Goal: Transaction & Acquisition: Obtain resource

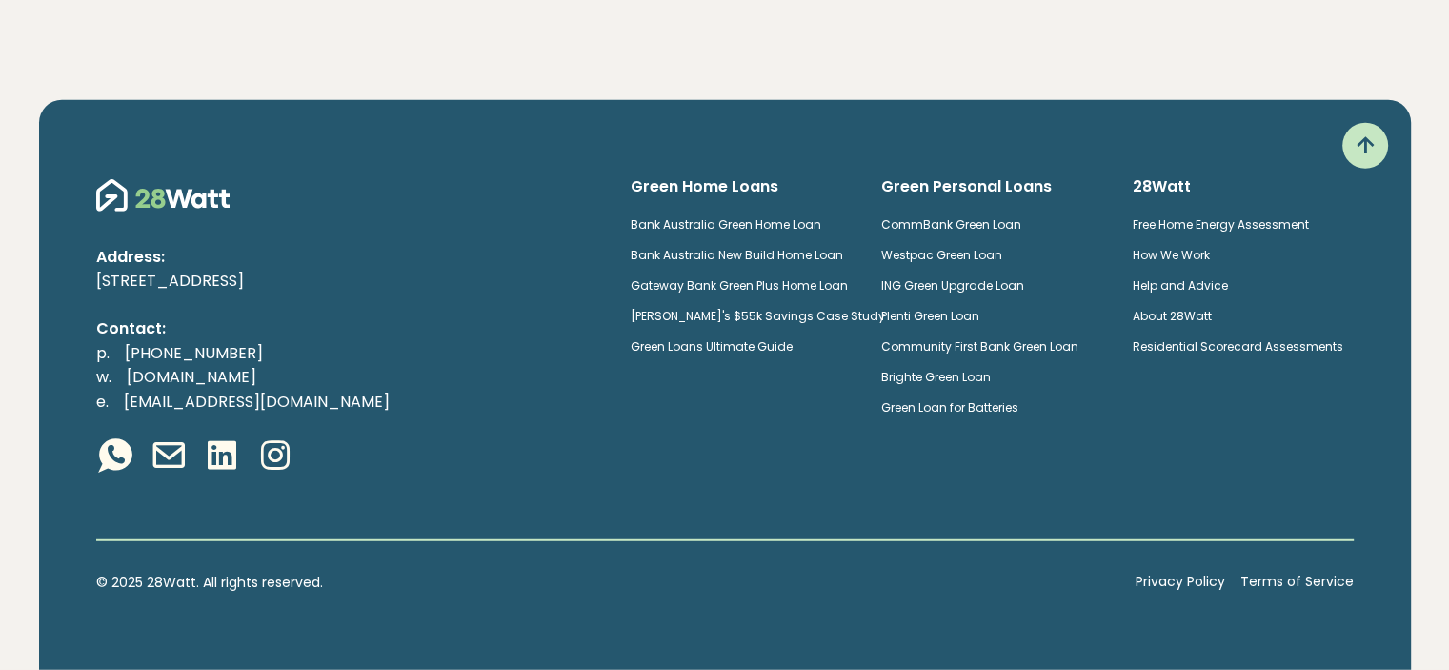
scroll to position [5133, 0]
drag, startPoint x: 766, startPoint y: 356, endPoint x: 654, endPoint y: 365, distance: 112.8
click at [615, 365] on div "Address: 4-12 Buckland Street, Chippendale 2008, NSW Contact: p. (02) 5850 4897…" at bounding box center [348, 327] width 535 height 303
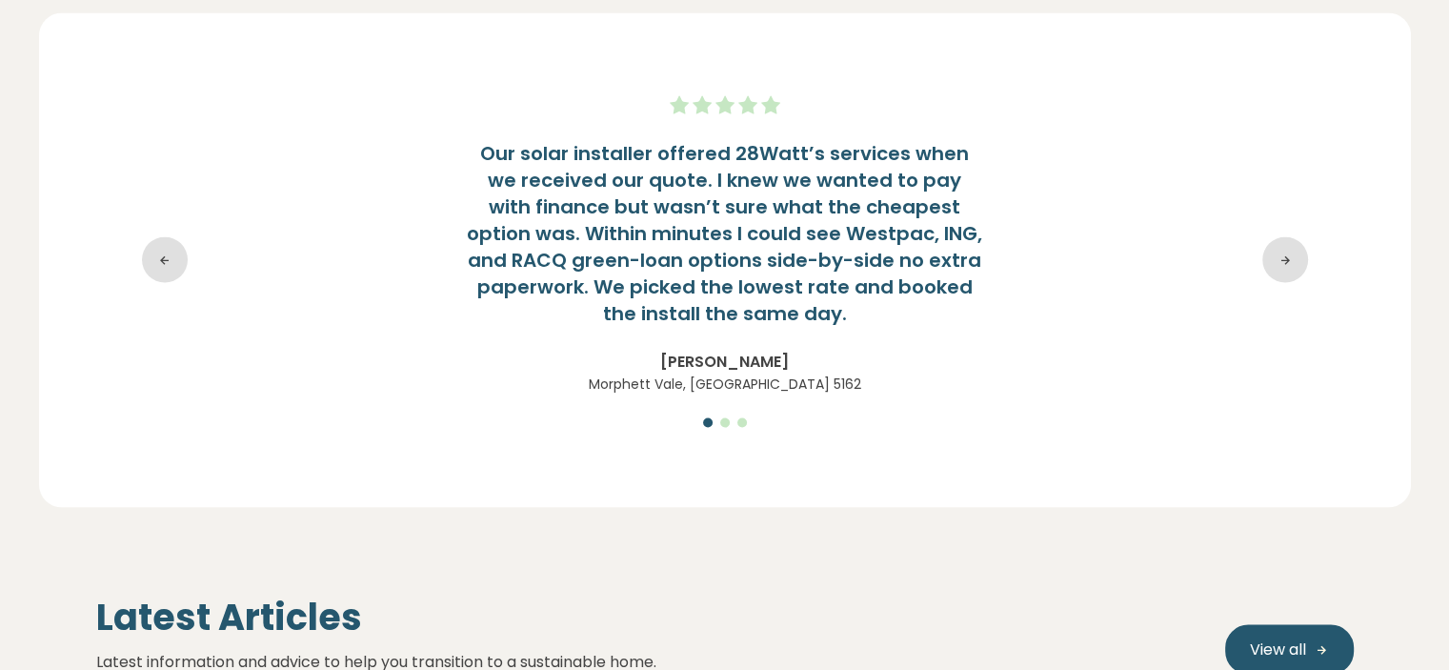
scroll to position [3919, 0]
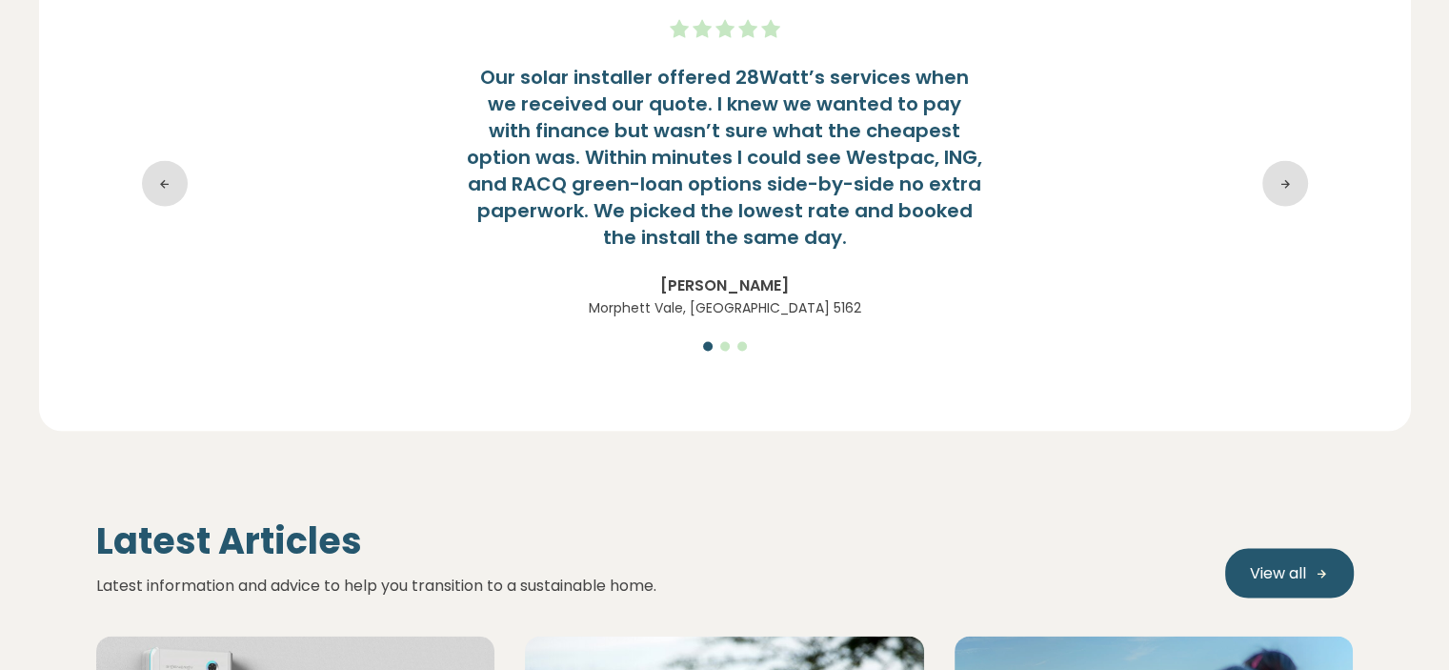
click at [1219, 326] on div "Our solar installer offered 28Watt’s services when we received our quote. I kne…" at bounding box center [725, 184] width 1258 height 418
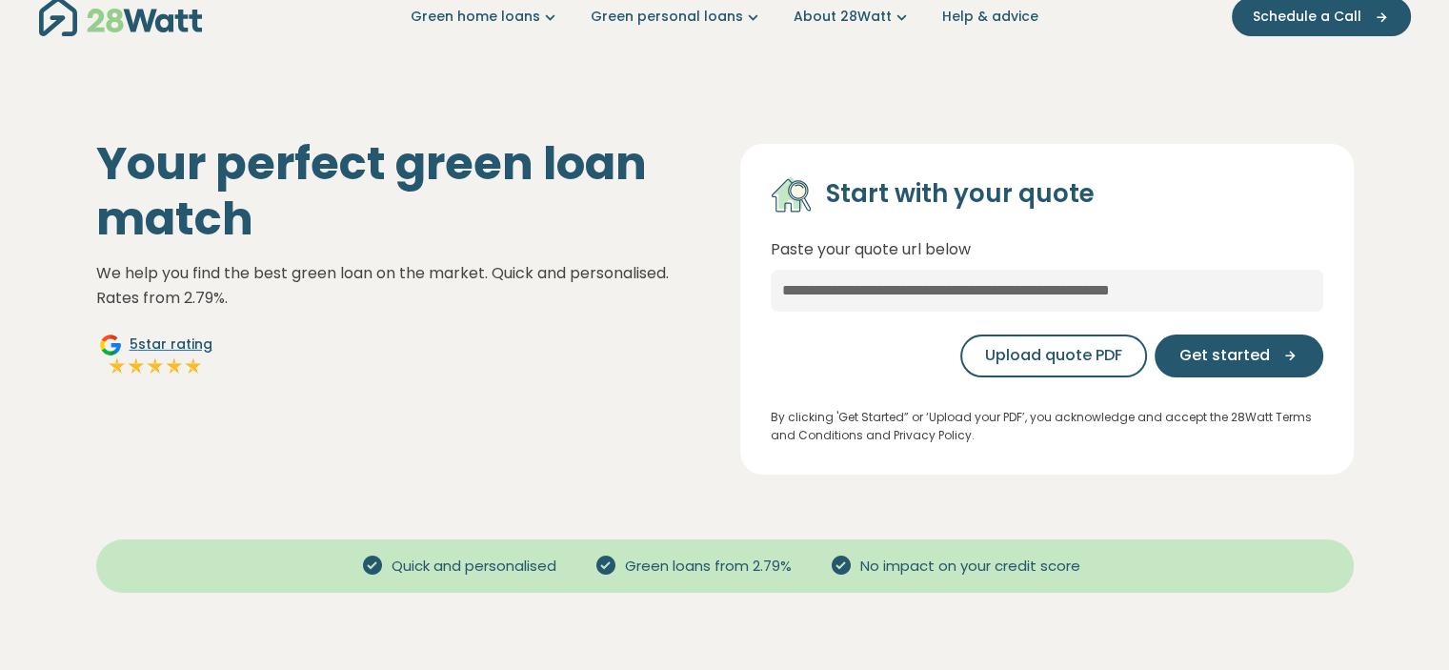
scroll to position [0, 0]
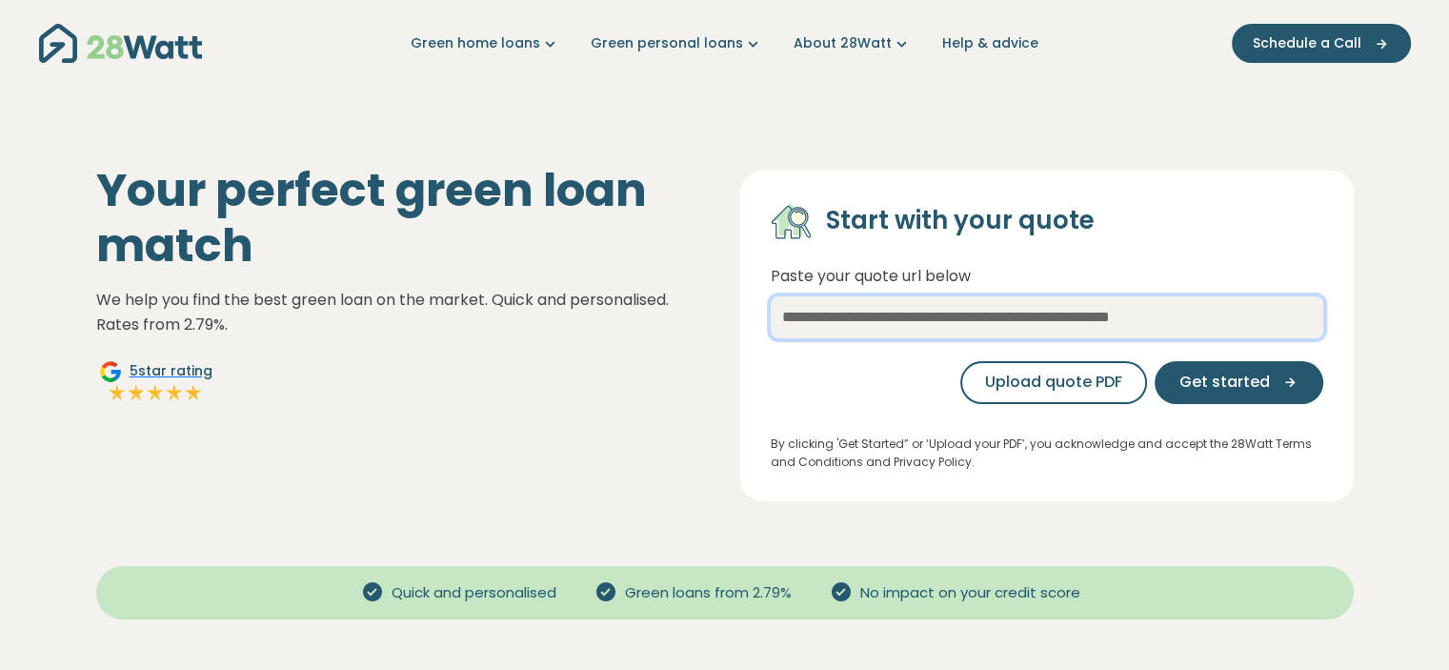
click at [1048, 327] on input "text" at bounding box center [1047, 317] width 553 height 42
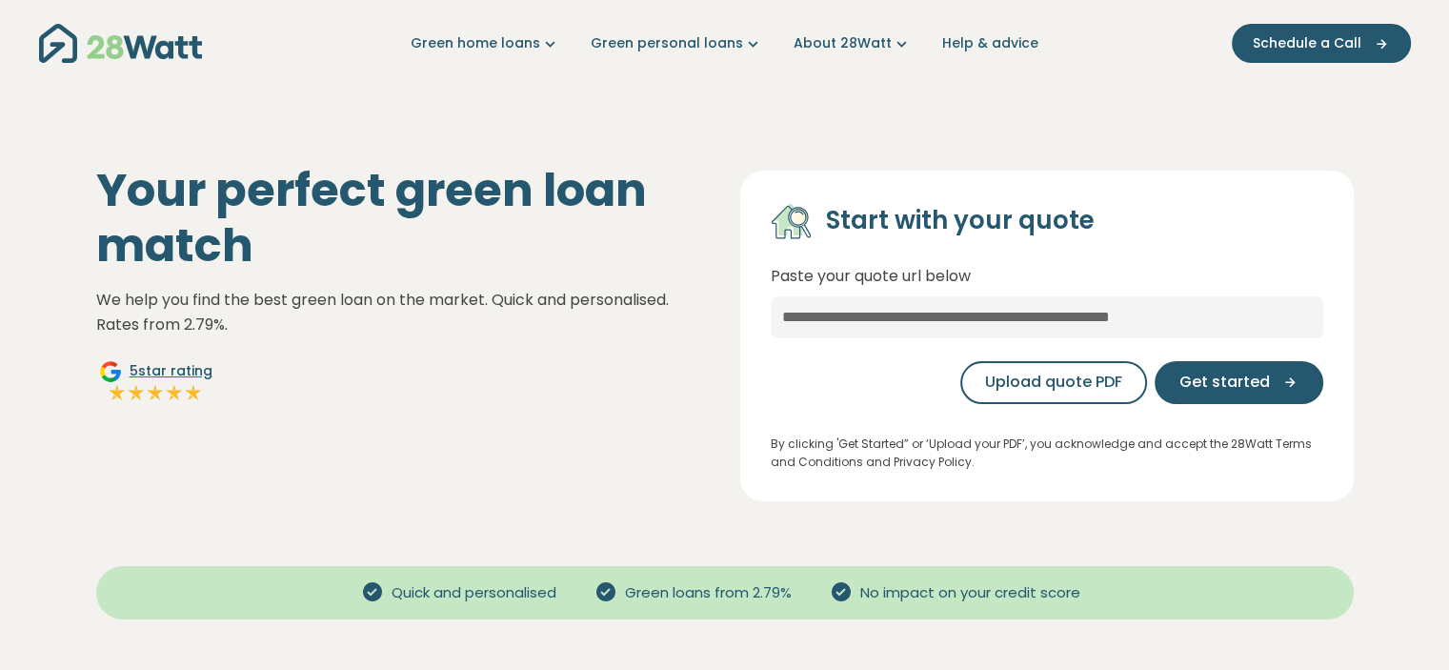
click at [964, 155] on div "Your perfect green loan match We help you find the best green loan on the marke…" at bounding box center [725, 320] width 1288 height 361
click at [716, 350] on div "Your perfect green loan match We help you find the best green loan on the marke…" at bounding box center [403, 332] width 644 height 338
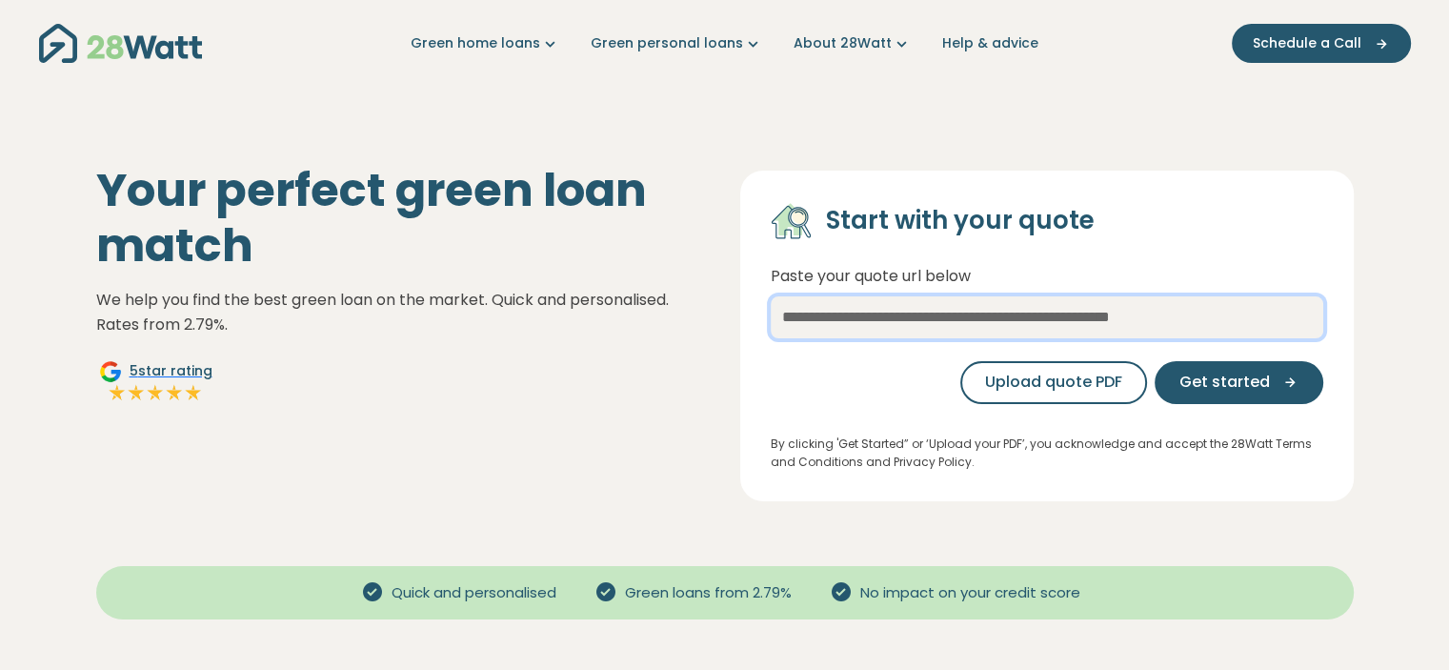
click at [956, 315] on input "text" at bounding box center [1047, 317] width 553 height 42
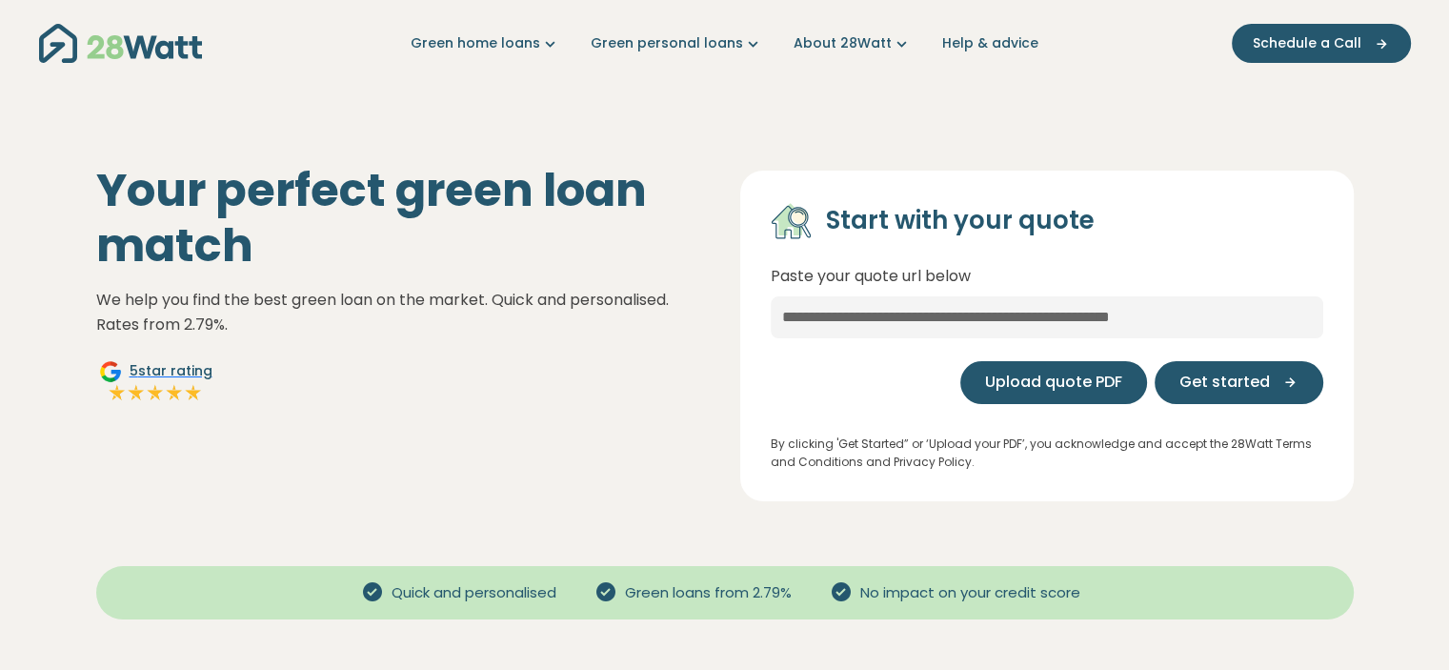
click at [1025, 400] on button "Upload quote PDF" at bounding box center [1053, 382] width 187 height 43
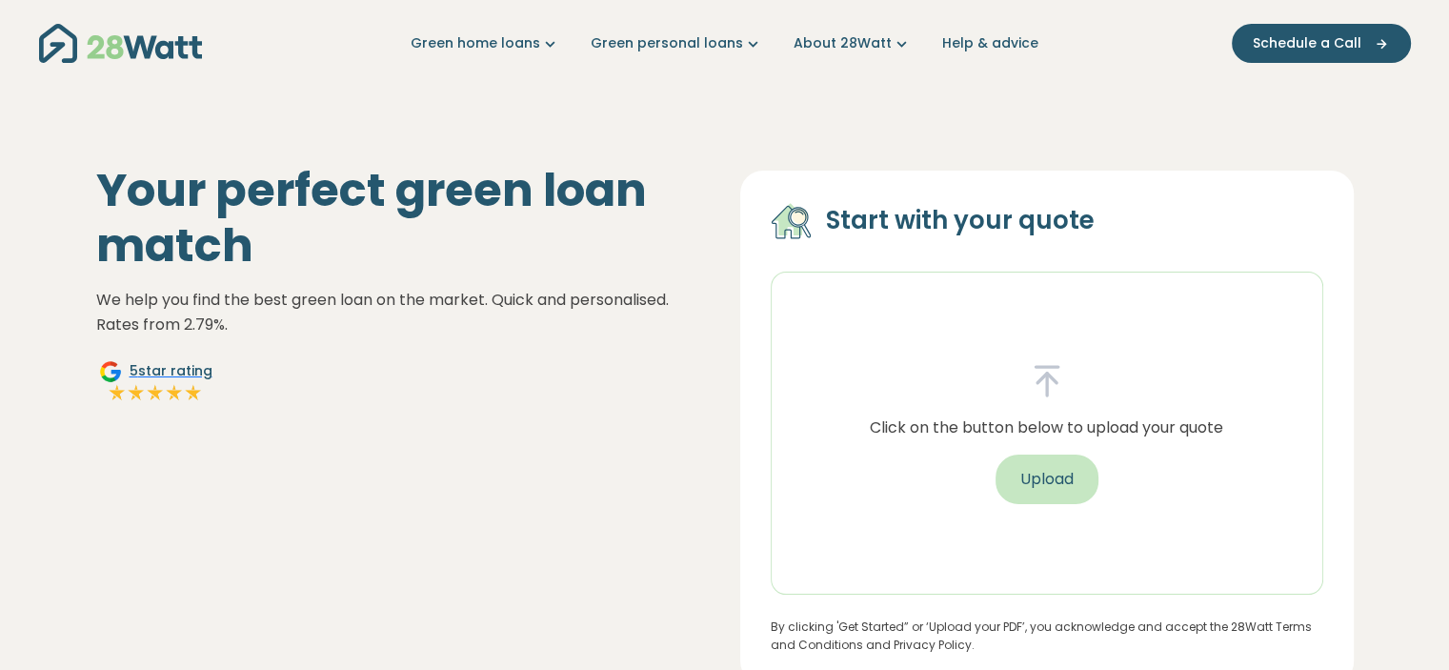
click at [1023, 491] on button "Upload" at bounding box center [1047, 479] width 103 height 50
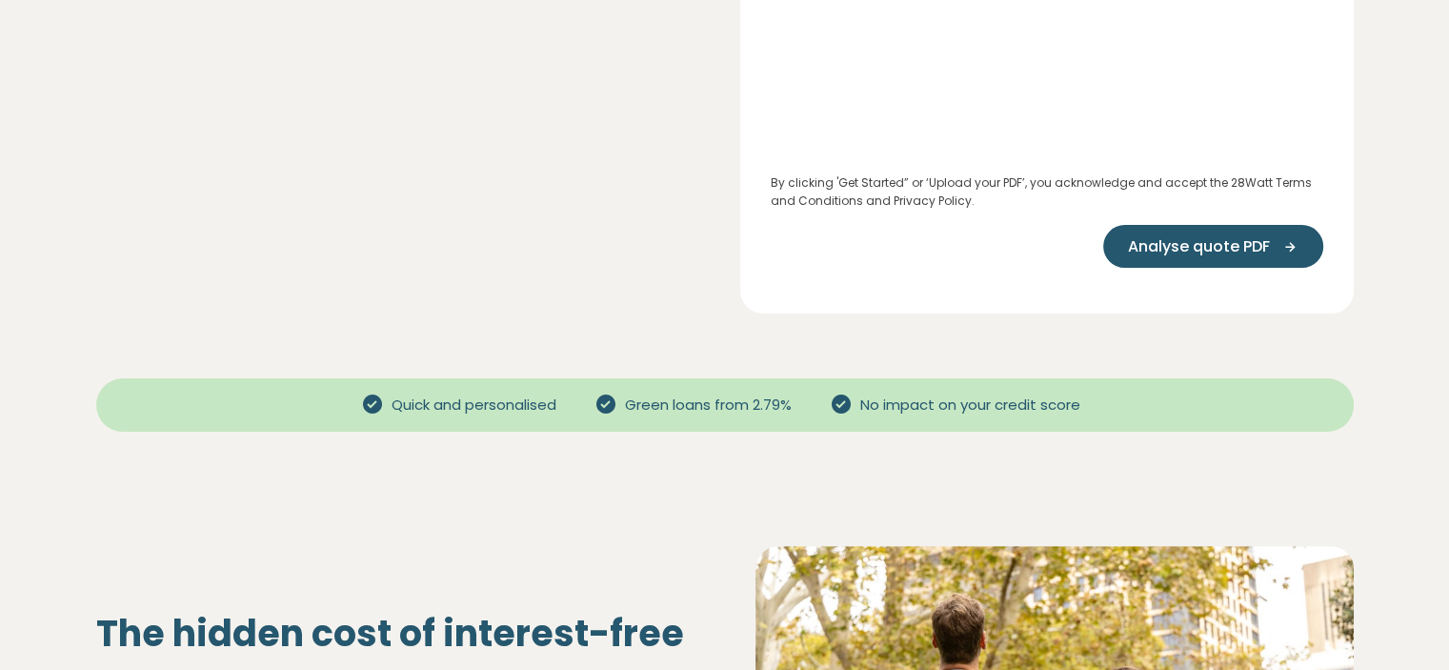
scroll to position [476, 0]
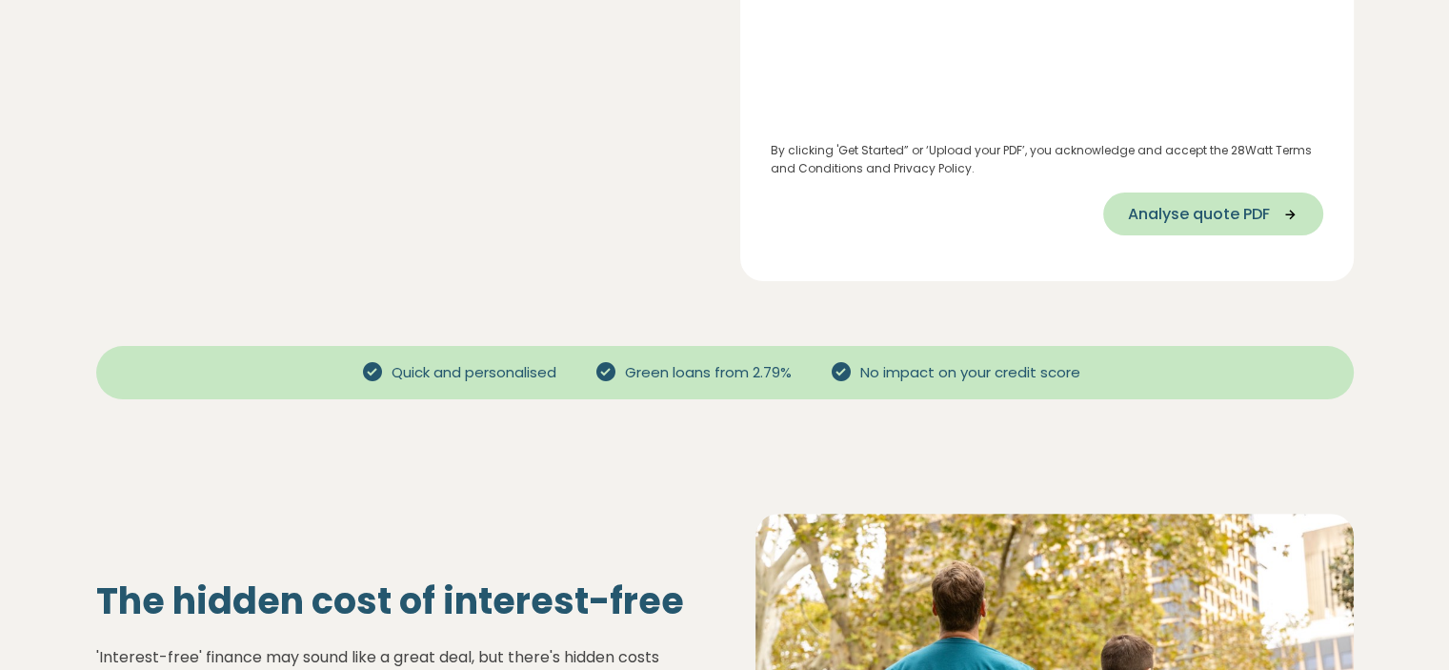
click at [1267, 213] on span "Analyse quote PDF" at bounding box center [1199, 214] width 142 height 23
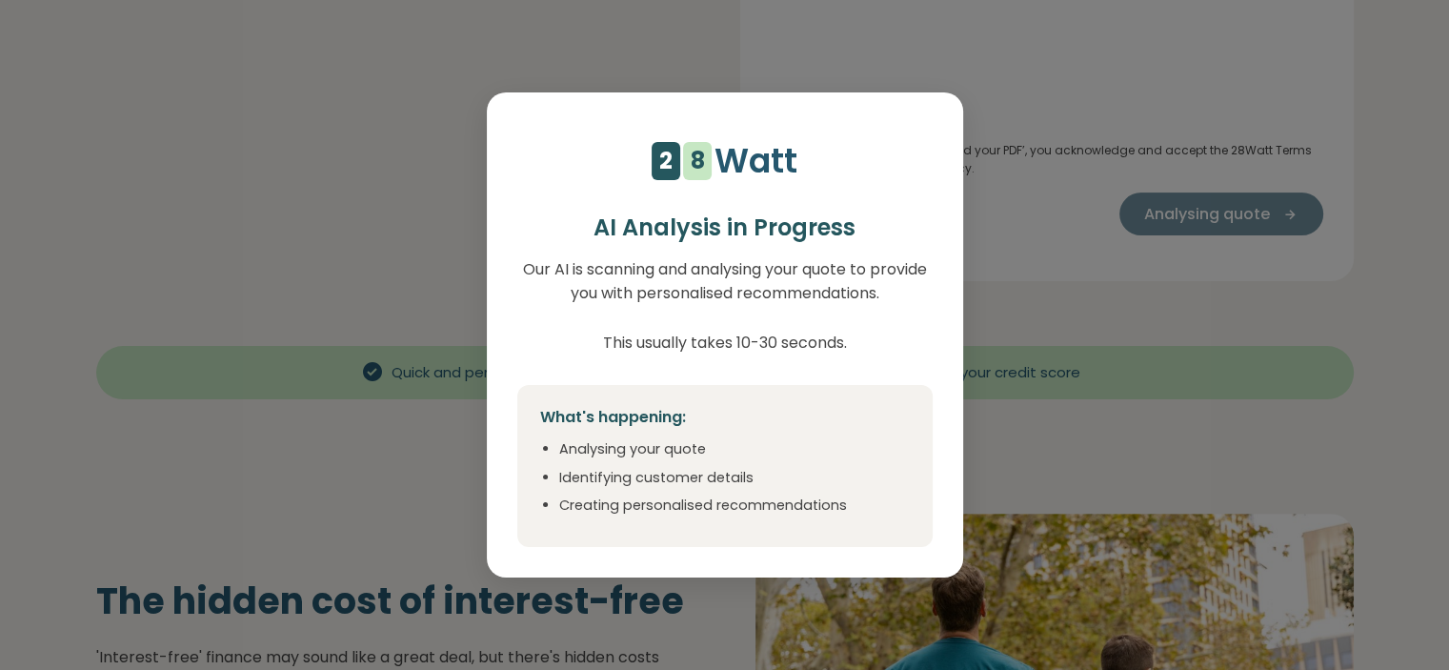
select select "***"
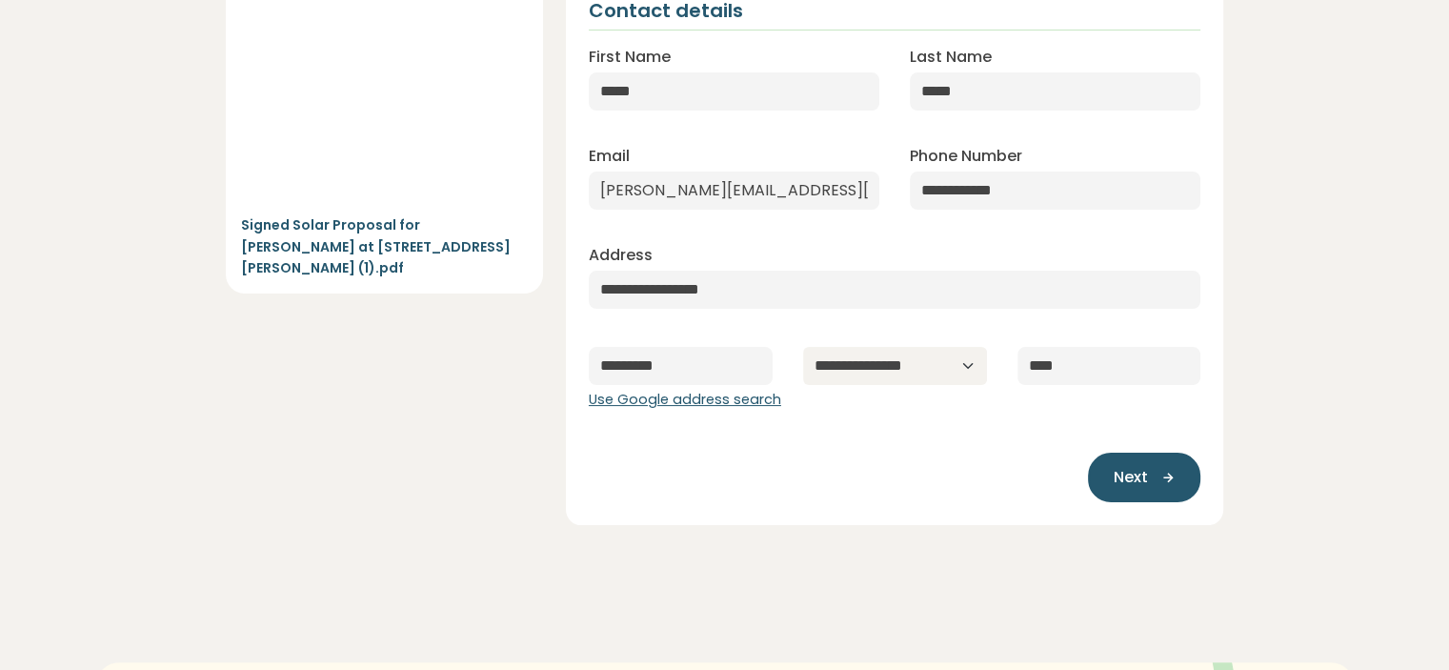
scroll to position [247, 0]
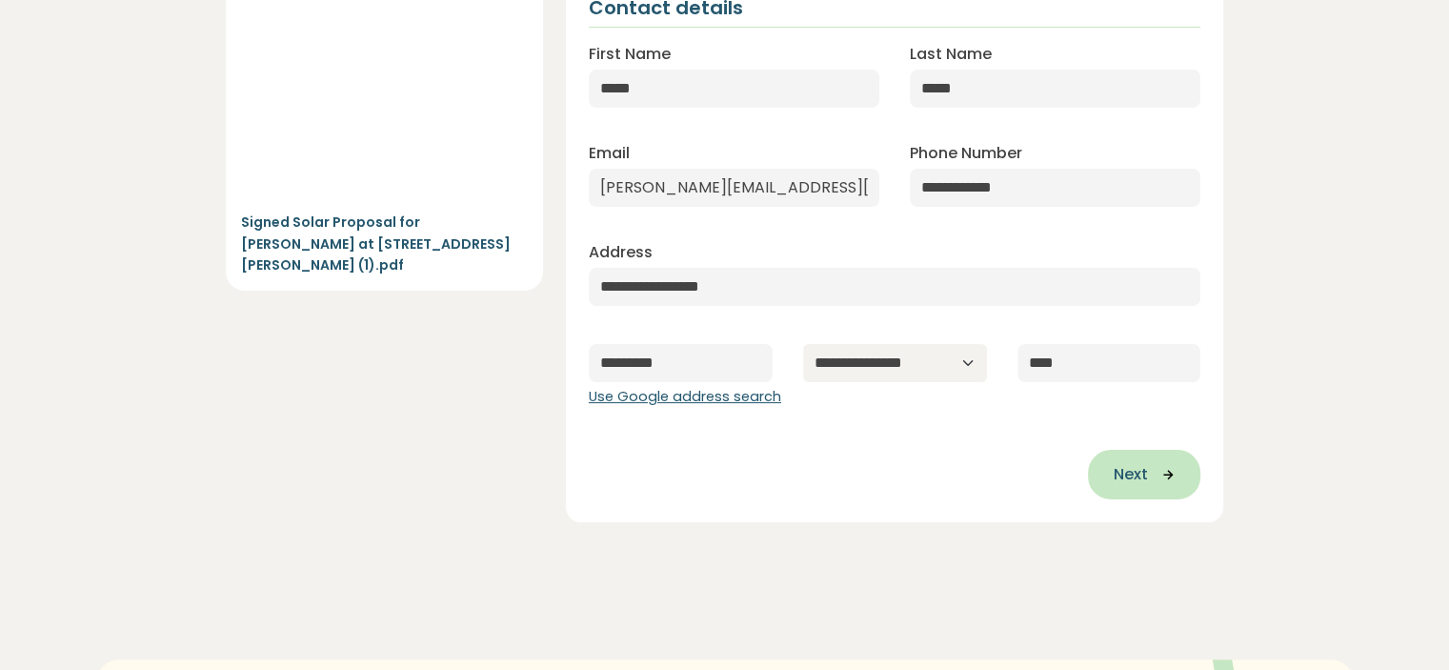
click at [1166, 474] on icon "button" at bounding box center [1161, 474] width 29 height 17
type input "**********"
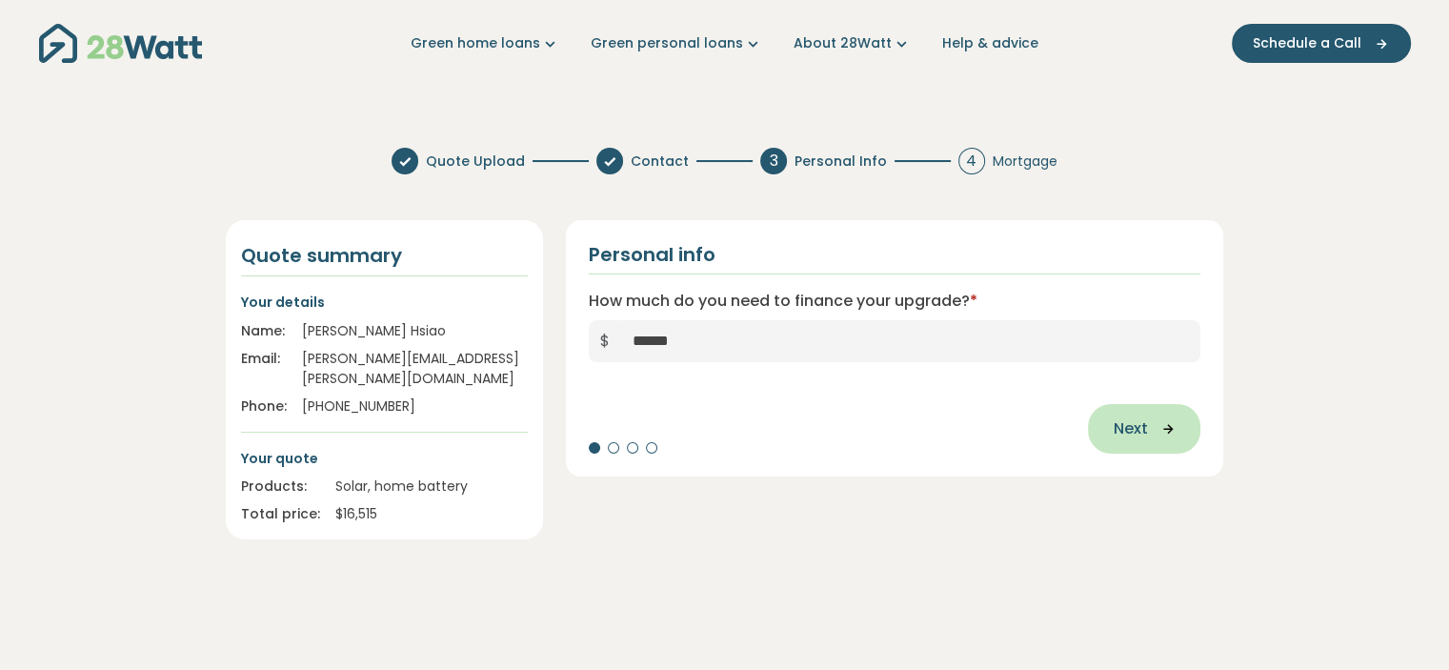
click at [1136, 418] on span "Next" at bounding box center [1130, 428] width 34 height 23
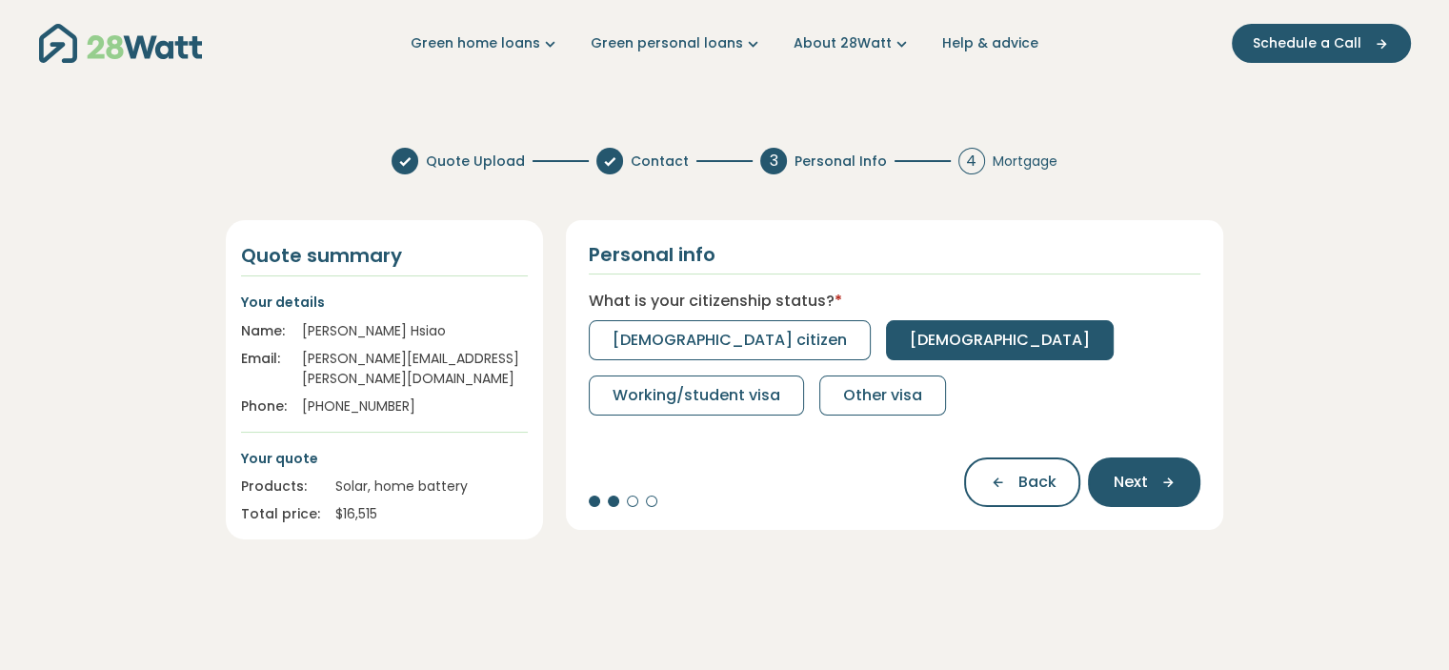
click at [910, 338] on span "Permanent resident" at bounding box center [1000, 340] width 180 height 23
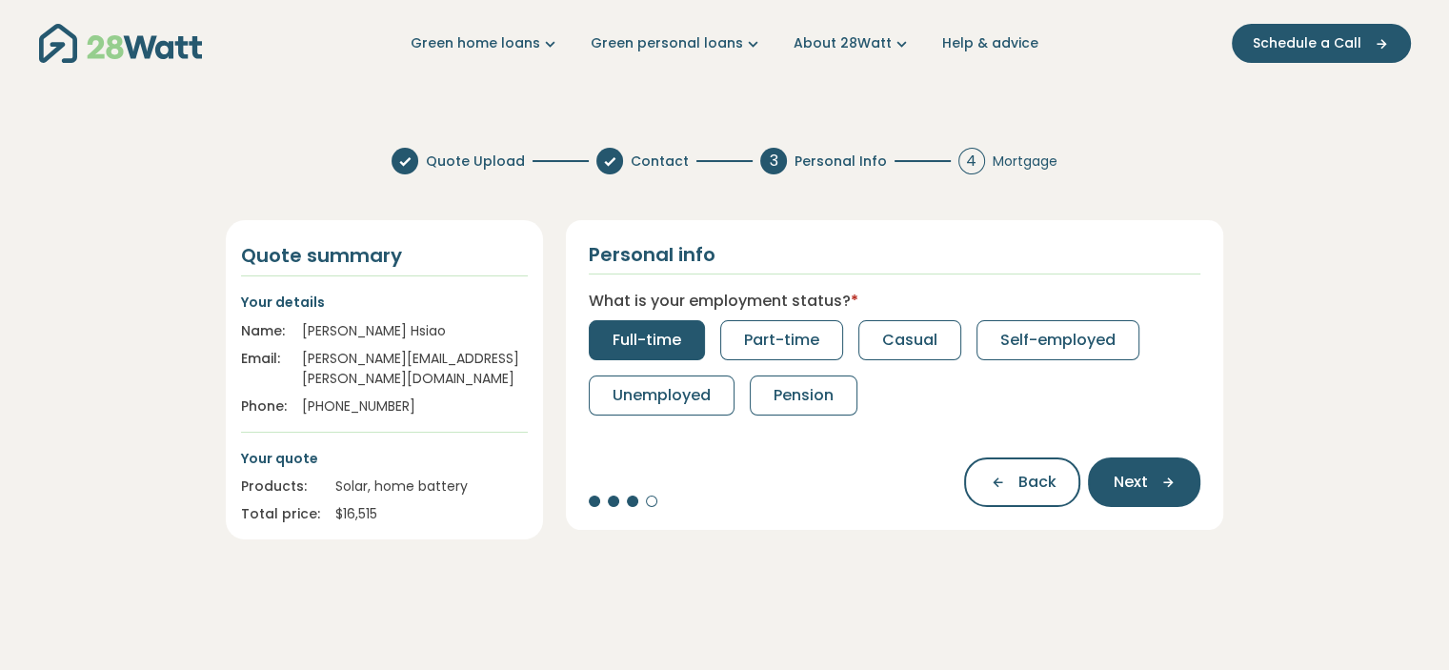
click at [659, 329] on span "Full-time" at bounding box center [647, 340] width 69 height 23
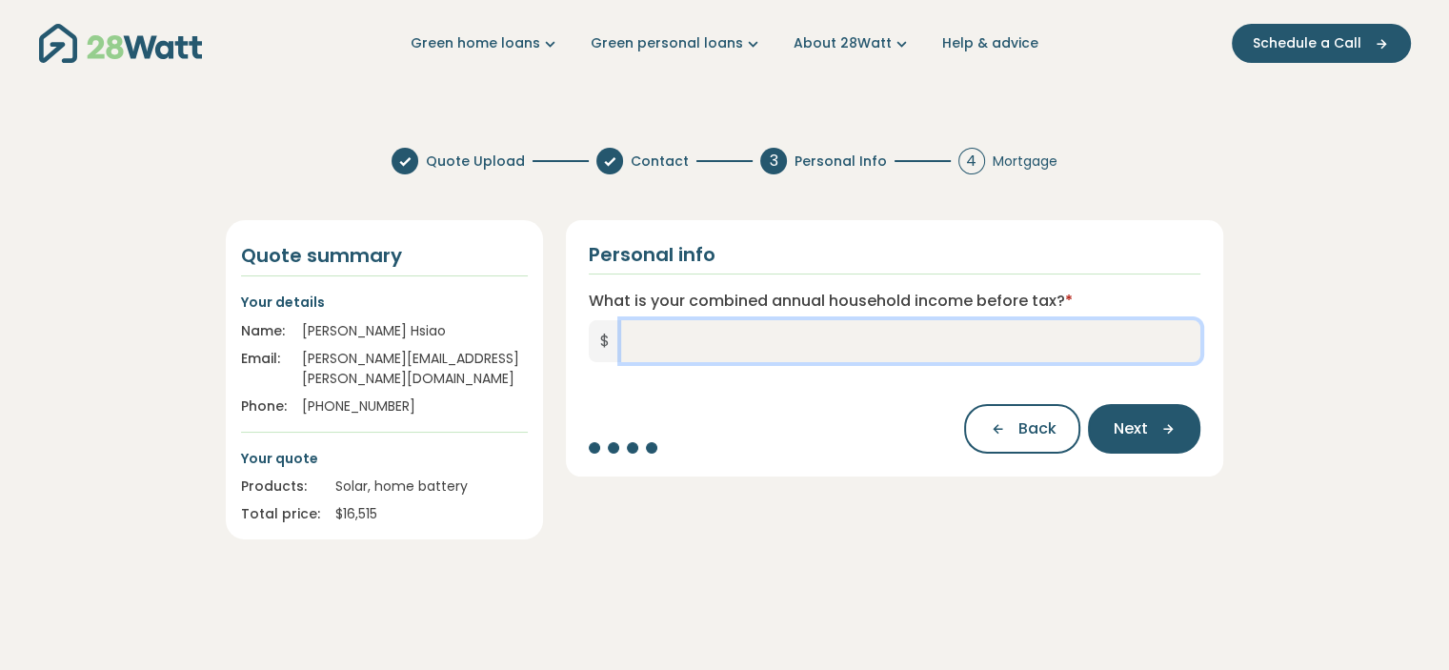
click at [888, 327] on input "What is your combined annual household income before tax? *" at bounding box center [911, 341] width 580 height 42
type input "*******"
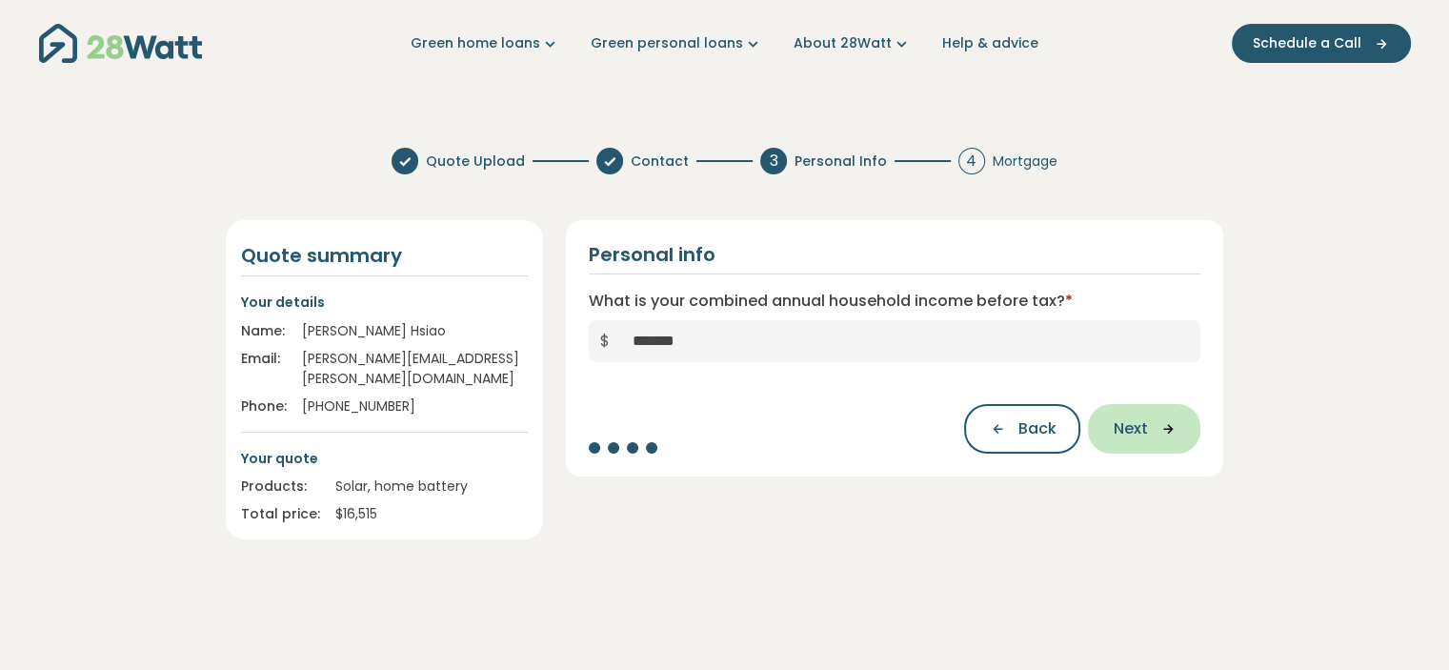
click at [1161, 434] on icon "button" at bounding box center [1161, 428] width 29 height 17
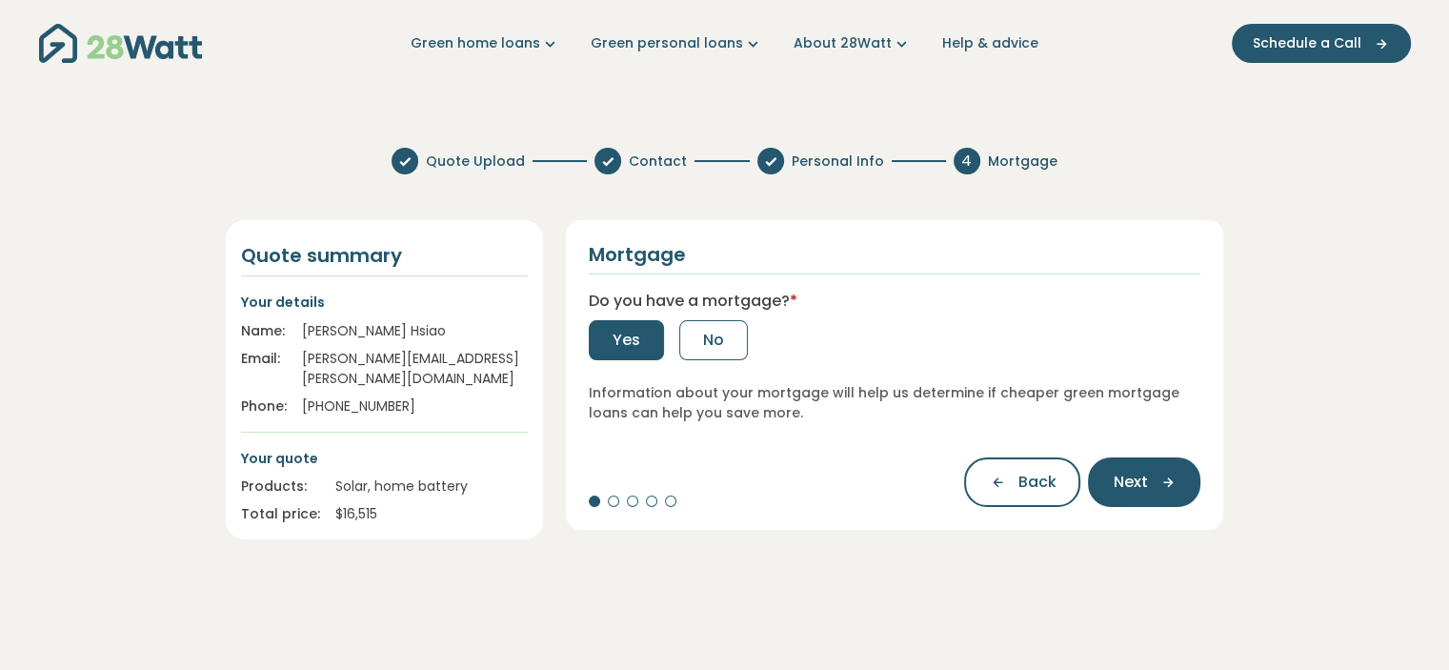
click at [614, 357] on button "Yes" at bounding box center [626, 340] width 75 height 40
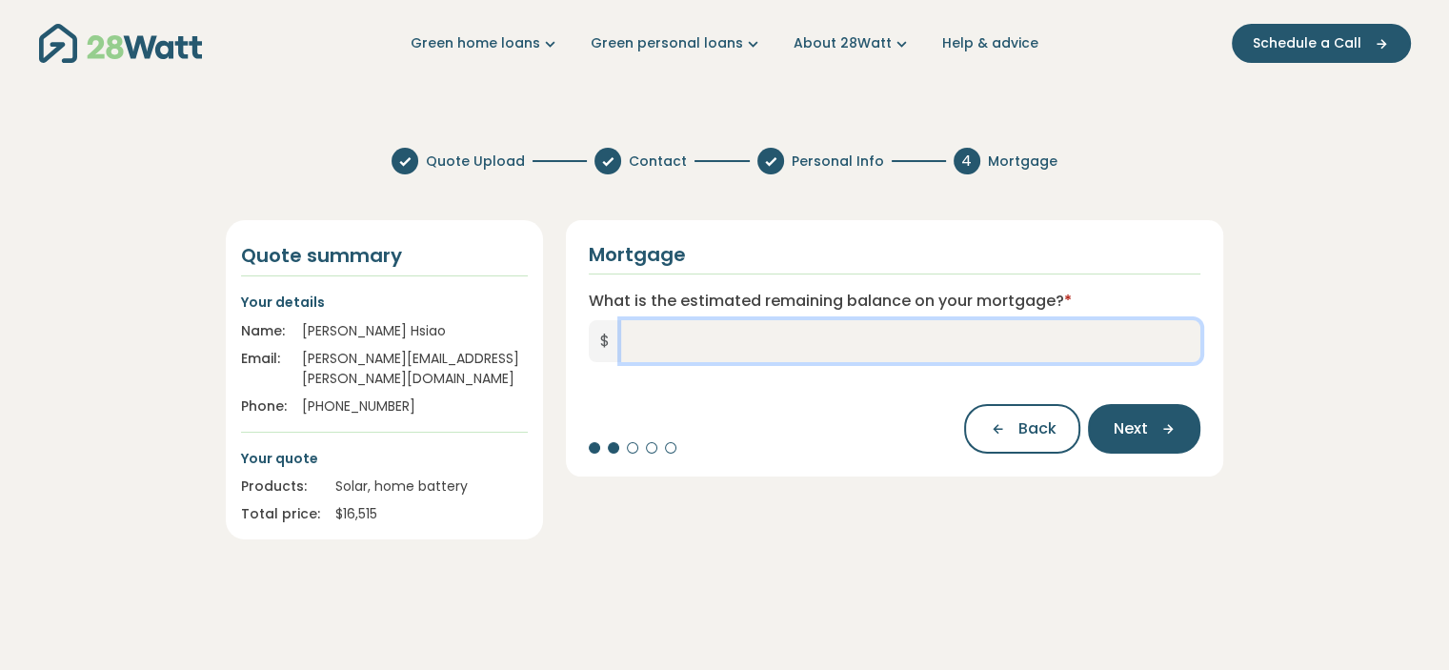
click at [777, 351] on input "What is the estimated remaining balance on your mortgage? *" at bounding box center [911, 341] width 580 height 42
type input "*******"
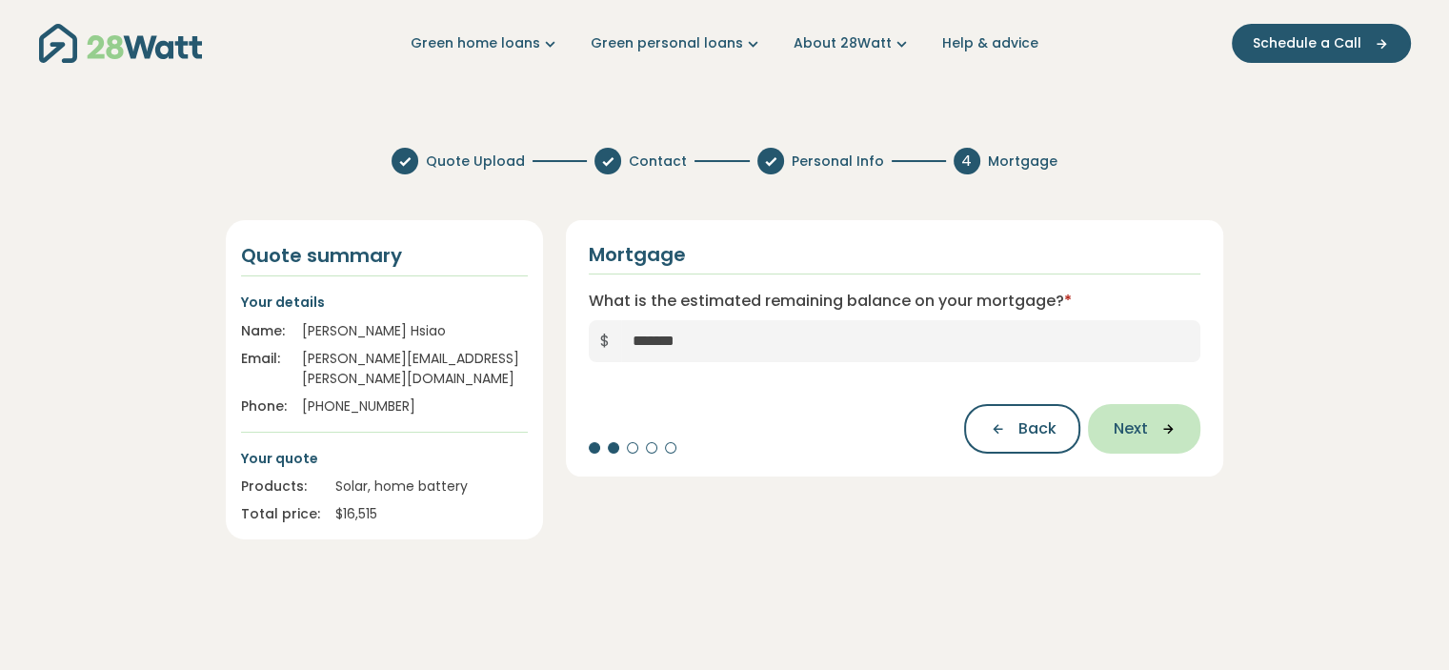
click at [1136, 429] on span "Next" at bounding box center [1130, 428] width 34 height 23
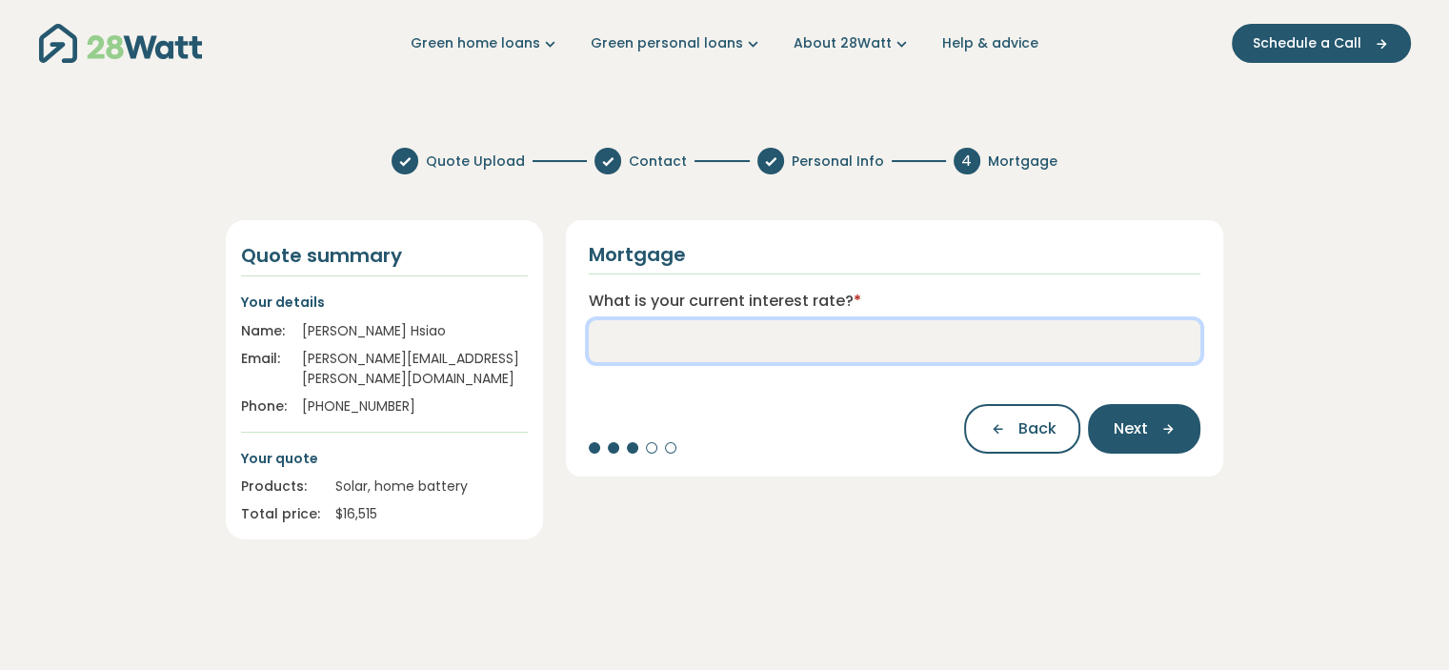
click at [900, 339] on input "What is your current interest rate? *" at bounding box center [895, 341] width 613 height 42
type input "****"
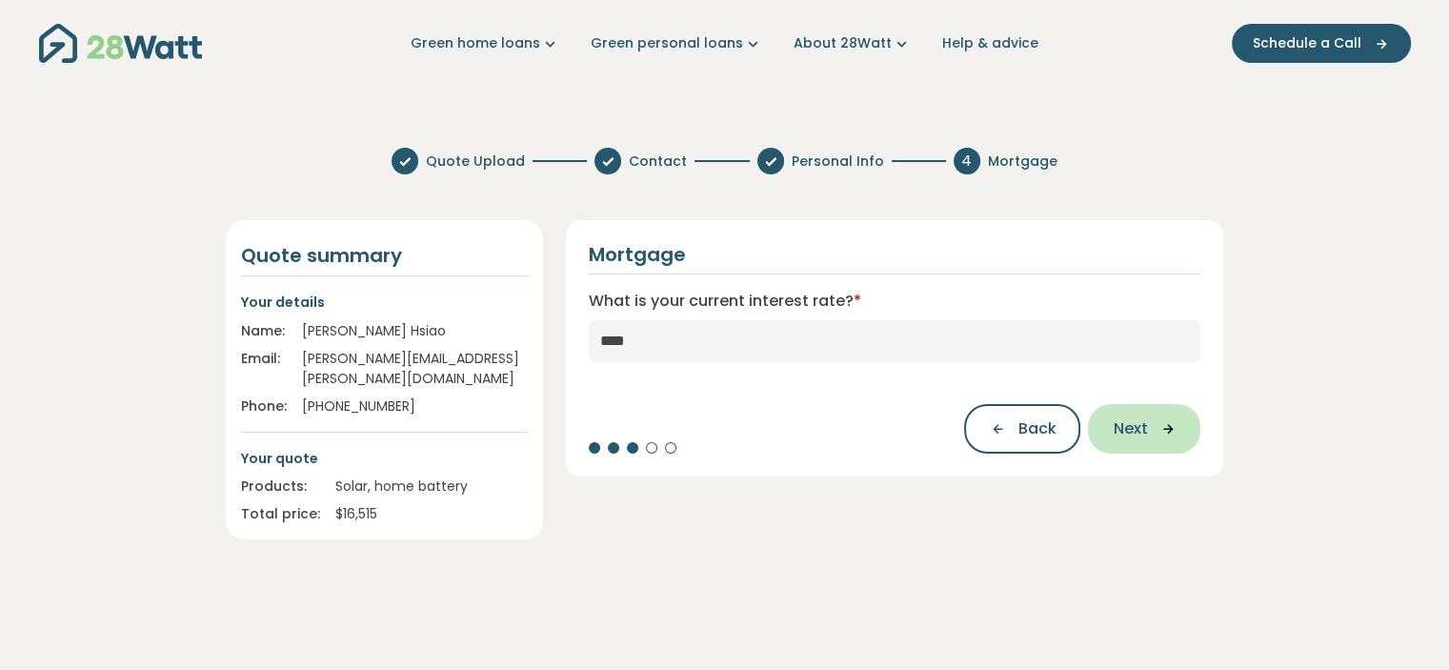
click at [1145, 414] on button "Next" at bounding box center [1144, 429] width 112 height 50
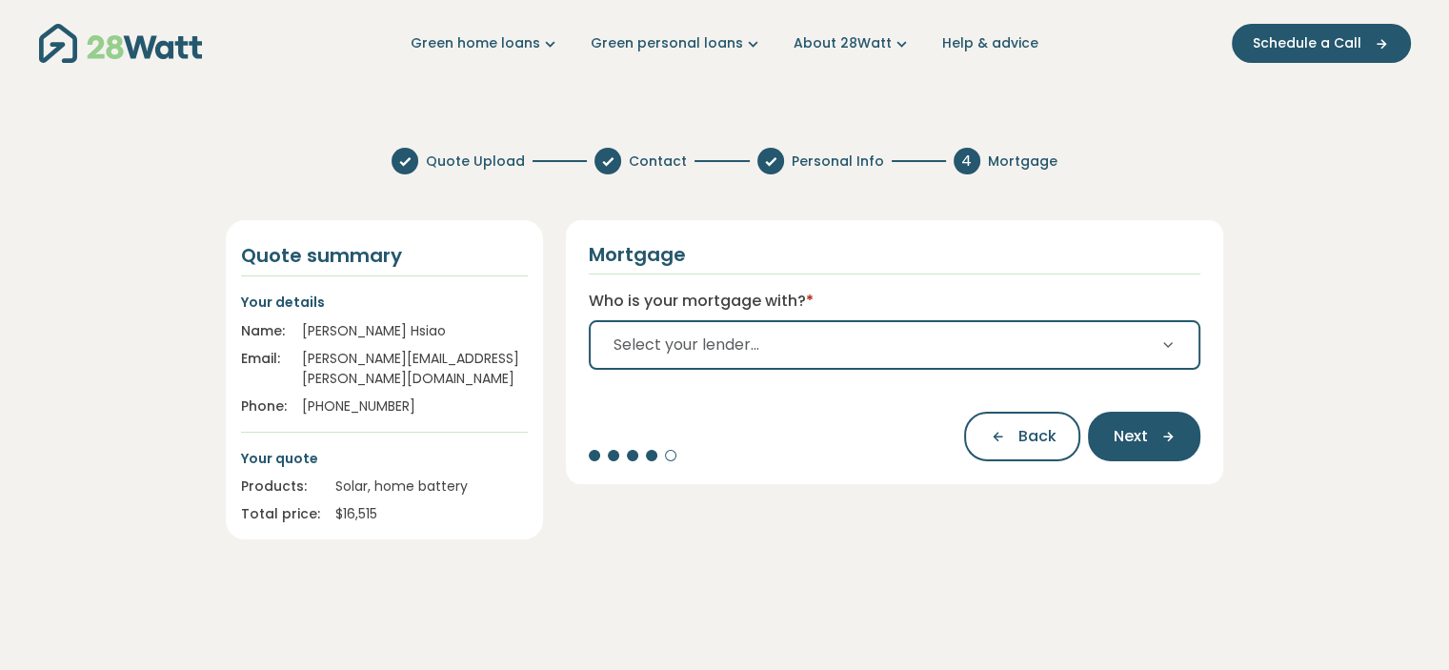
click at [929, 361] on button "Select your lender..." at bounding box center [895, 345] width 613 height 50
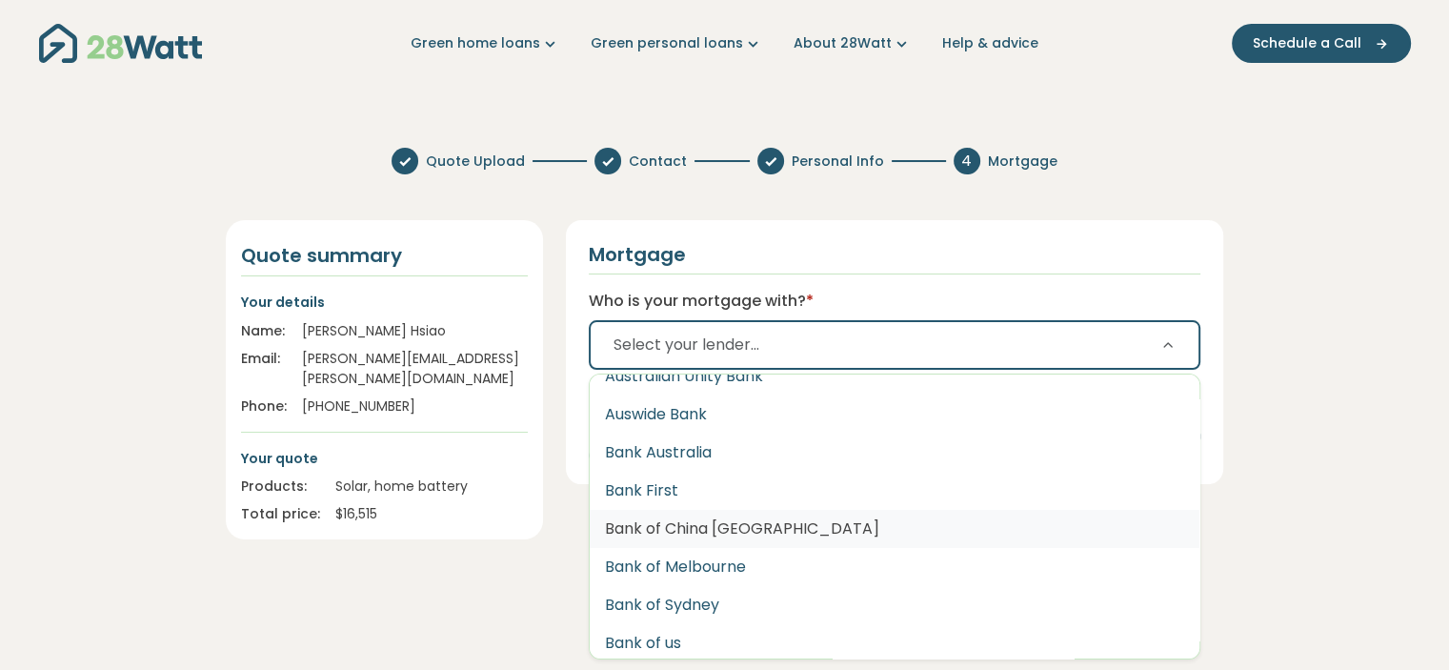
scroll to position [459, 0]
click at [703, 452] on button "Bank Australia" at bounding box center [895, 453] width 611 height 38
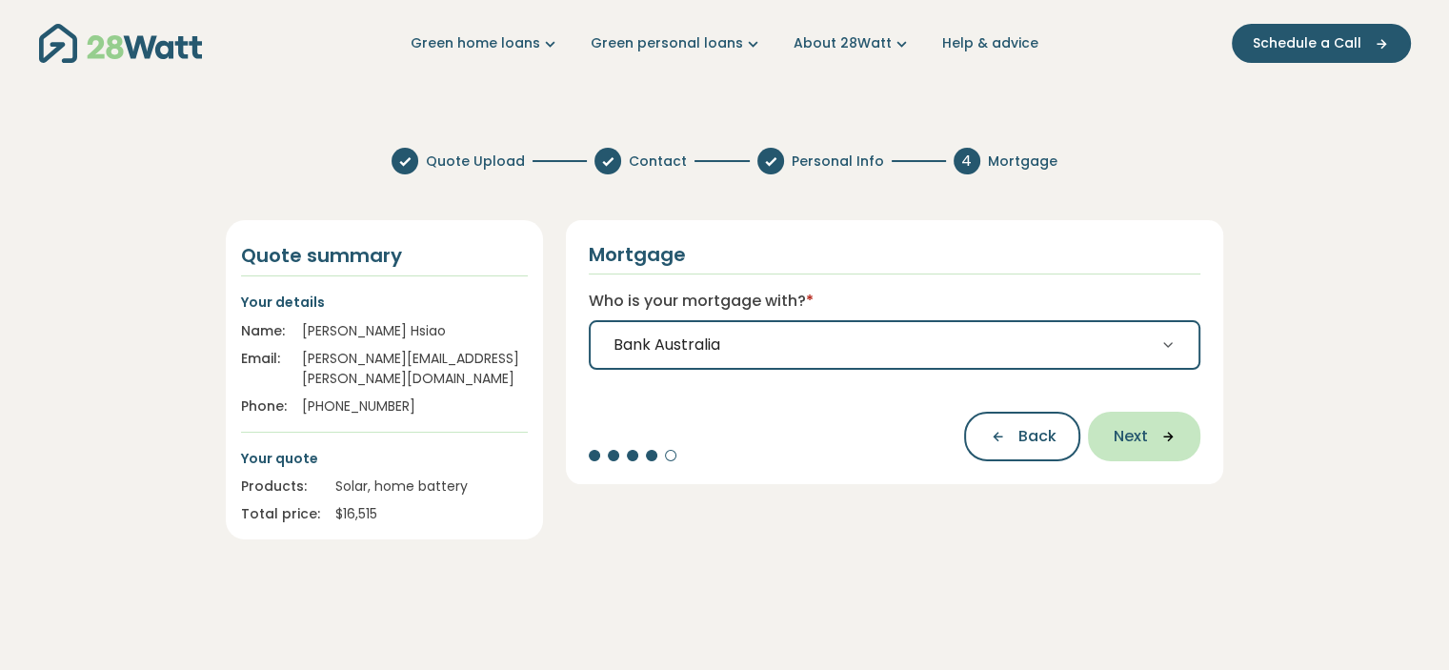
click at [1152, 440] on icon "button" at bounding box center [1161, 436] width 29 height 17
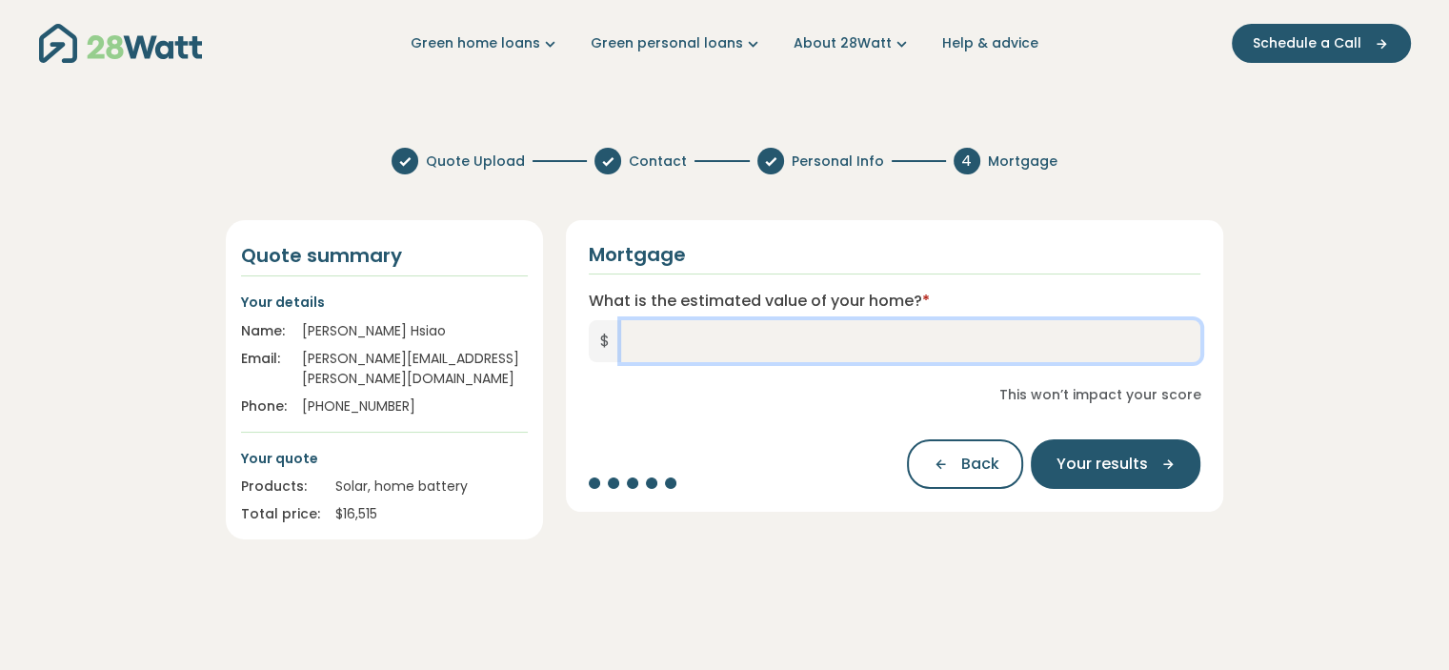
click at [925, 341] on input "What is the estimated value of your home? *" at bounding box center [911, 341] width 580 height 42
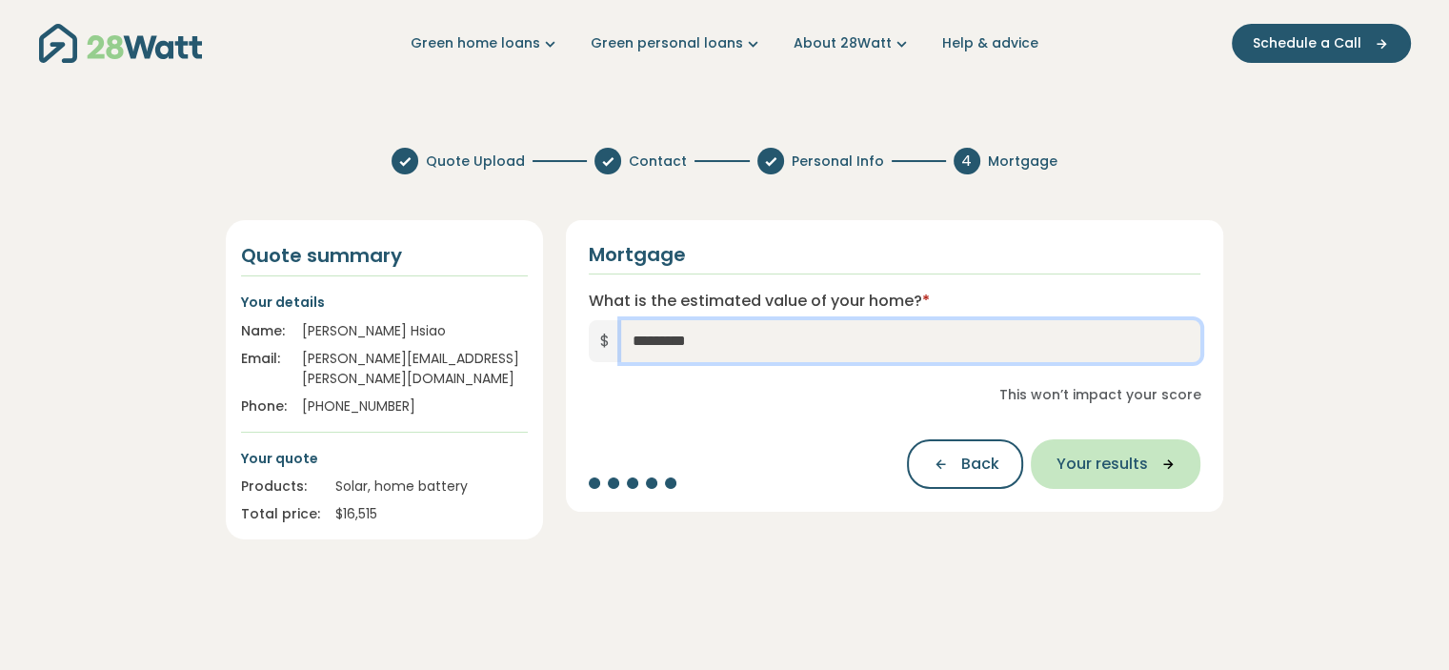
type input "*********"
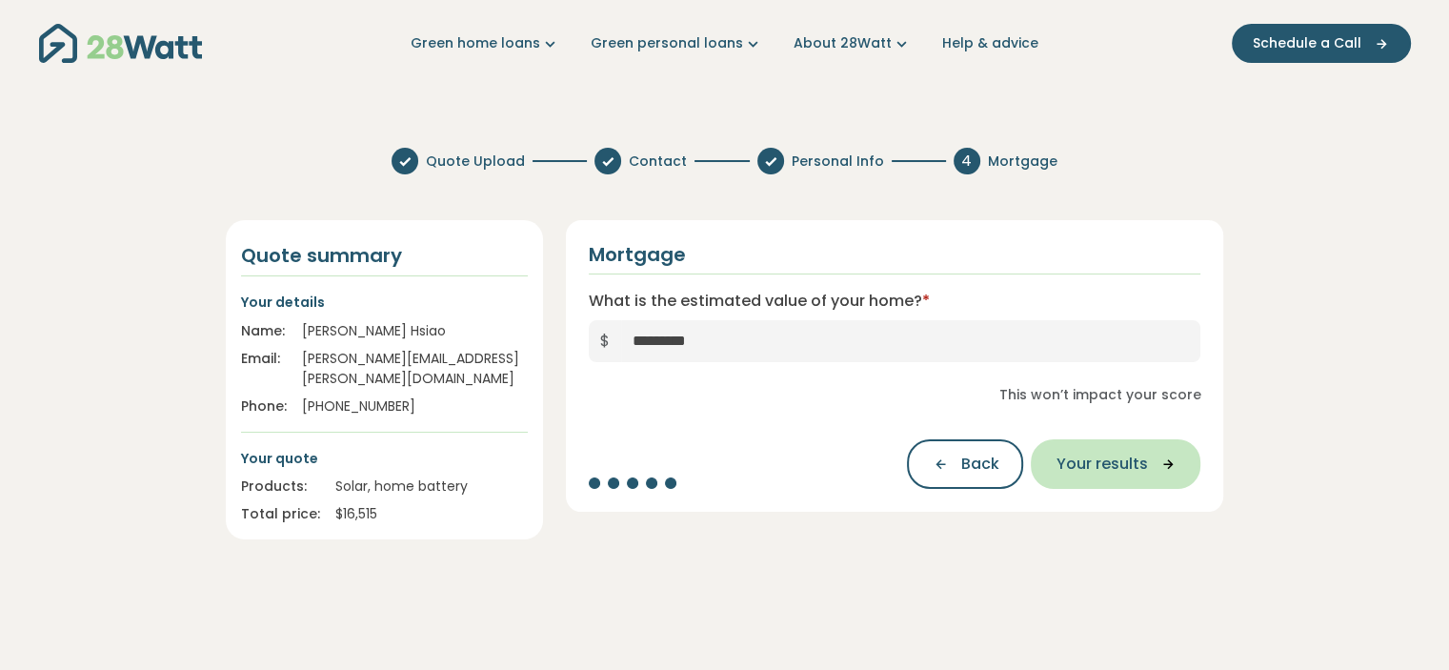
click at [1145, 464] on span "Your results" at bounding box center [1101, 464] width 91 height 23
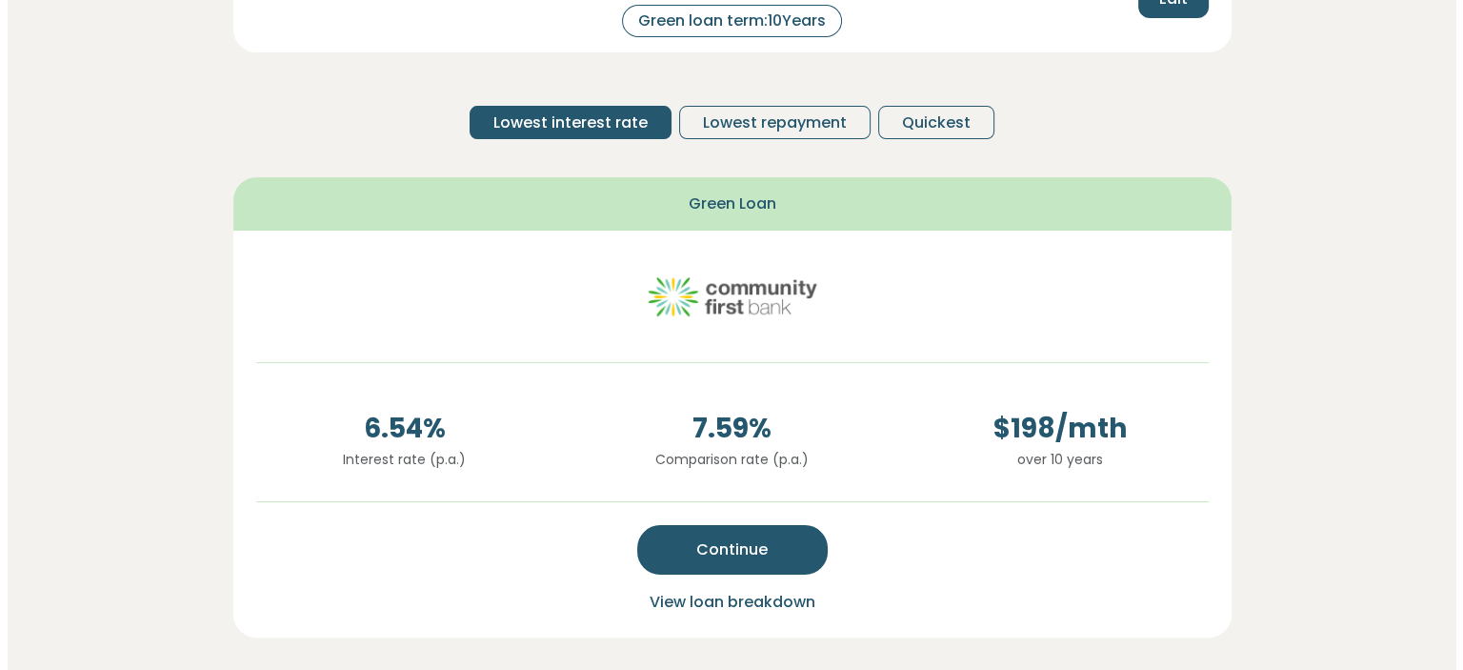
scroll to position [307, 0]
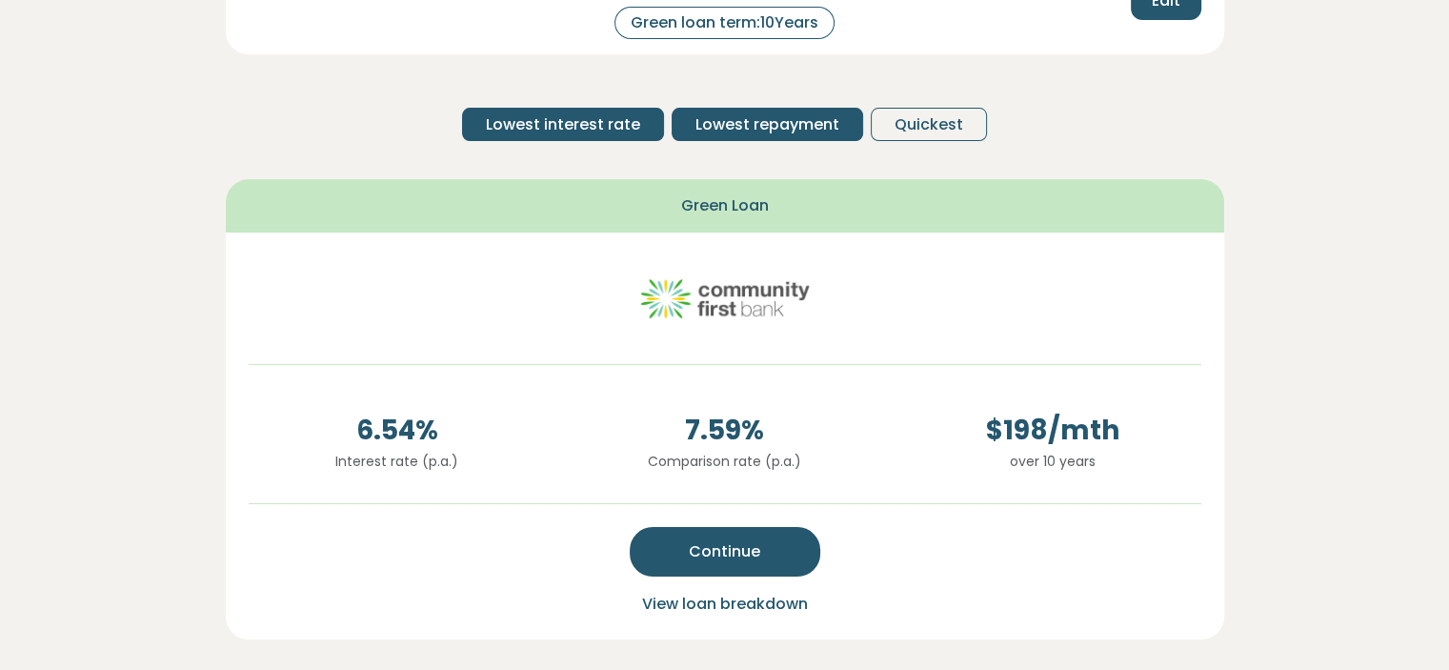
click at [701, 132] on span "Lowest repayment" at bounding box center [768, 124] width 144 height 23
click at [519, 131] on span "Lowest interest rate" at bounding box center [563, 124] width 154 height 23
click at [758, 121] on span "Lowest repayment" at bounding box center [768, 124] width 144 height 23
click at [537, 119] on span "Lowest interest rate" at bounding box center [563, 124] width 154 height 23
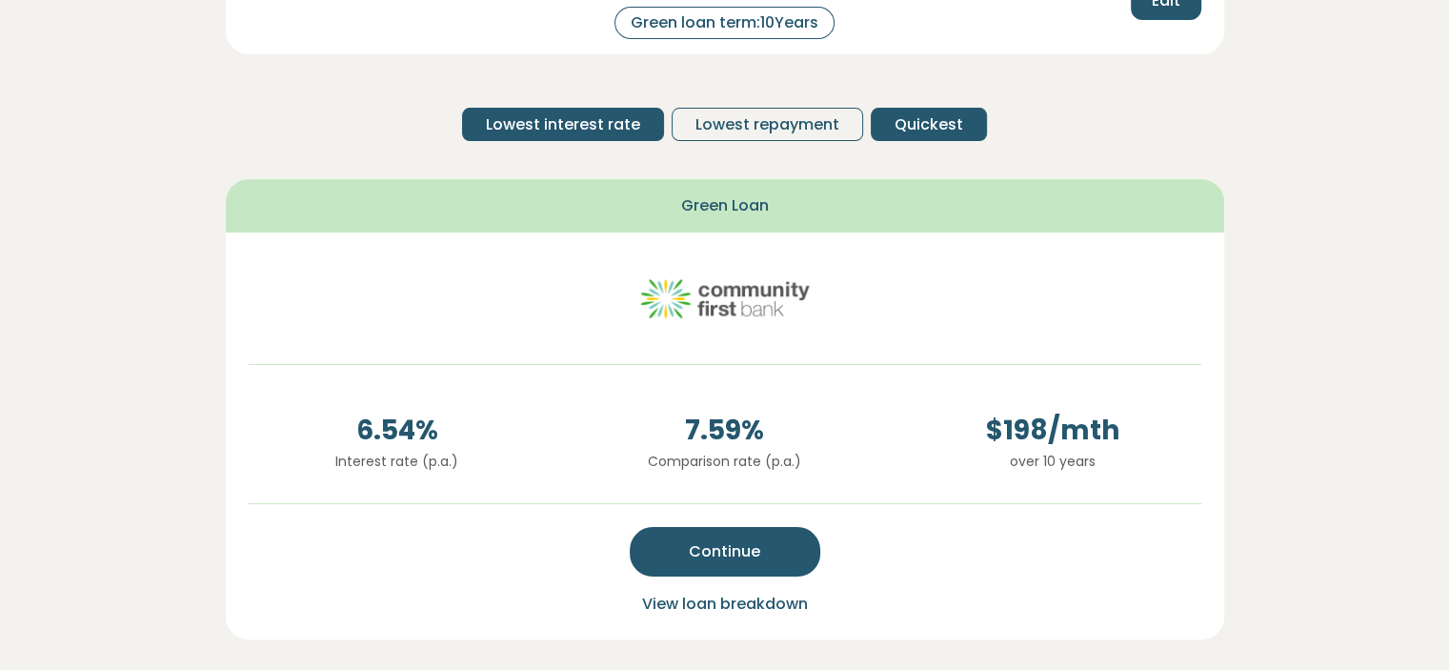
click at [937, 125] on span "Quickest" at bounding box center [929, 124] width 69 height 23
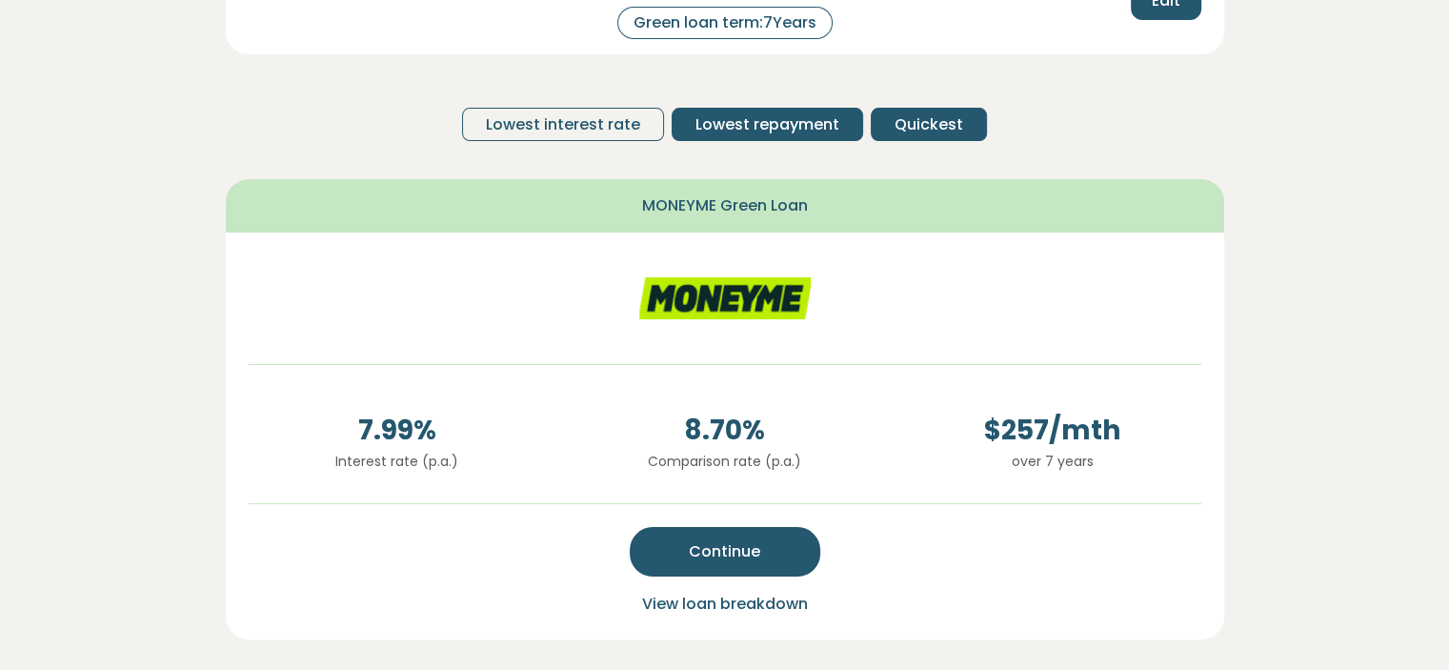
click at [782, 115] on span "Lowest repayment" at bounding box center [768, 124] width 144 height 23
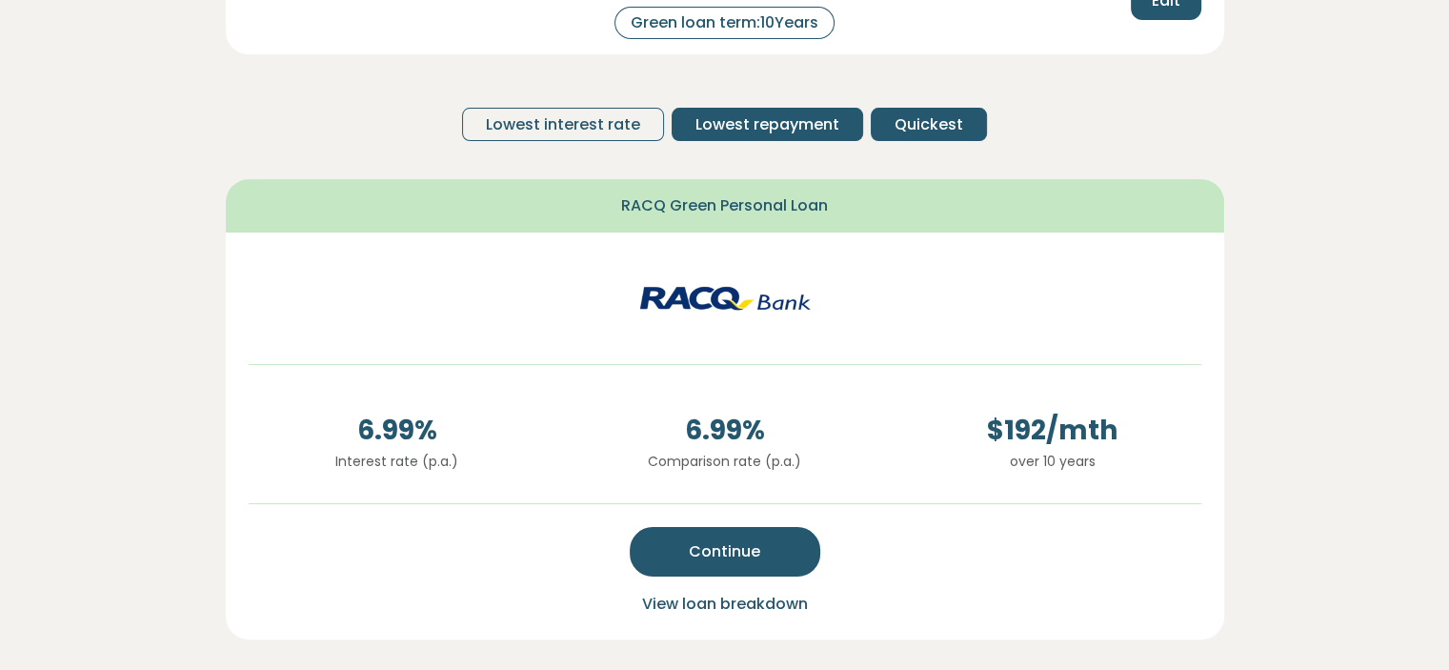
click at [921, 115] on span "Quickest" at bounding box center [929, 124] width 69 height 23
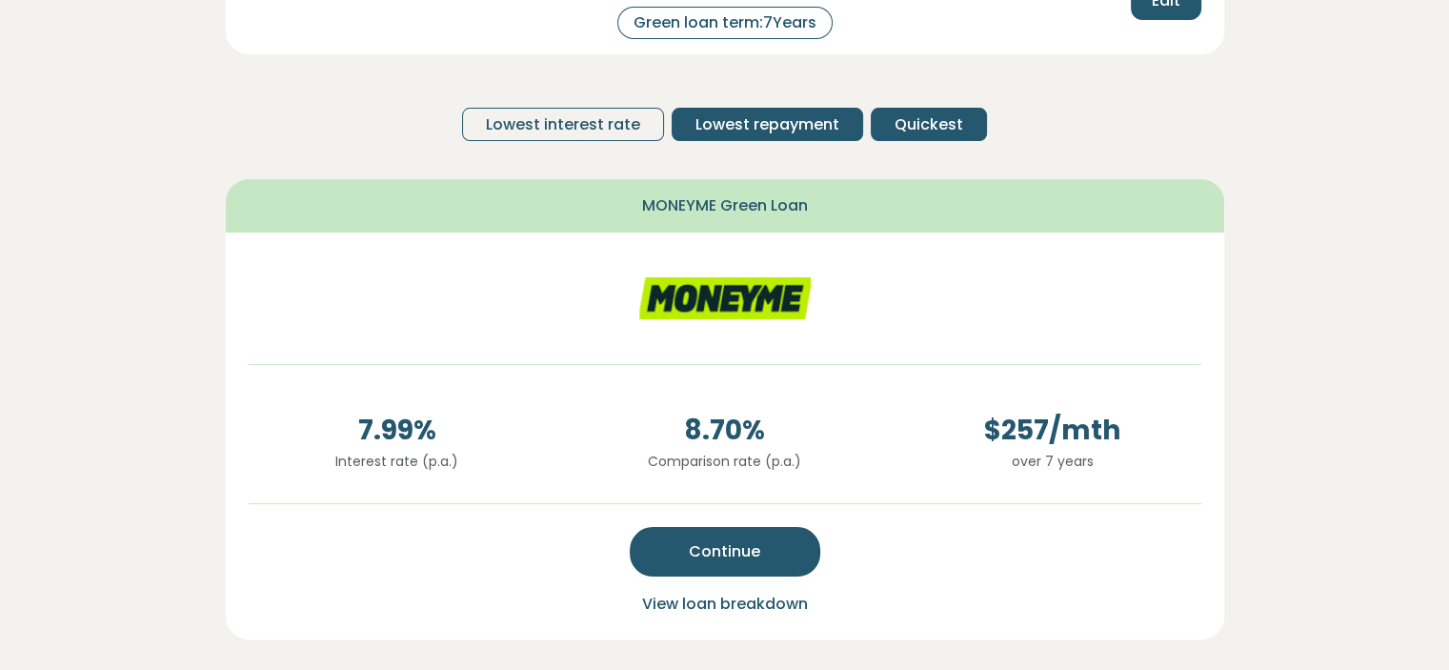
click at [793, 113] on span "Lowest repayment" at bounding box center [768, 124] width 144 height 23
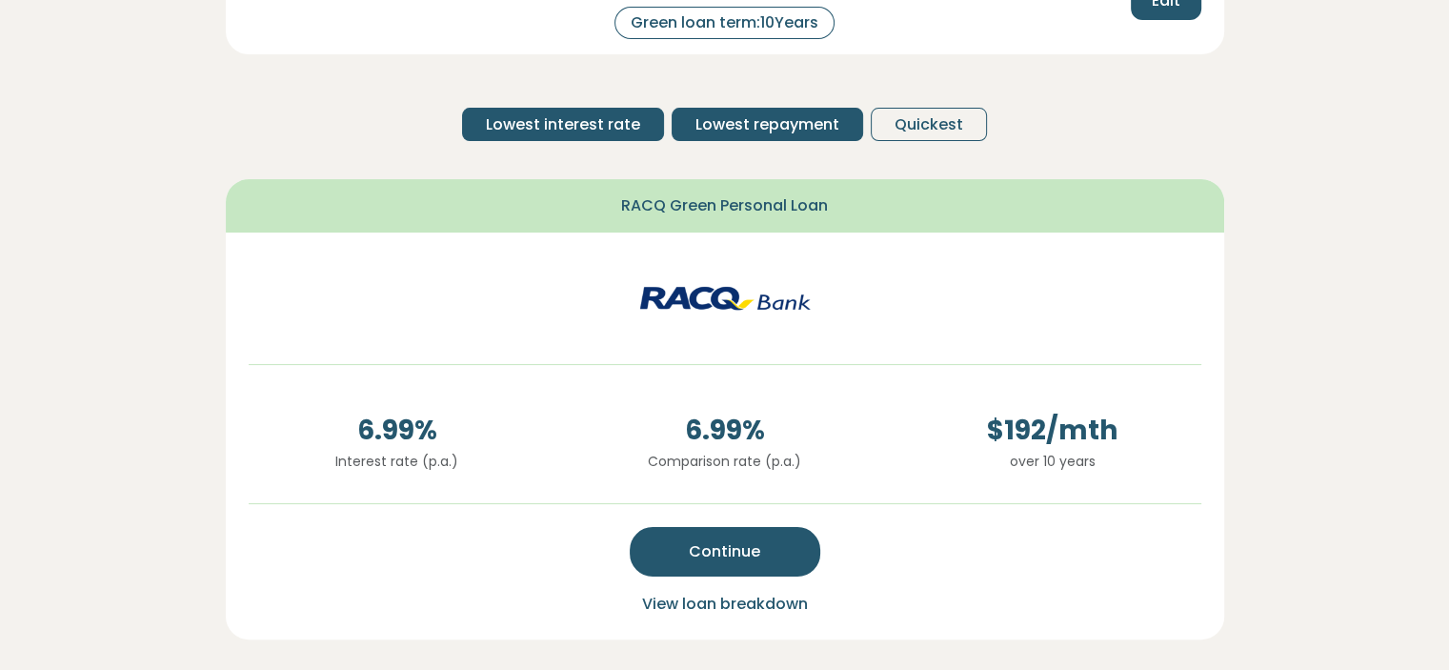
click at [577, 120] on span "Lowest interest rate" at bounding box center [563, 124] width 154 height 23
click at [812, 127] on span "Lowest repayment" at bounding box center [768, 124] width 144 height 23
click at [600, 129] on span "Lowest interest rate" at bounding box center [563, 124] width 154 height 23
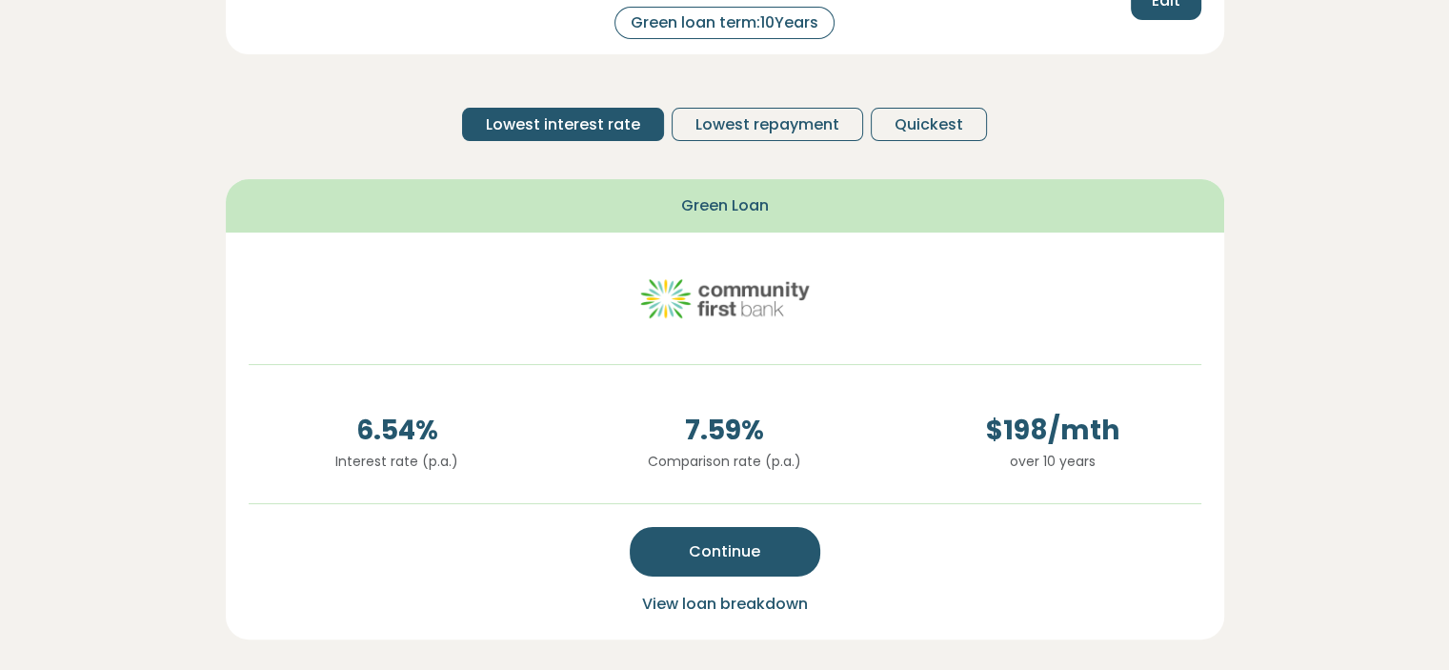
click at [762, 308] on img at bounding box center [725, 298] width 172 height 86
click at [1327, 403] on section "Here are your preliminary matches 5 star rating Loan amount: $ 16,515 Green loa…" at bounding box center [724, 489] width 1449 height 1419
click at [719, 605] on span "View loan breakdown" at bounding box center [725, 604] width 166 height 22
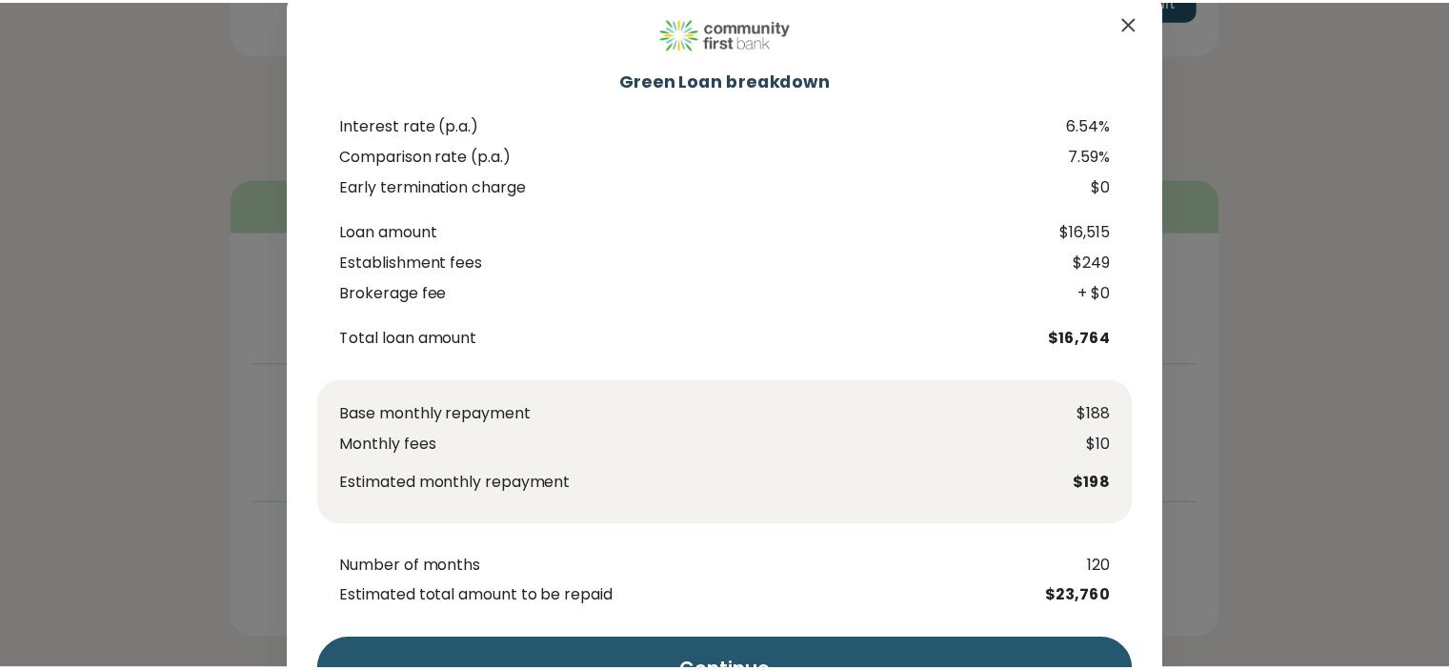
scroll to position [0, 0]
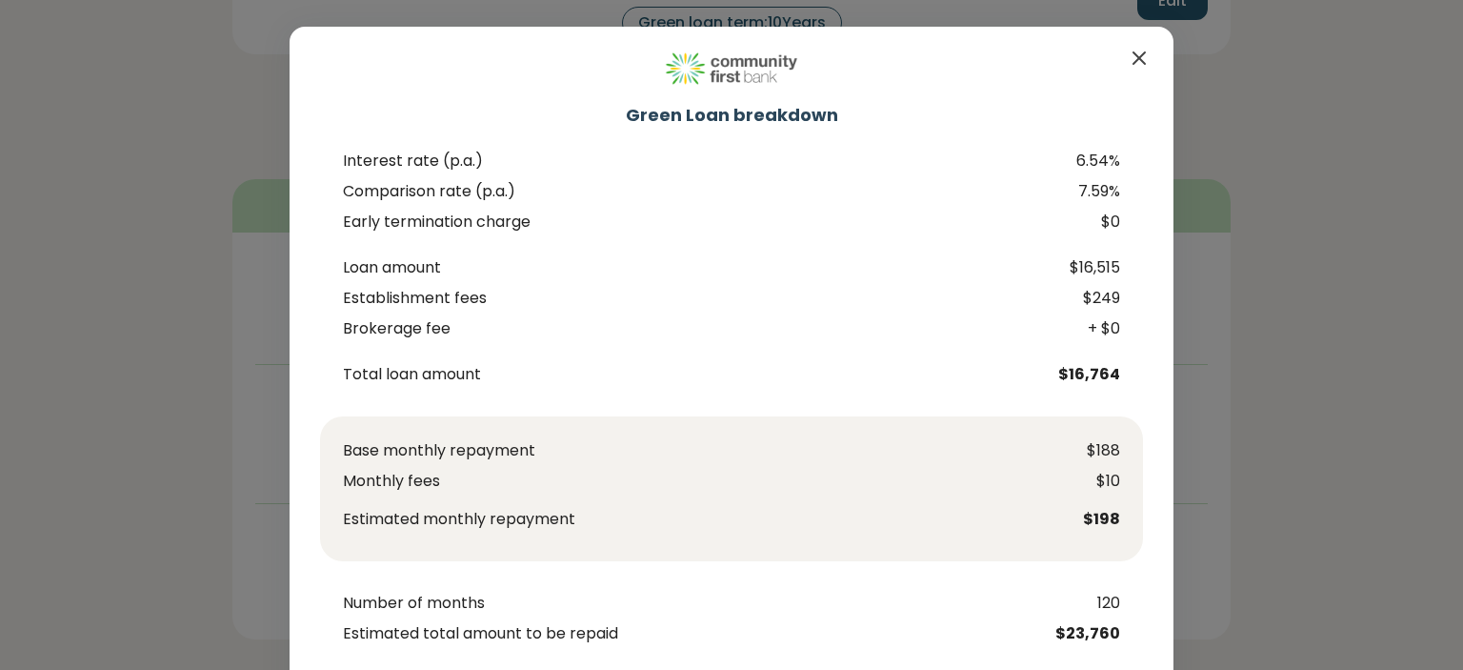
click at [1127, 45] on div "Green Loan breakdown Interest rate (p.a.) 6.54% Comparison rate (p.a.) 7.59% Ea…" at bounding box center [732, 394] width 884 height 735
click at [1134, 53] on icon "Close" at bounding box center [1139, 57] width 11 height 11
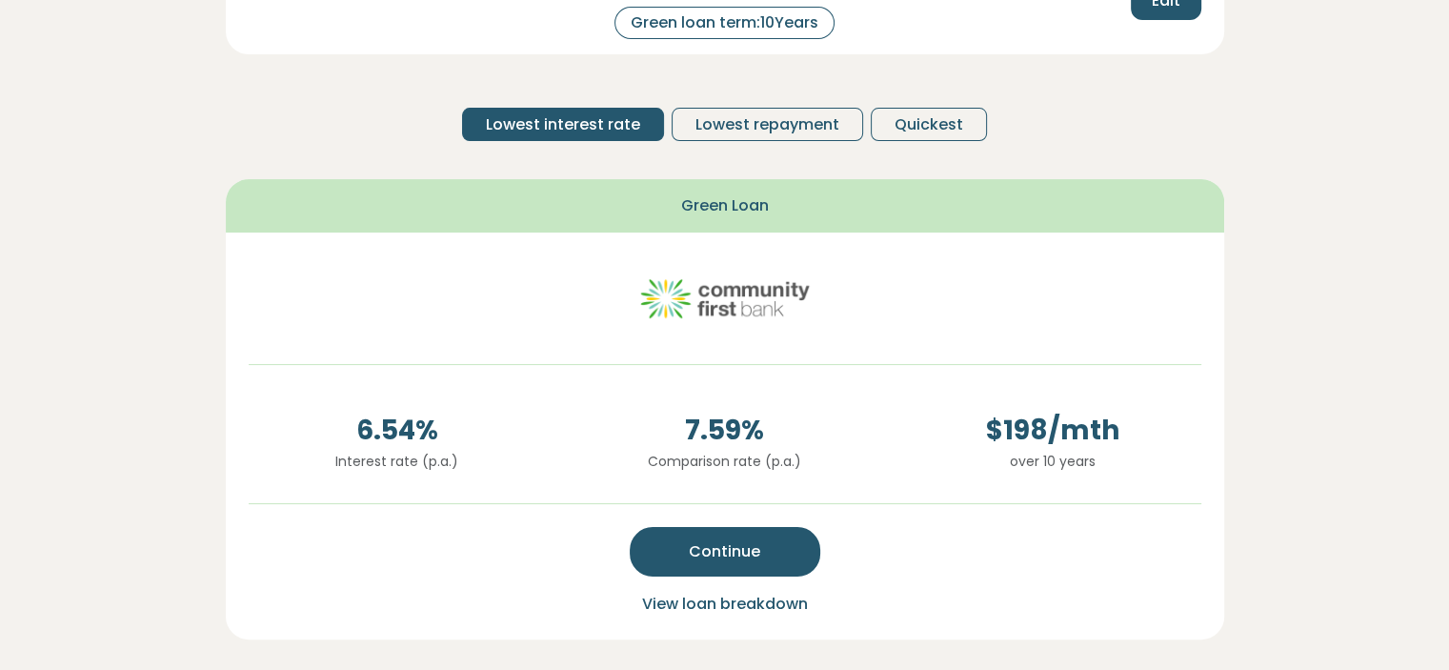
click at [1267, 320] on section "Here are your preliminary matches 5 star rating Loan amount: $ 16,515 Green loa…" at bounding box center [724, 489] width 1449 height 1419
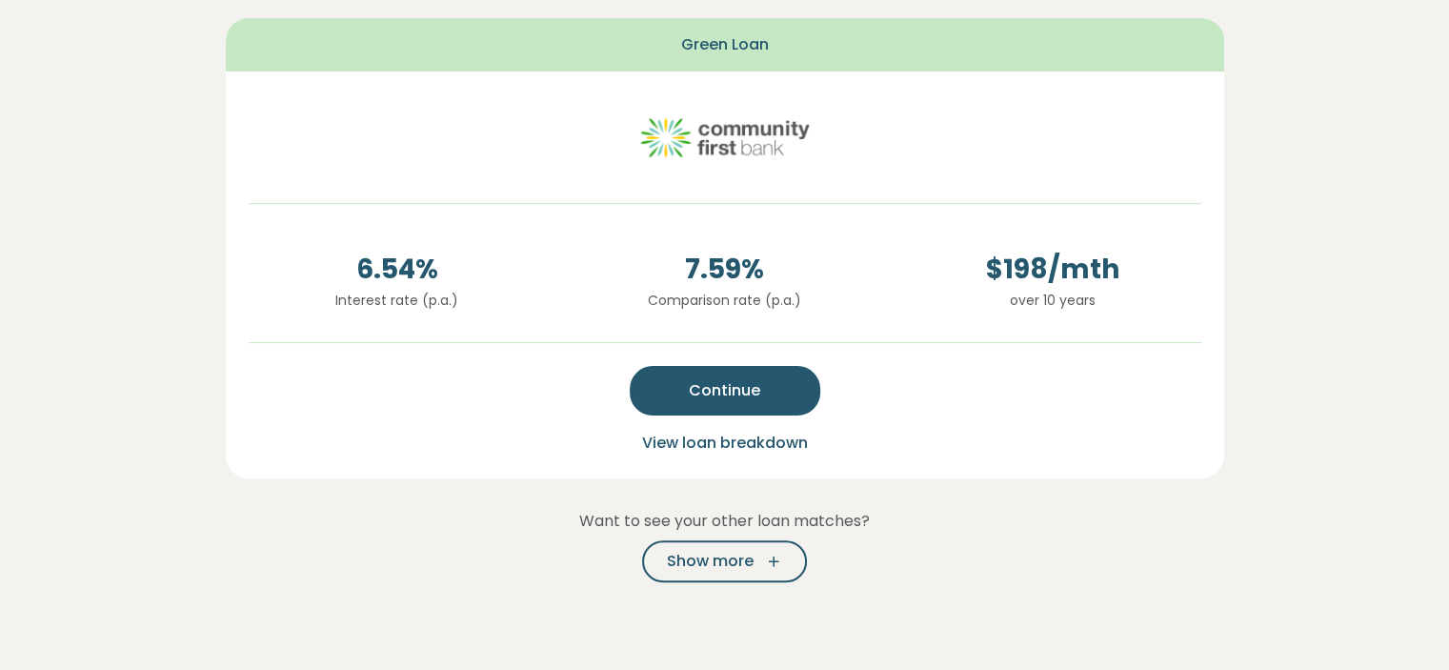
scroll to position [497, 0]
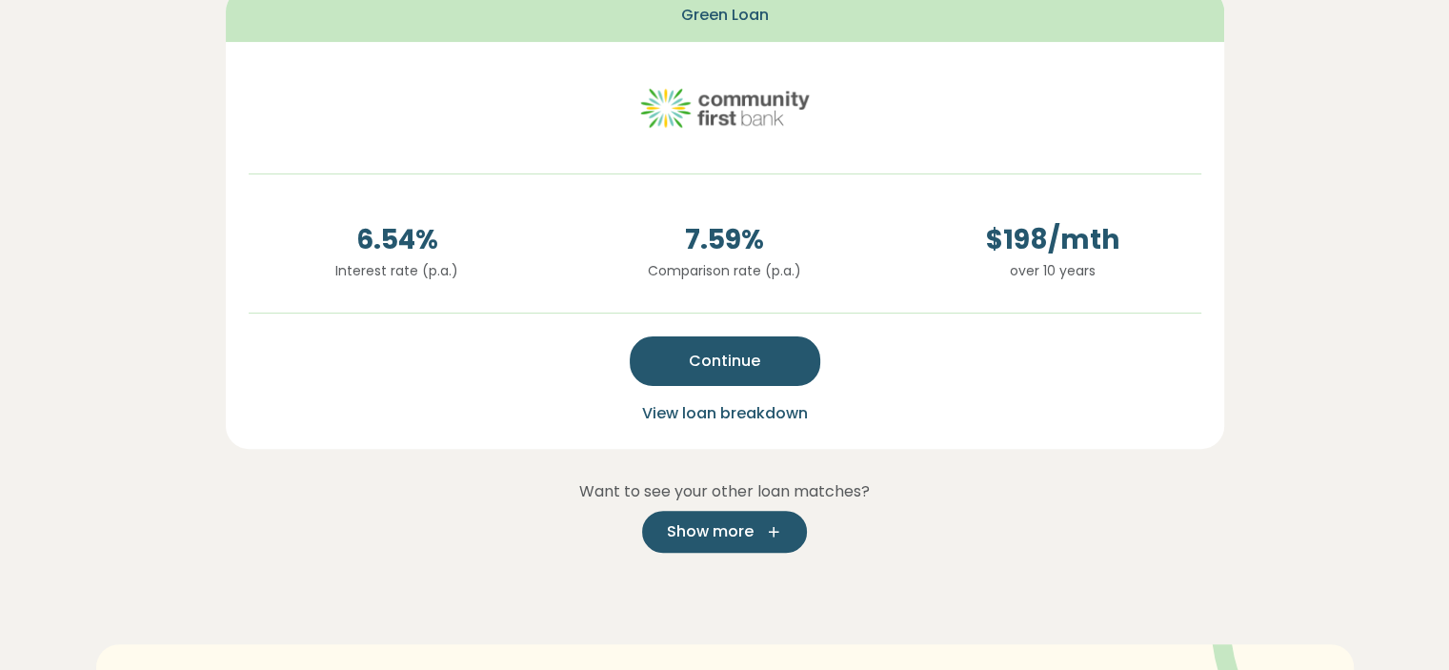
click at [735, 532] on span "Show more" at bounding box center [710, 531] width 87 height 23
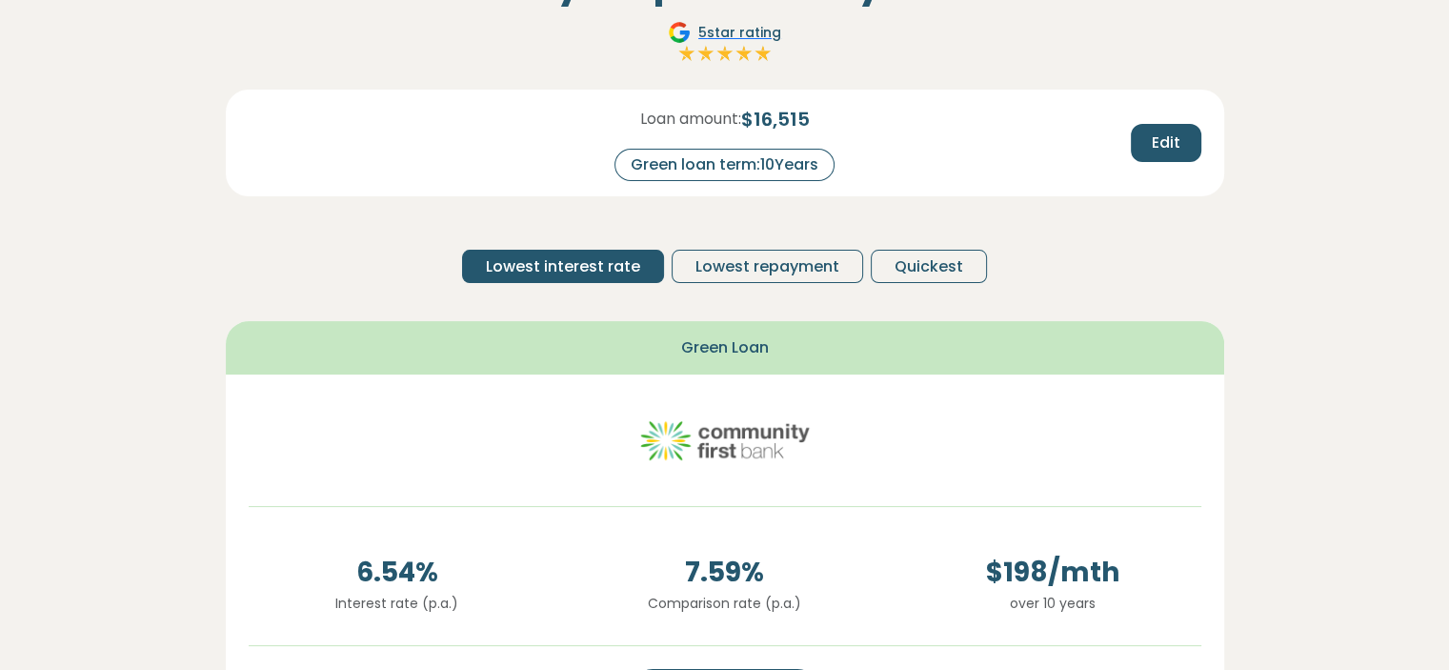
scroll to position [267, 0]
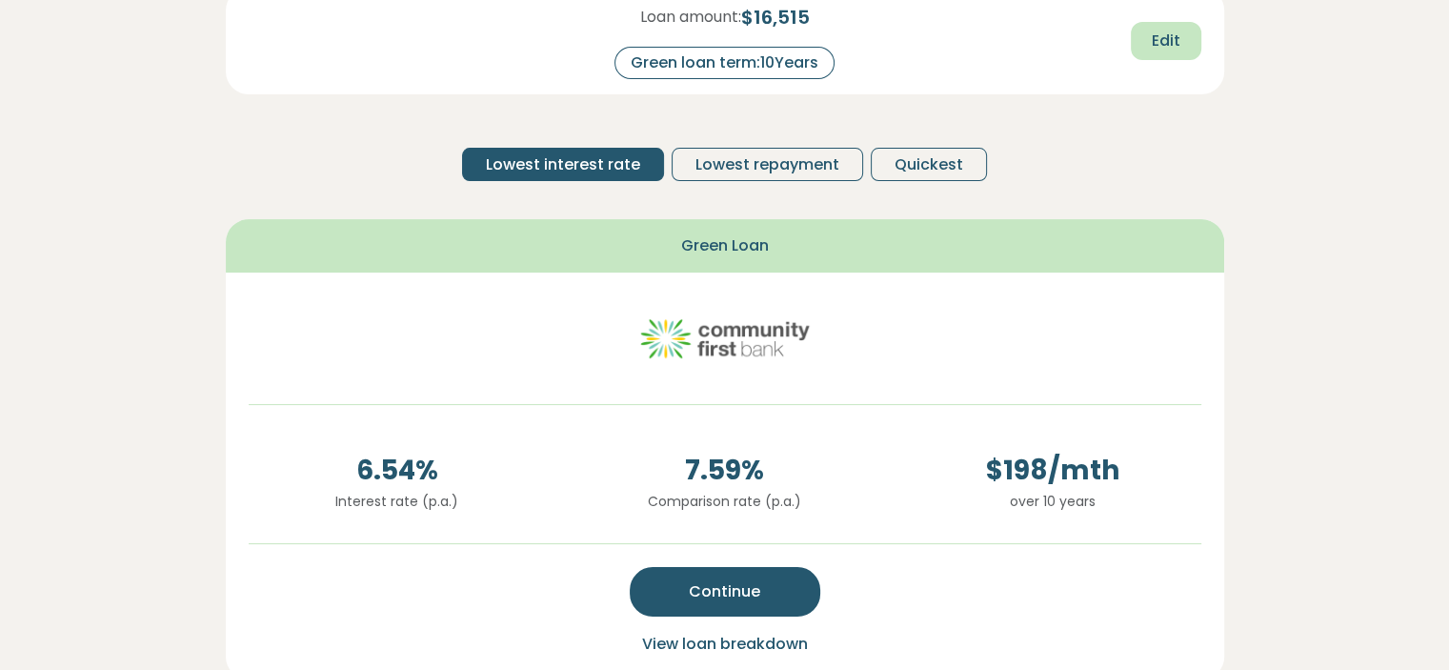
click at [1199, 54] on button "Edit" at bounding box center [1166, 41] width 71 height 38
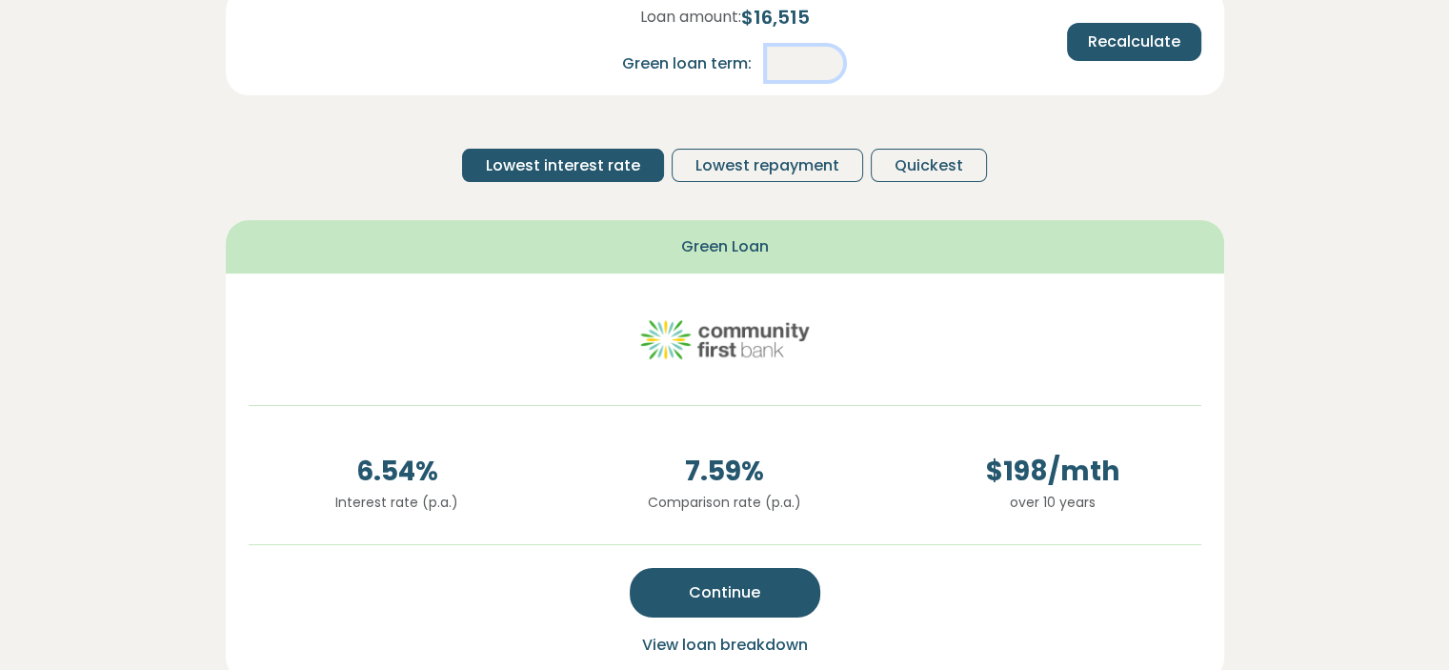
click at [774, 60] on input "**" at bounding box center [805, 63] width 76 height 33
drag, startPoint x: 800, startPoint y: 56, endPoint x: 859, endPoint y: 60, distance: 59.2
click at [859, 60] on div "Loan amount: $ 16,515 Green loan term: **" at bounding box center [725, 41] width 328 height 77
type input "*"
click at [1201, 167] on div "Loan amount: $ 16,515 Green loan term: * Recalculate Lowest interest rate Lowes…" at bounding box center [725, 93] width 999 height 210
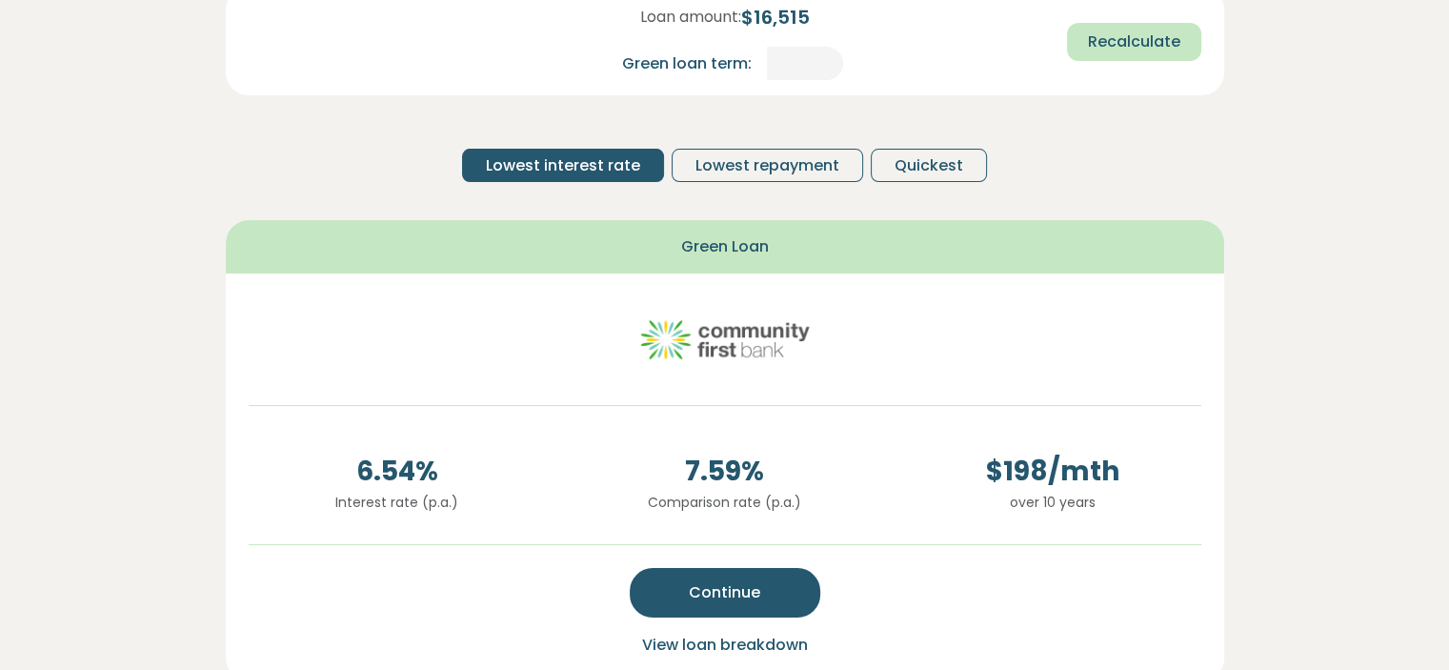
click at [1159, 36] on span "Recalculate" at bounding box center [1134, 41] width 92 height 23
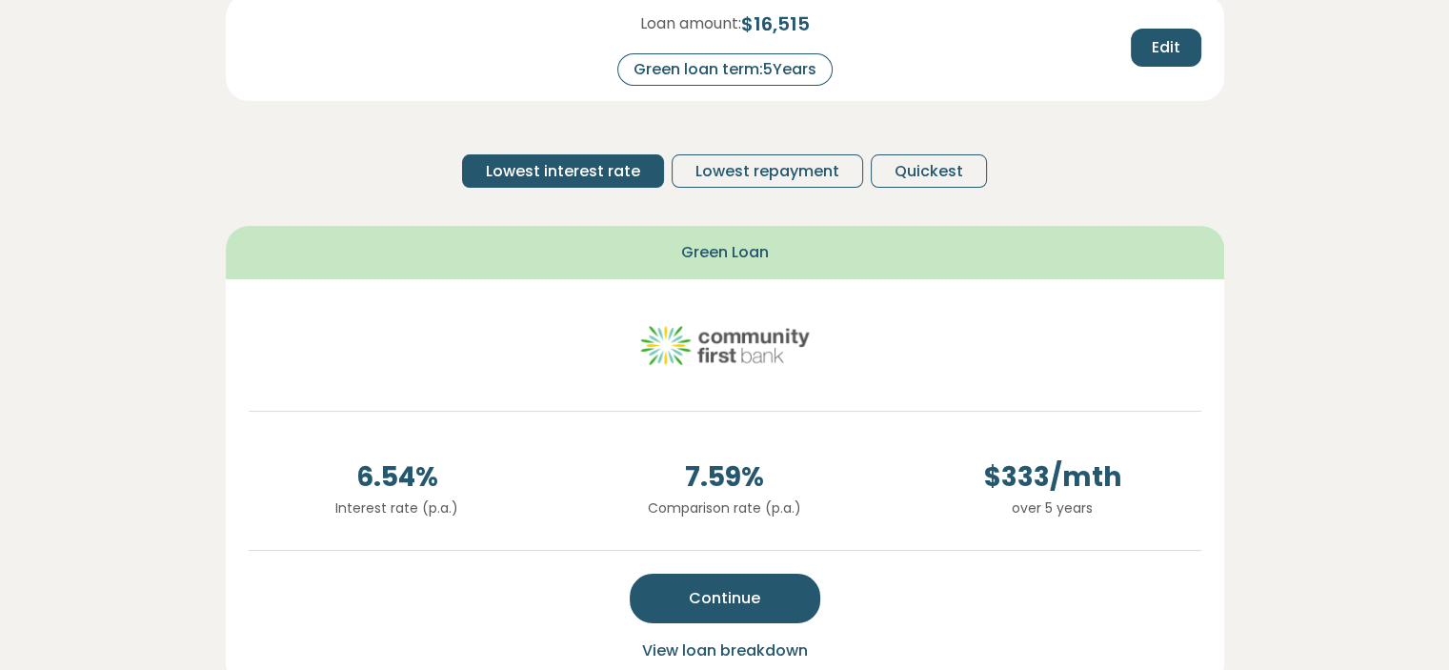
scroll to position [172, 0]
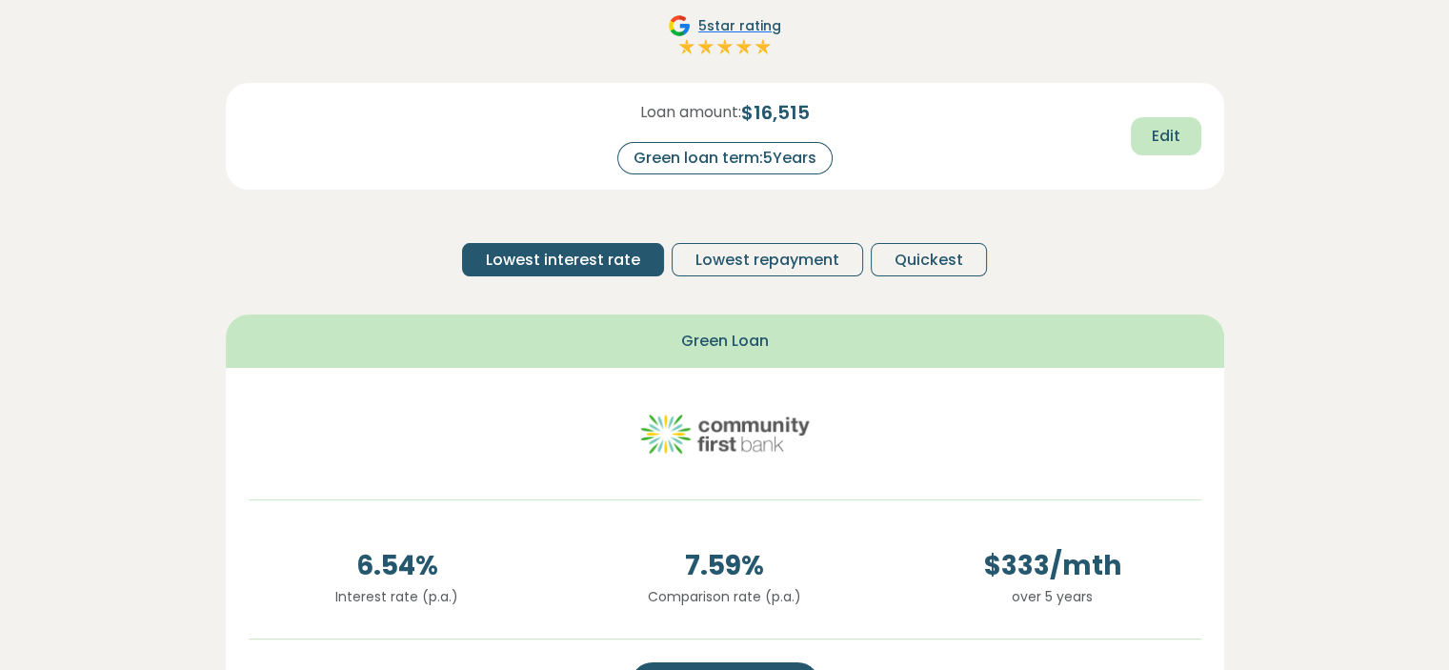
click at [1194, 134] on button "Edit" at bounding box center [1166, 136] width 71 height 38
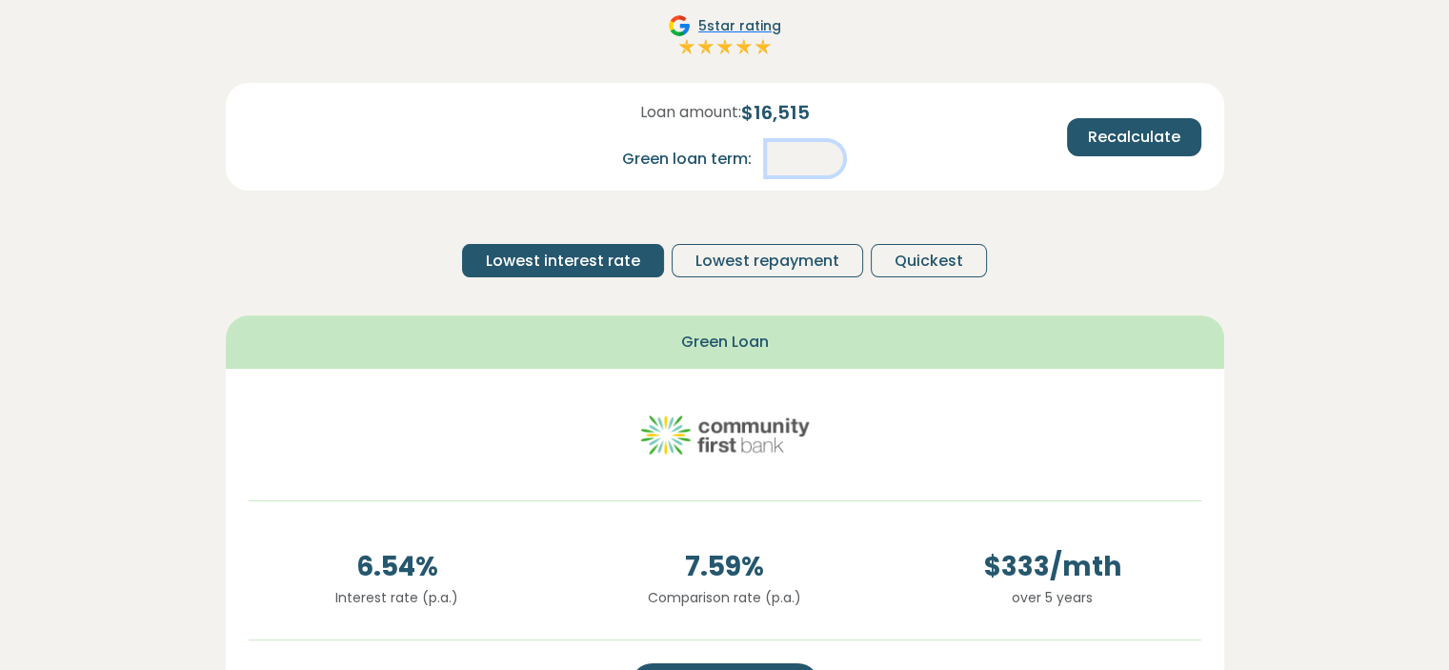
drag, startPoint x: 807, startPoint y: 149, endPoint x: 796, endPoint y: 137, distance: 16.2
click at [796, 137] on div "Loan amount: $ 16,515 Green loan term: *" at bounding box center [725, 136] width 328 height 77
type input "*"
click at [1098, 121] on button "Recalculate" at bounding box center [1134, 137] width 134 height 38
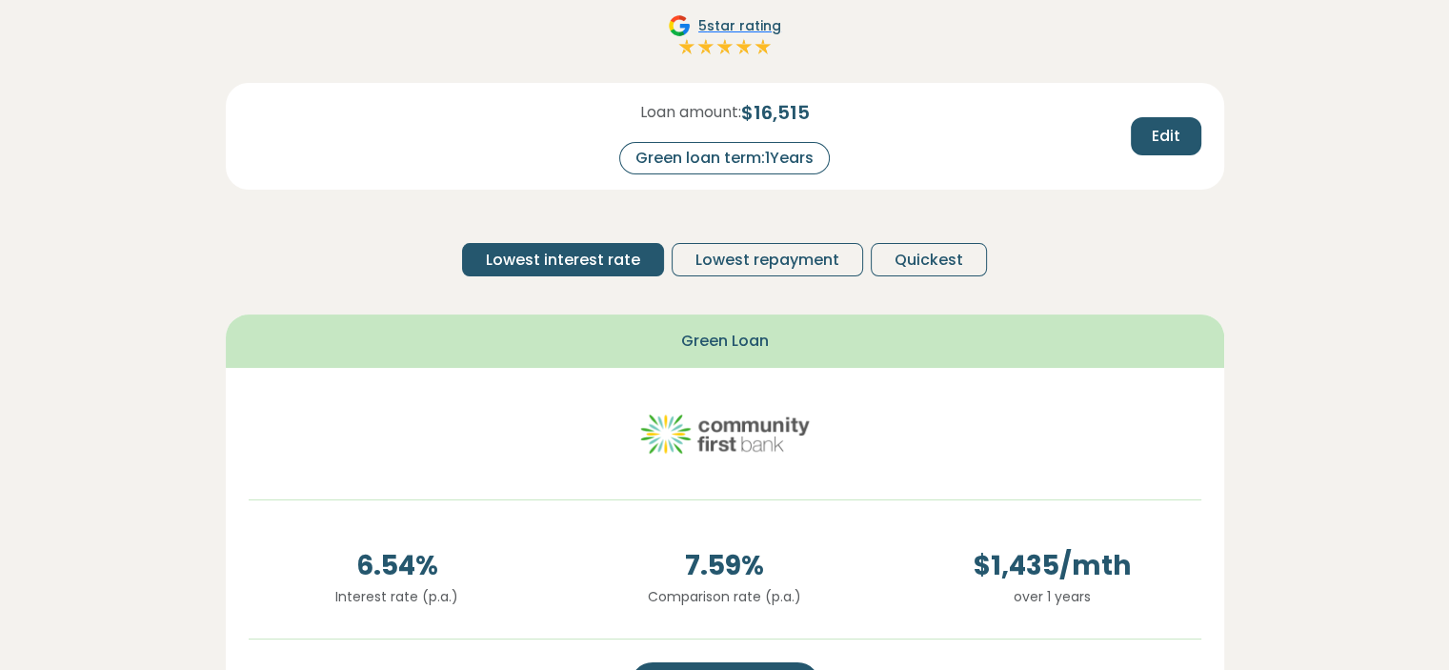
click at [1068, 277] on div "Loan amount: $ 16,515 Green loan term: 1 Years Edit Lowest interest rate Lowest…" at bounding box center [725, 187] width 999 height 209
click at [699, 249] on span "Lowest repayment" at bounding box center [768, 260] width 144 height 23
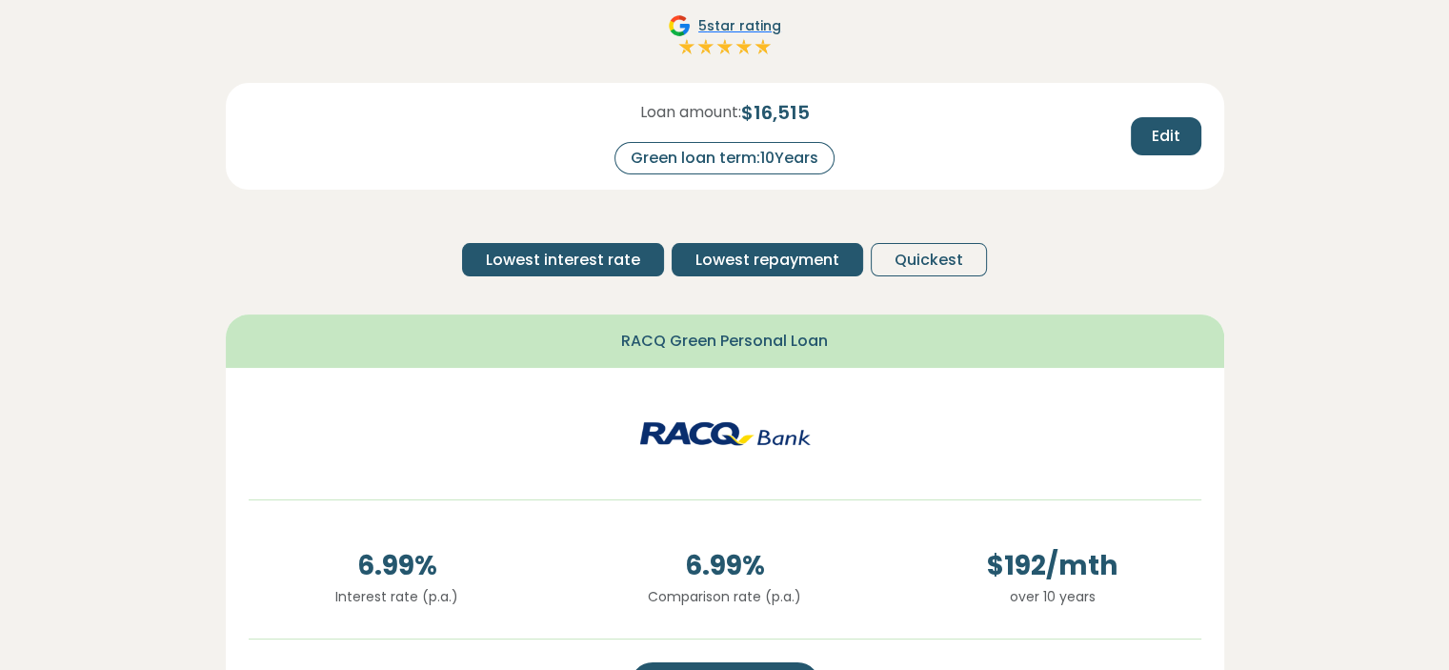
click at [590, 266] on span "Lowest interest rate" at bounding box center [563, 260] width 154 height 23
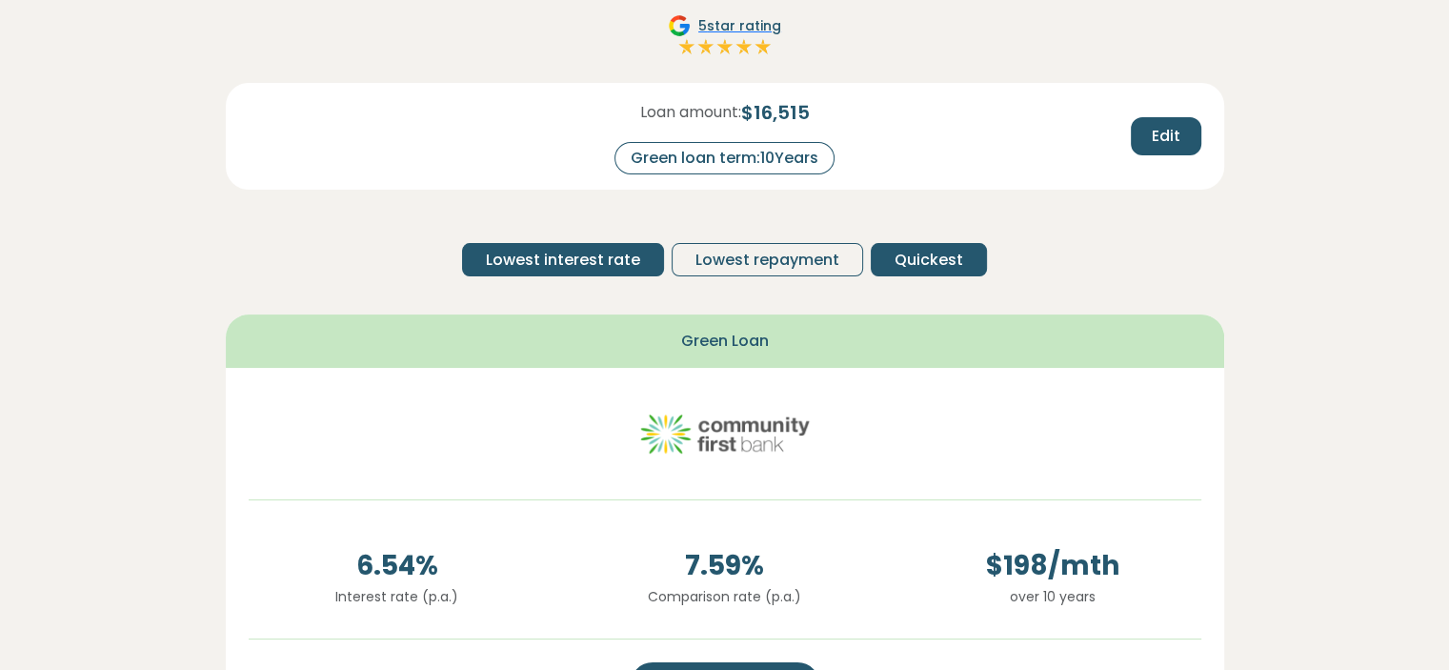
click at [871, 270] on button "Quickest" at bounding box center [929, 259] width 116 height 33
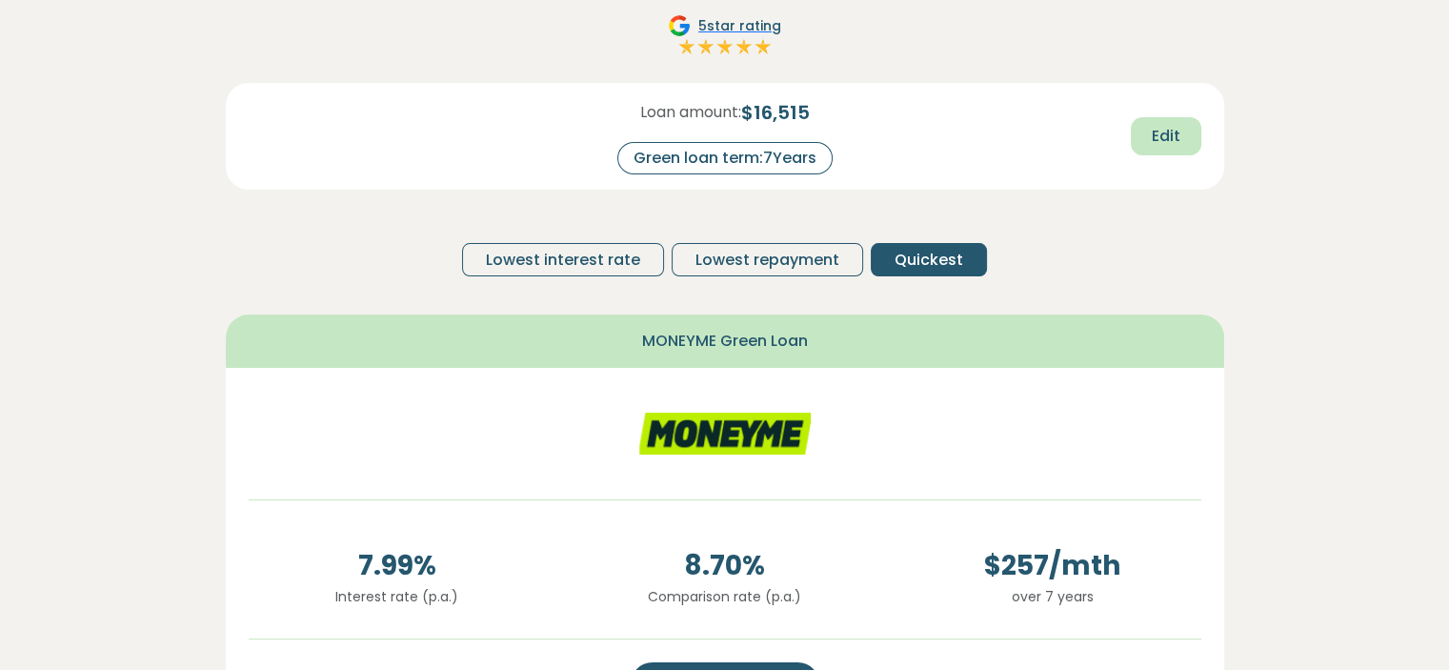
click at [1178, 126] on span "Edit" at bounding box center [1166, 136] width 29 height 23
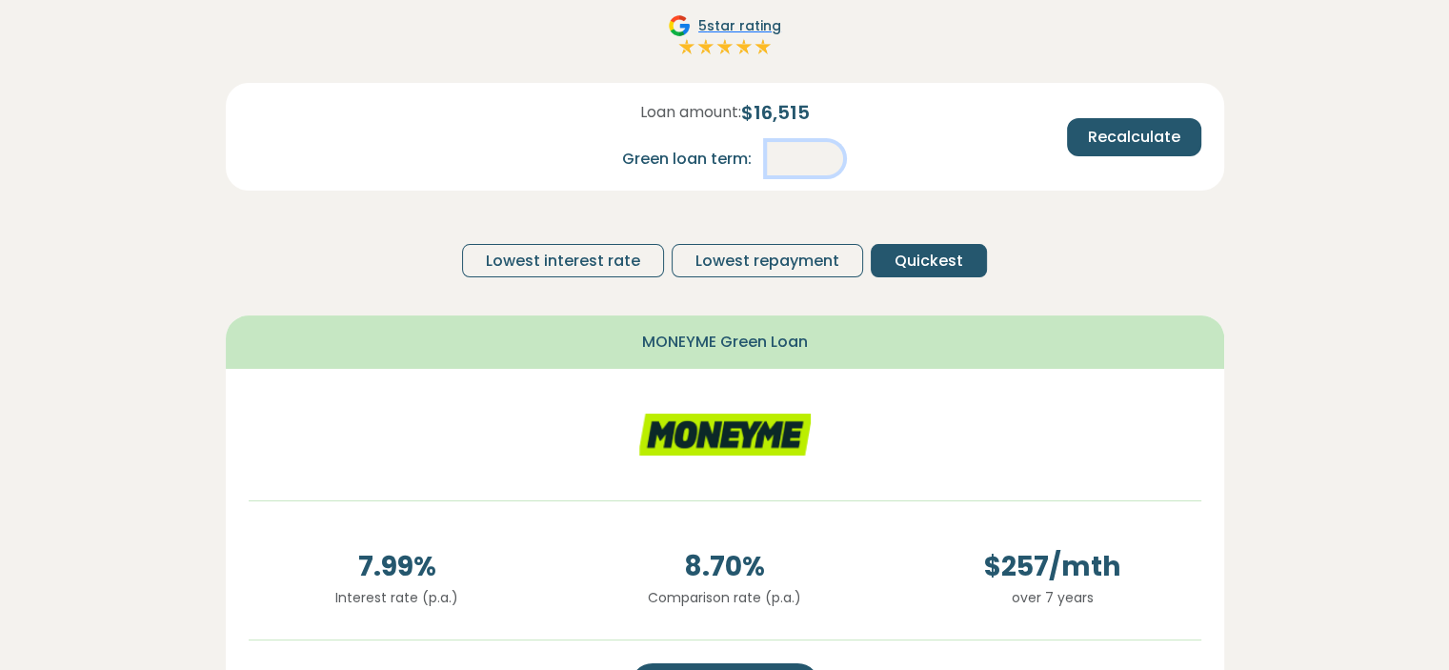
drag, startPoint x: 789, startPoint y: 151, endPoint x: 914, endPoint y: 155, distance: 124.9
click at [914, 155] on div "Loan amount: $ 16,515 Green loan term: * Recalculate" at bounding box center [724, 122] width 983 height 108
type input "*"
click at [1141, 126] on span "Recalculate" at bounding box center [1134, 137] width 92 height 23
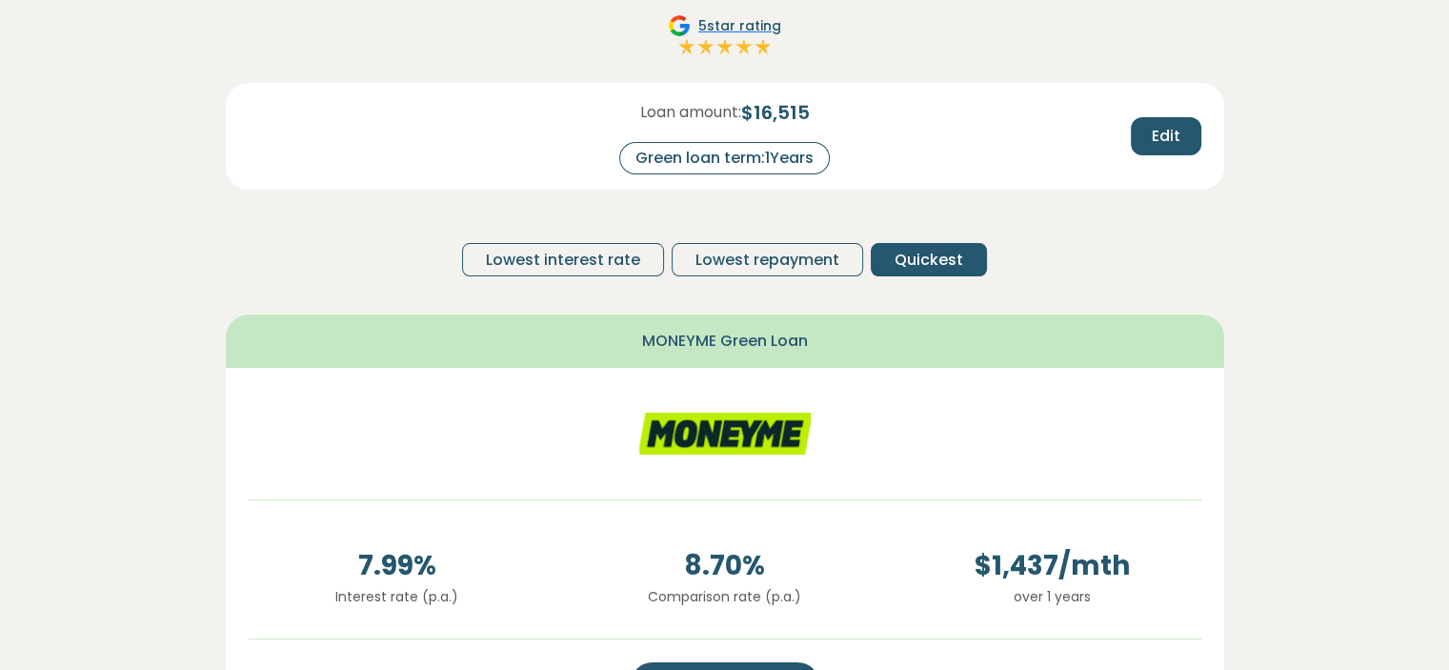
click at [1139, 241] on div "Loan amount: $ 16,515 Green loan term: 1 Years Edit Lowest interest rate Lowest…" at bounding box center [725, 187] width 999 height 209
click at [565, 251] on span "Lowest interest rate" at bounding box center [563, 260] width 154 height 23
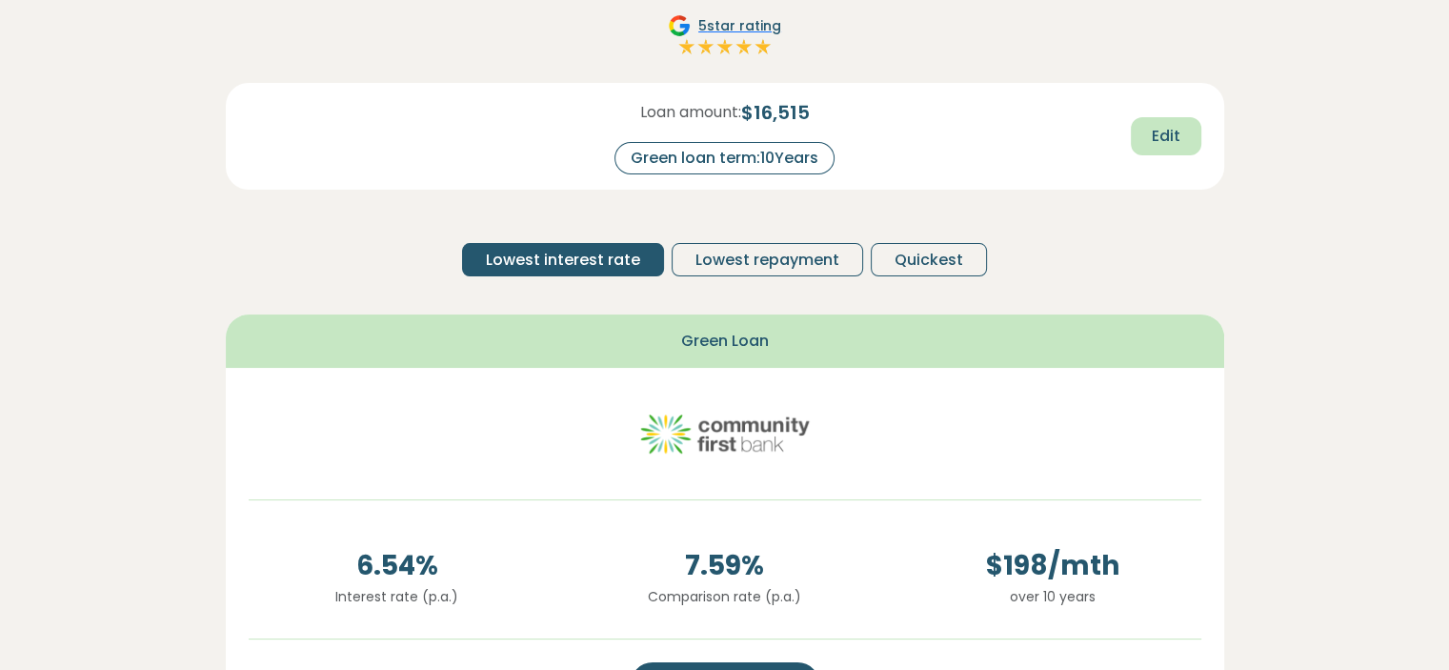
click at [1150, 148] on button "Edit" at bounding box center [1166, 136] width 71 height 38
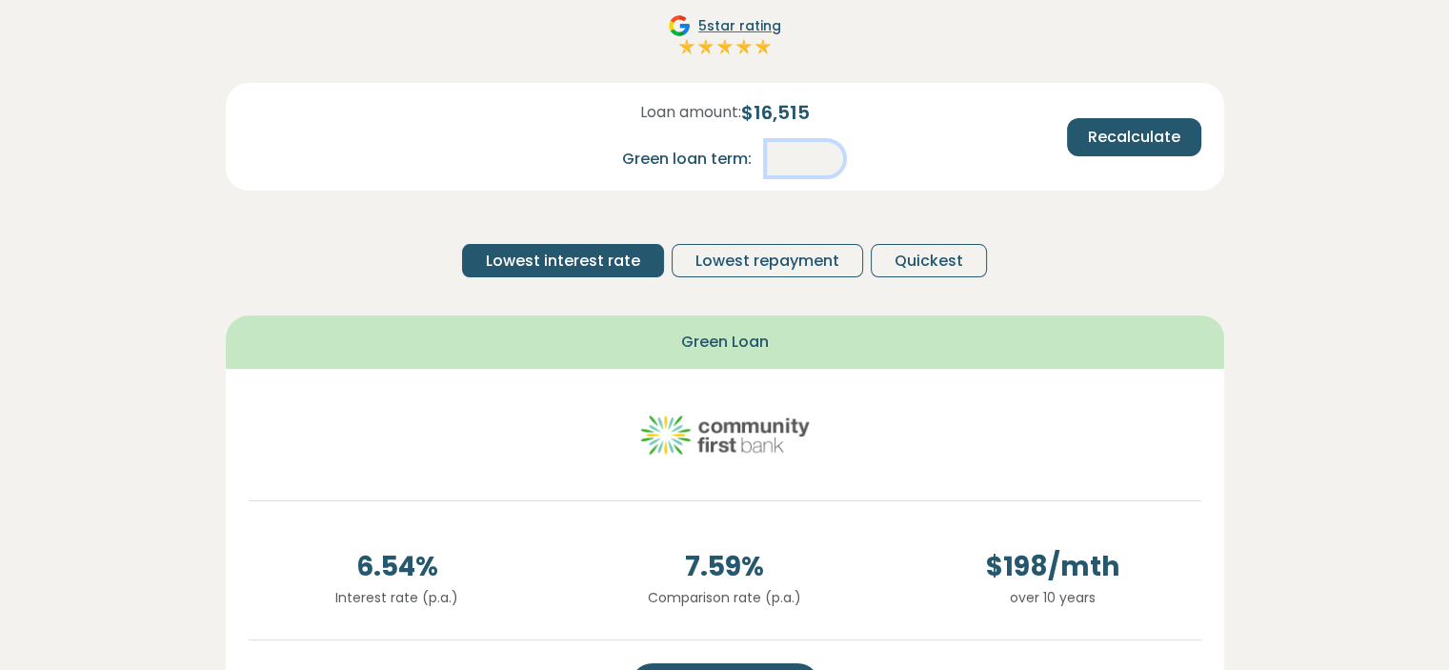
drag, startPoint x: 760, startPoint y: 151, endPoint x: 751, endPoint y: 151, distance: 9.6
click at [751, 151] on div "Green loan term: **" at bounding box center [725, 158] width 236 height 33
type input "*"
click at [1108, 235] on div "Loan amount: $ 16,515 Green loan term: * Recalculate Lowest interest rate Lowes…" at bounding box center [725, 188] width 999 height 210
click at [1125, 149] on button "Recalculate" at bounding box center [1134, 137] width 134 height 38
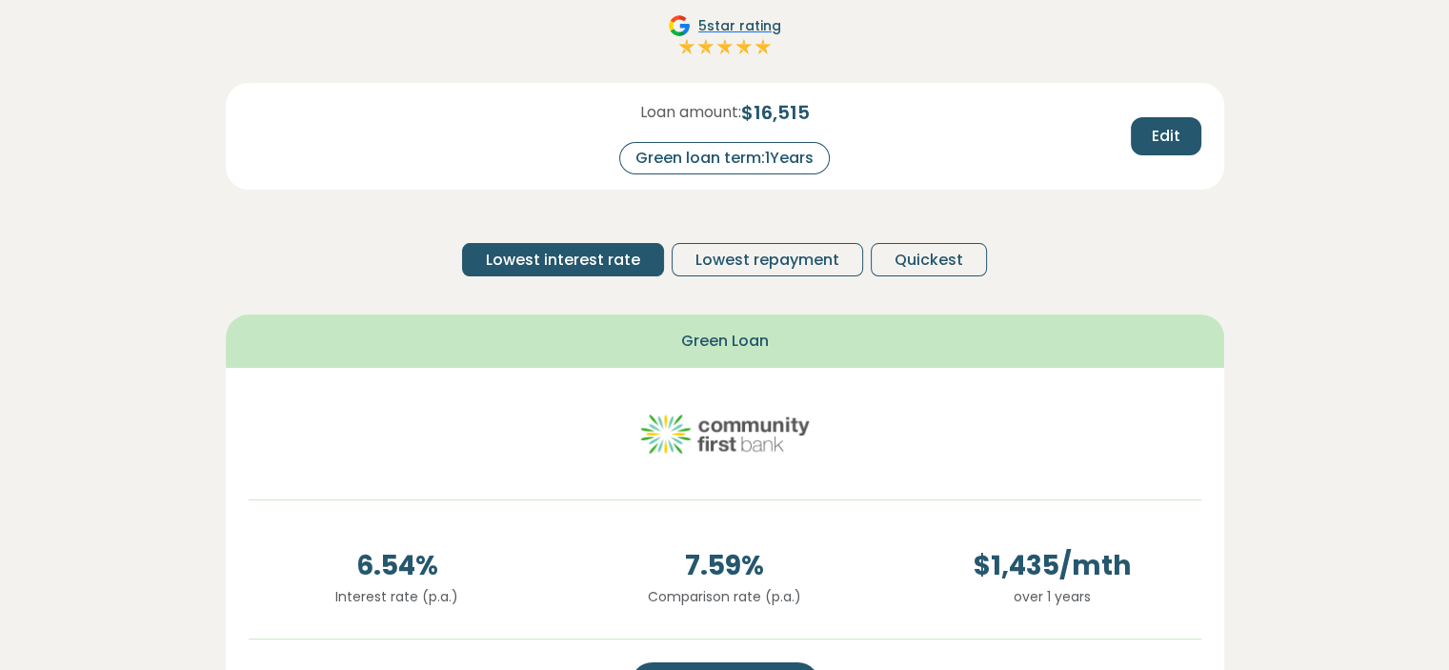
click at [1131, 147] on div "Edit" at bounding box center [1053, 136] width 328 height 38
drag, startPoint x: 795, startPoint y: 159, endPoint x: 899, endPoint y: 152, distance: 105.0
click at [796, 158] on div "Green loan term: 1 Years" at bounding box center [724, 158] width 211 height 32
click at [1176, 137] on span "Edit" at bounding box center [1166, 136] width 29 height 23
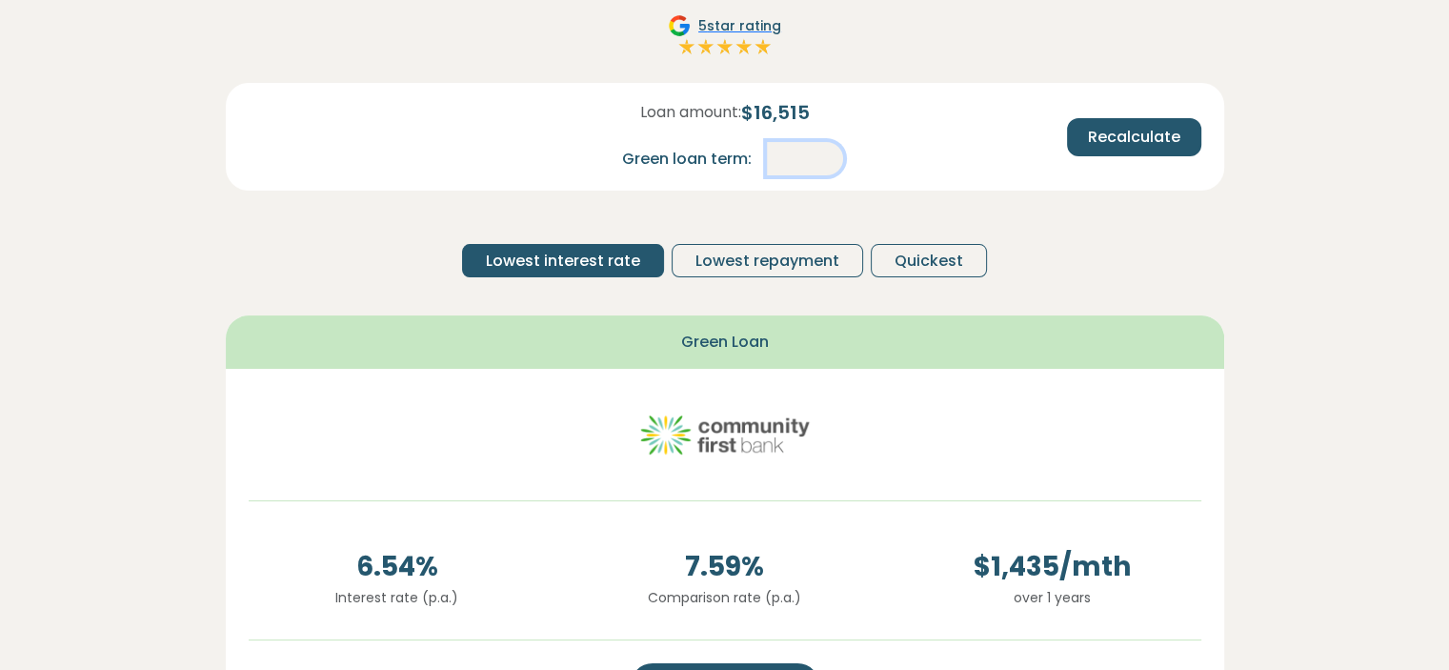
click at [801, 163] on input "*" at bounding box center [805, 158] width 76 height 33
drag, startPoint x: 808, startPoint y: 152, endPoint x: 790, endPoint y: 144, distance: 20.0
click at [790, 144] on input "*" at bounding box center [805, 158] width 76 height 33
click at [1051, 231] on div "Loan amount: $ 16,515 Green loan term: ** Recalculate Lowest interest rate Lowe…" at bounding box center [725, 188] width 999 height 210
click at [1132, 145] on span "Recalculate" at bounding box center [1134, 137] width 92 height 23
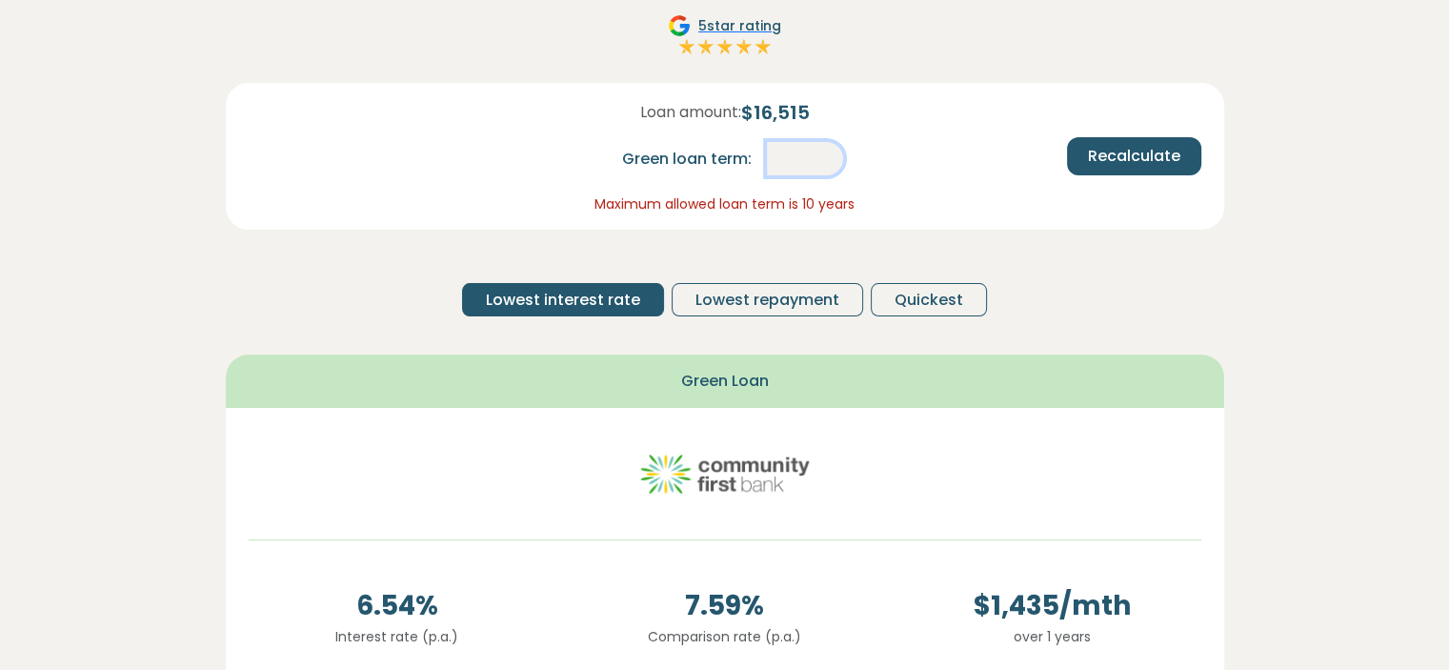
drag, startPoint x: 817, startPoint y: 151, endPoint x: 736, endPoint y: 155, distance: 81.1
click at [740, 151] on div "Green loan term: **" at bounding box center [725, 158] width 236 height 33
type input "*"
click at [1121, 152] on span "Recalculate" at bounding box center [1134, 156] width 92 height 23
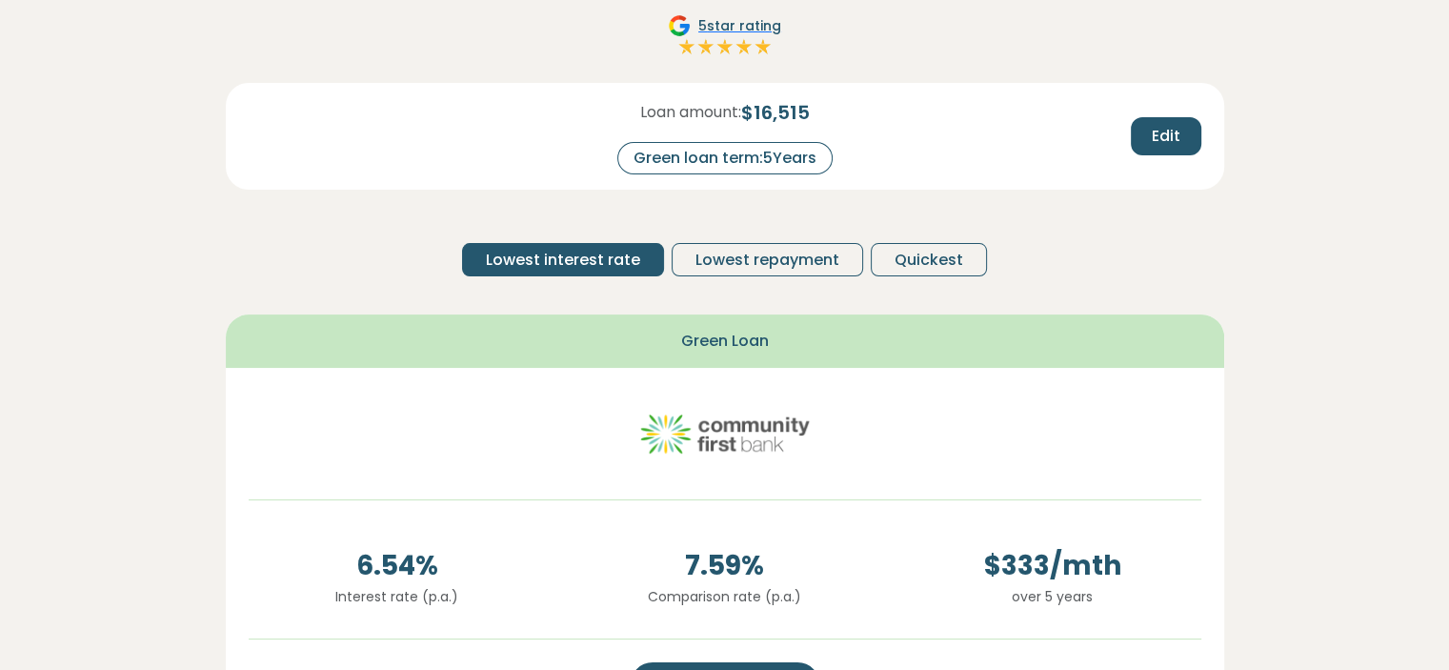
click at [1092, 264] on div "Loan amount: $ 16,515 Green loan term: 5 Years Edit Lowest interest rate Lowest…" at bounding box center [725, 187] width 999 height 209
click at [902, 254] on span "Quickest" at bounding box center [929, 260] width 69 height 23
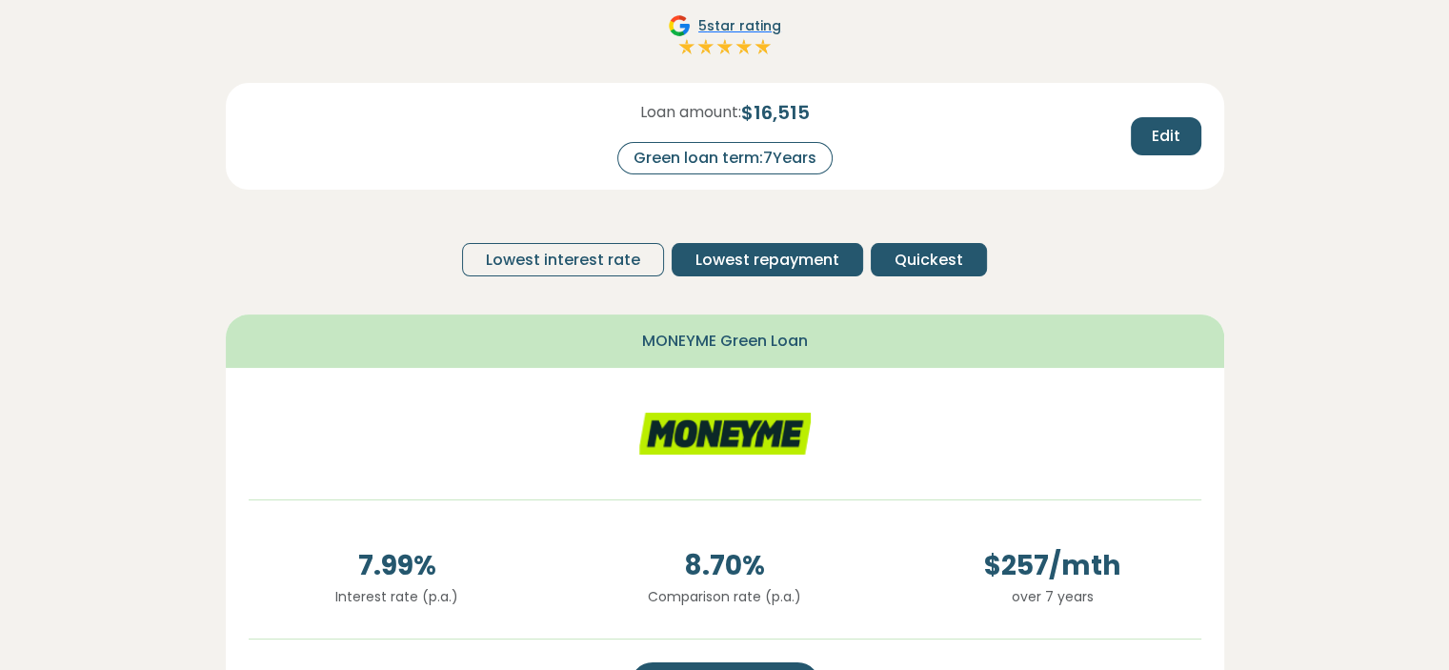
click at [801, 249] on span "Lowest repayment" at bounding box center [768, 260] width 144 height 23
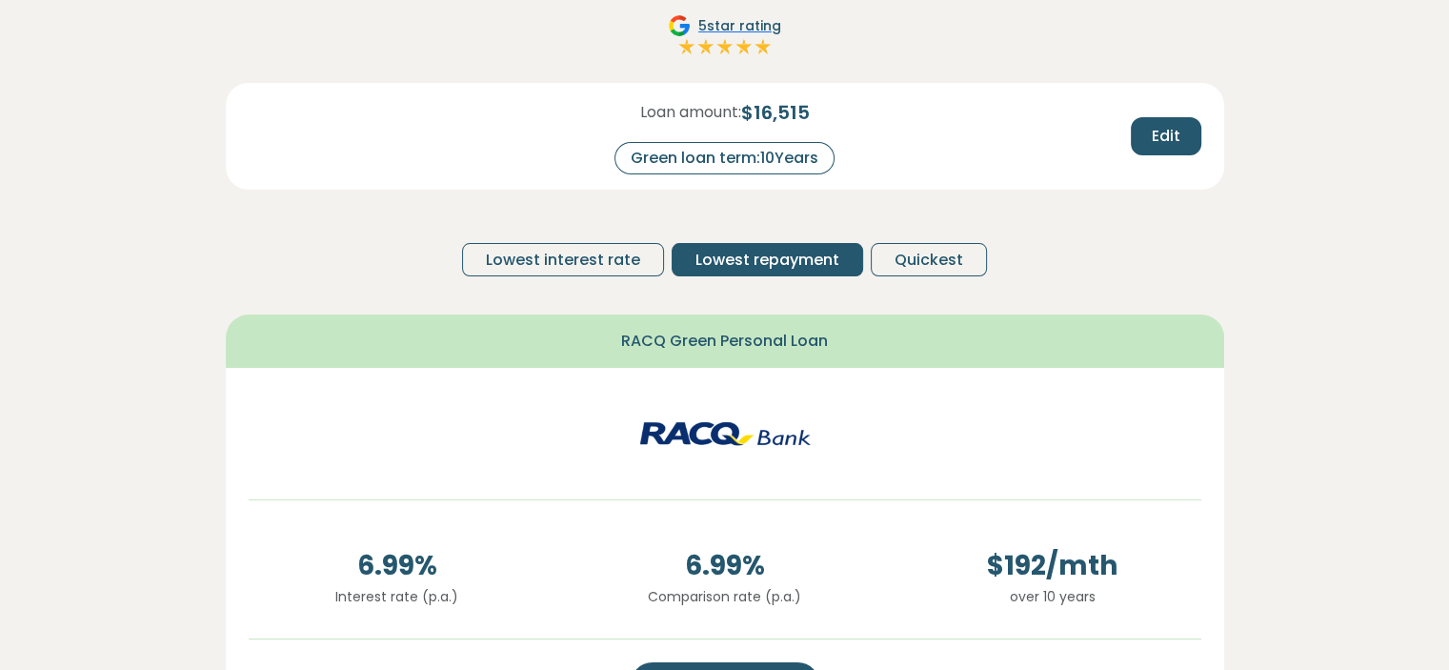
click at [630, 238] on div "Loan amount: $ 16,515 Green loan term: 10 Years Edit Lowest interest rate Lowes…" at bounding box center [725, 187] width 999 height 209
click at [608, 267] on span "Lowest interest rate" at bounding box center [563, 260] width 154 height 23
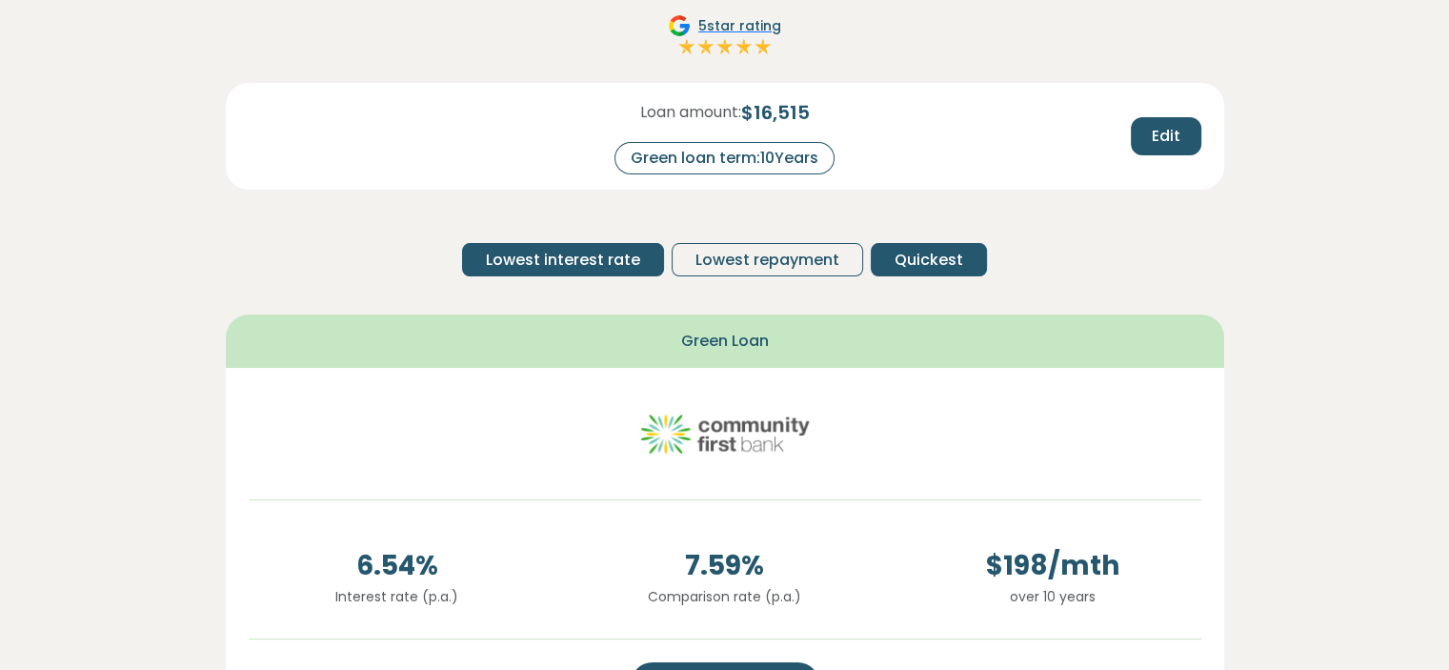
click at [920, 258] on span "Quickest" at bounding box center [929, 260] width 69 height 23
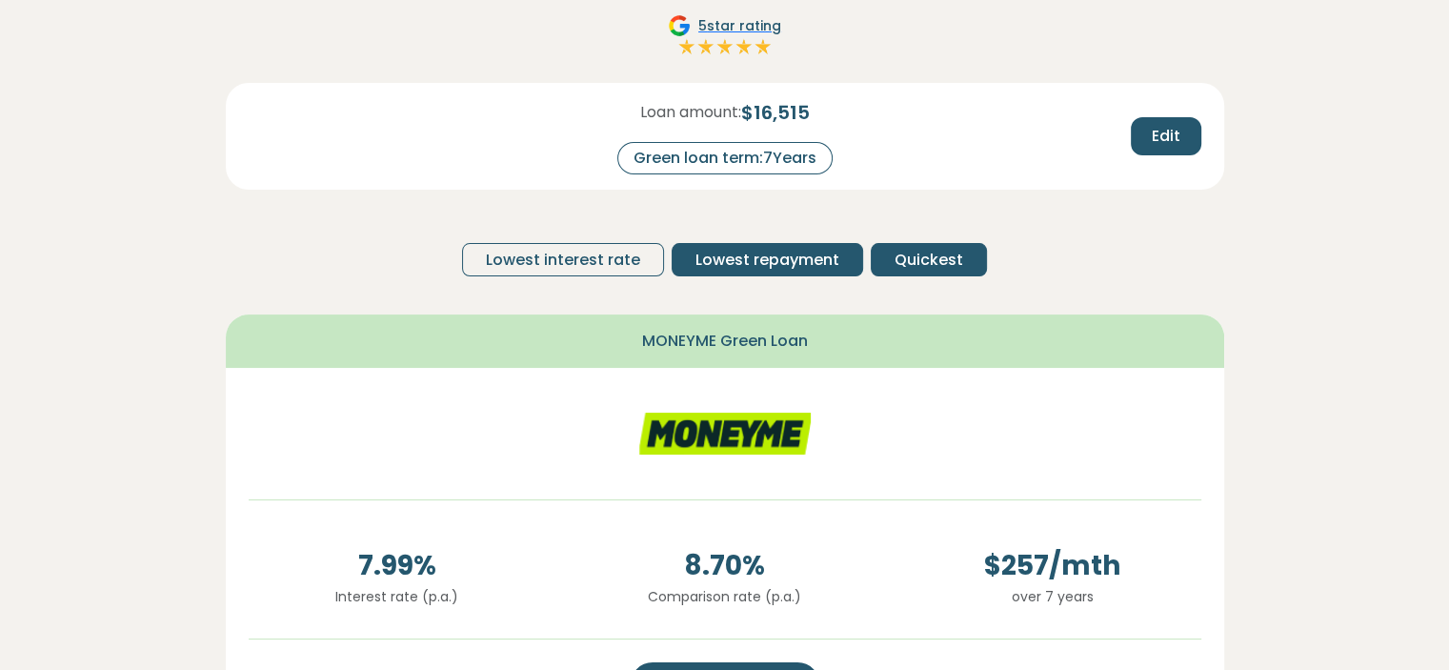
click at [778, 258] on span "Lowest repayment" at bounding box center [768, 260] width 144 height 23
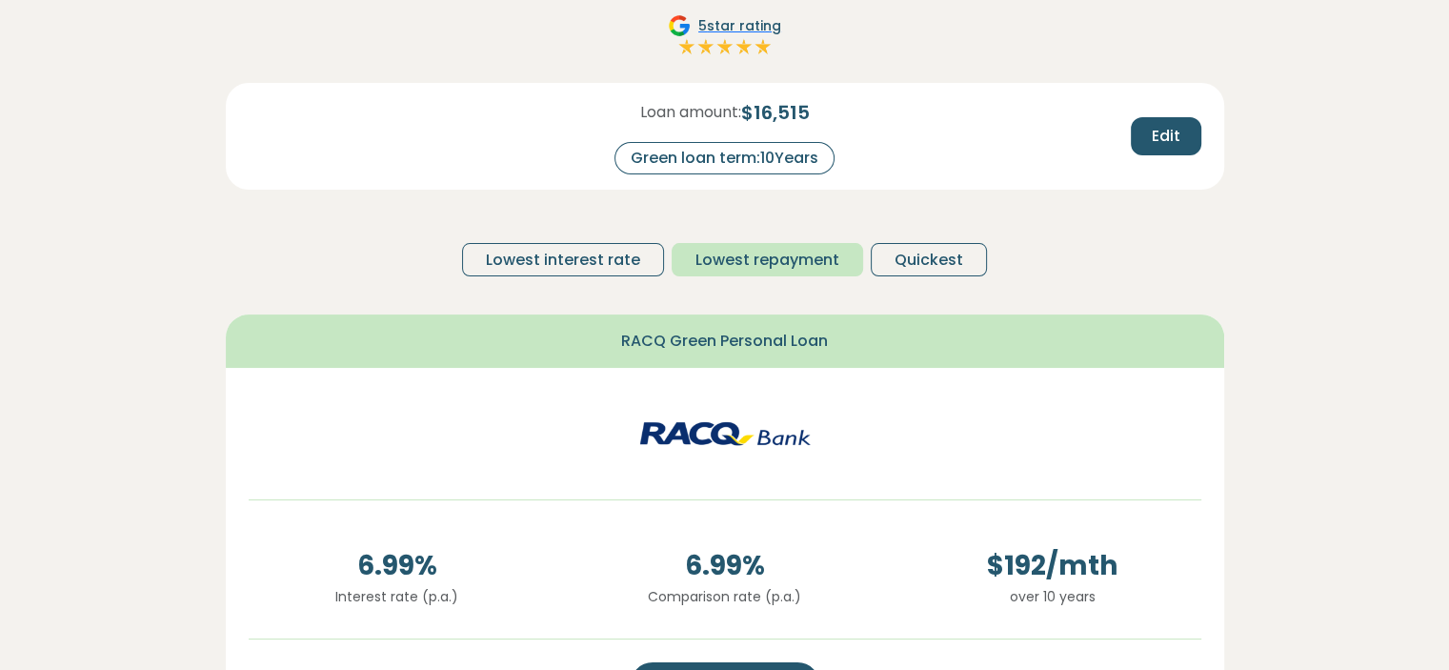
click at [681, 274] on button "Lowest repayment" at bounding box center [768, 259] width 192 height 33
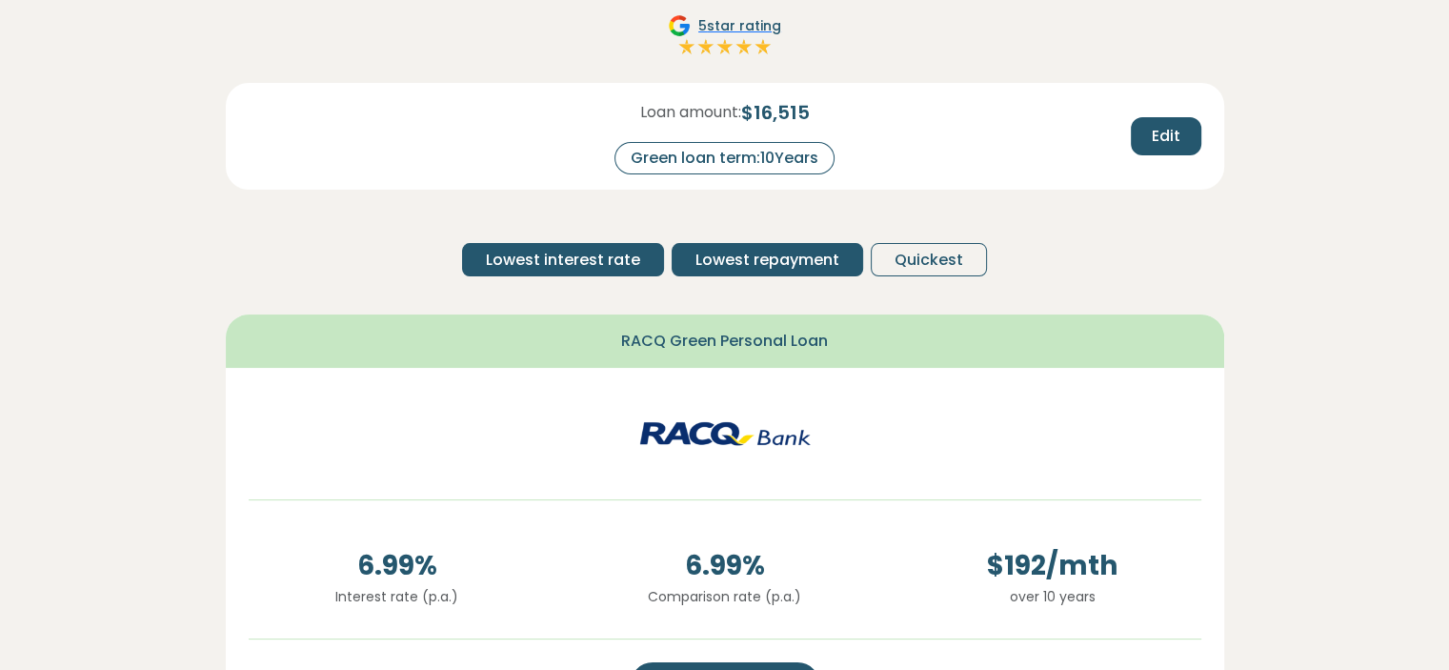
click at [548, 249] on span "Lowest interest rate" at bounding box center [563, 260] width 154 height 23
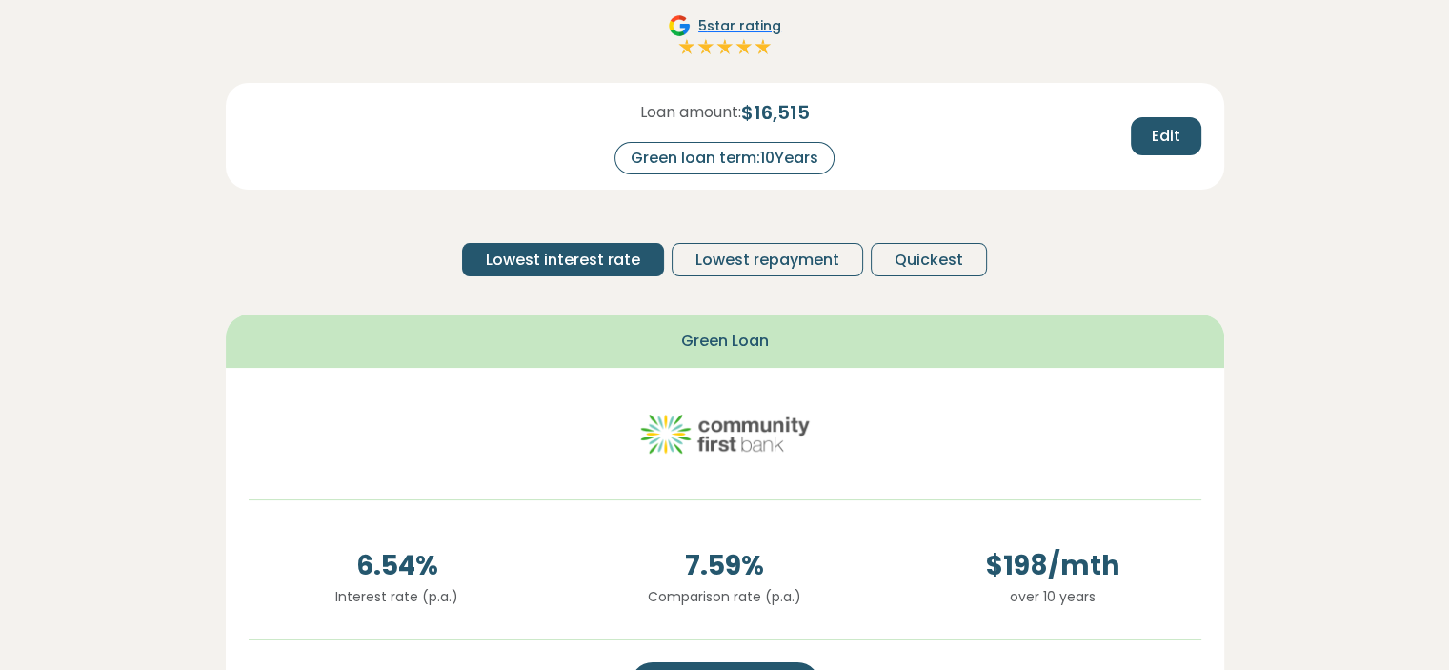
click at [1123, 258] on div "Loan amount: $ 16,515 Green loan term: 10 Years Edit Lowest interest rate Lowes…" at bounding box center [725, 187] width 999 height 209
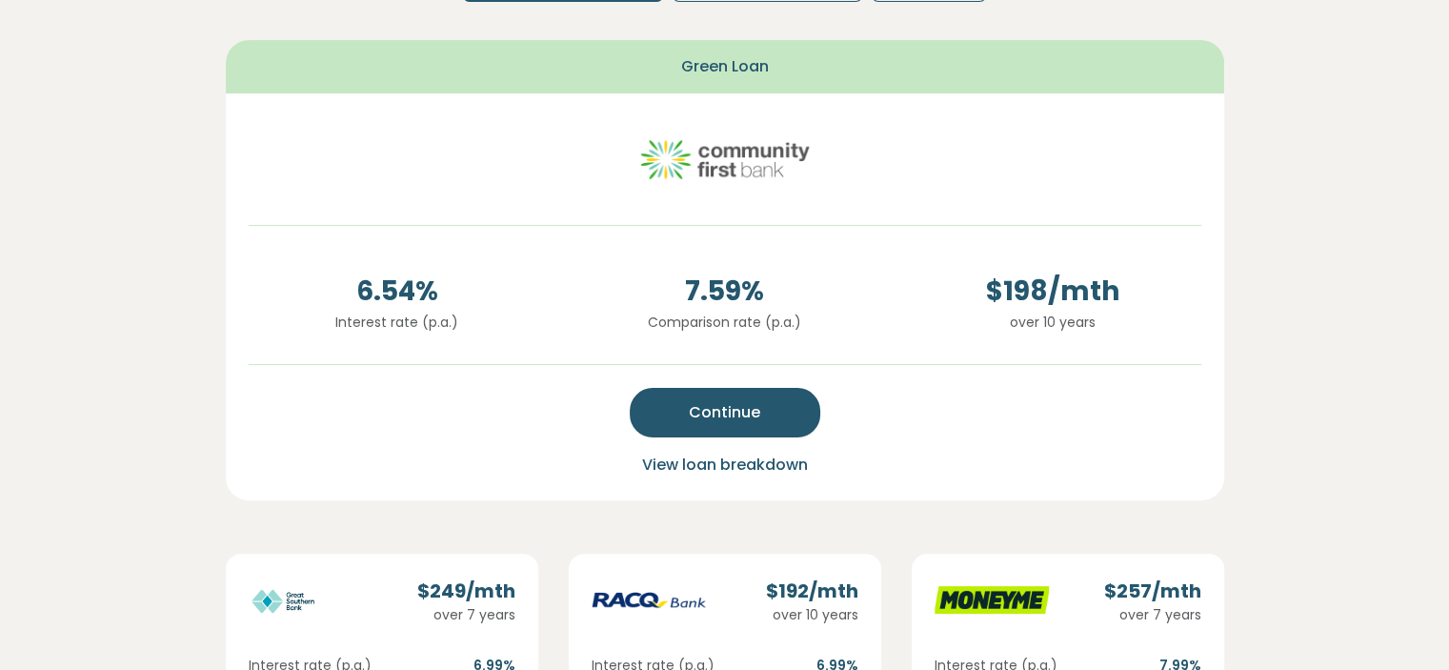
scroll to position [418, 0]
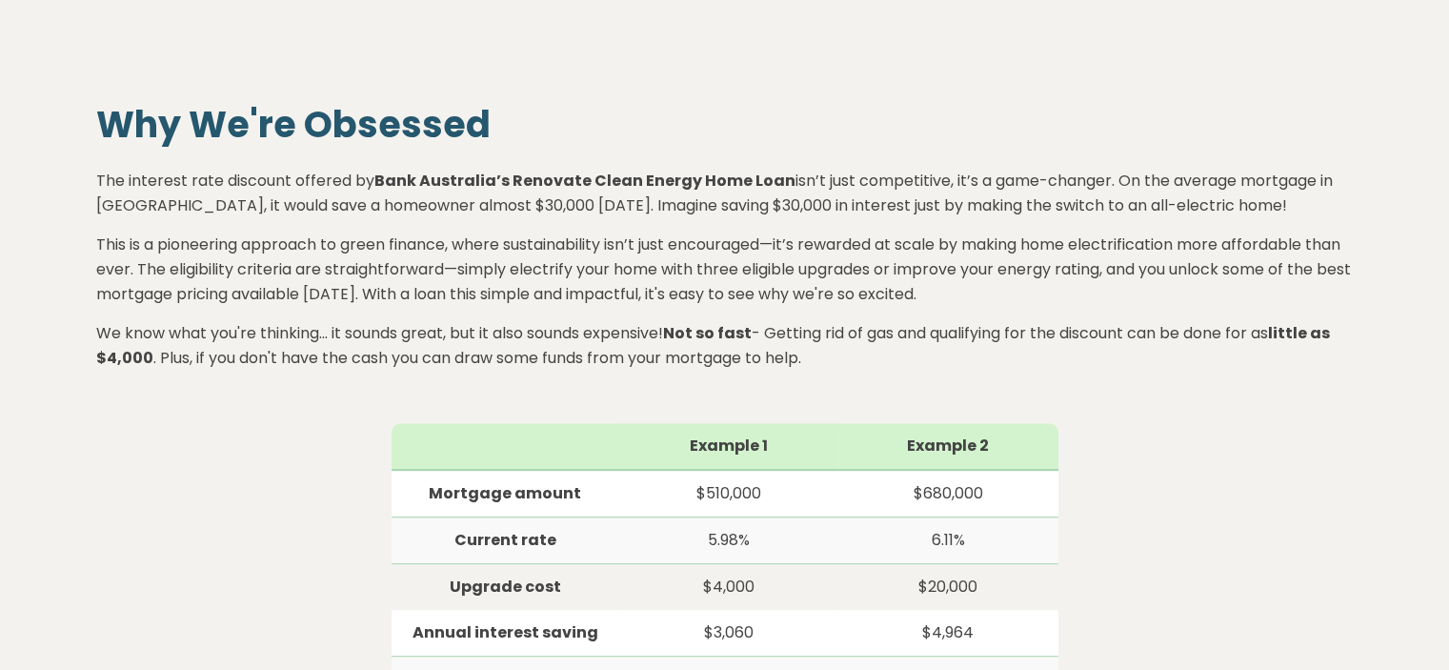
scroll to position [793, 0]
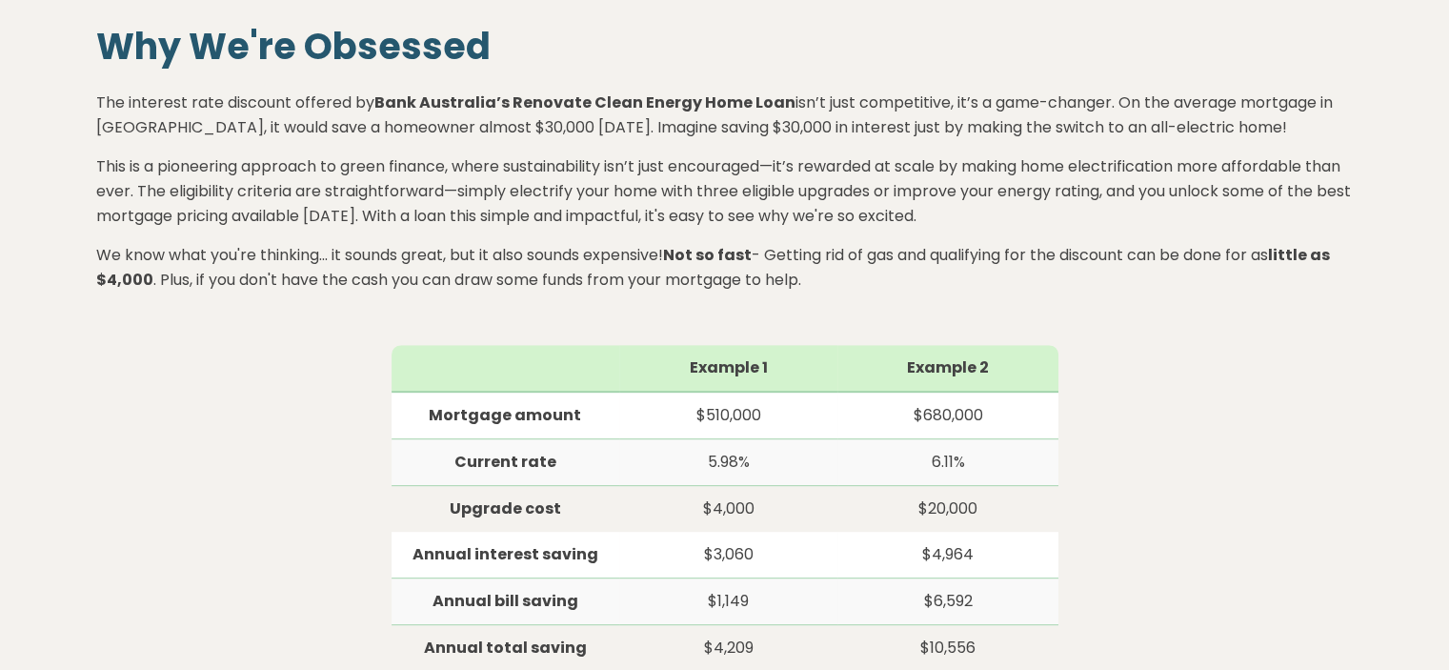
click at [1136, 365] on div "Example 1 Example 2 Mortgage amount $510,000 $680,000 Current rate 5.98% 6.11% …" at bounding box center [725, 565] width 1258 height 440
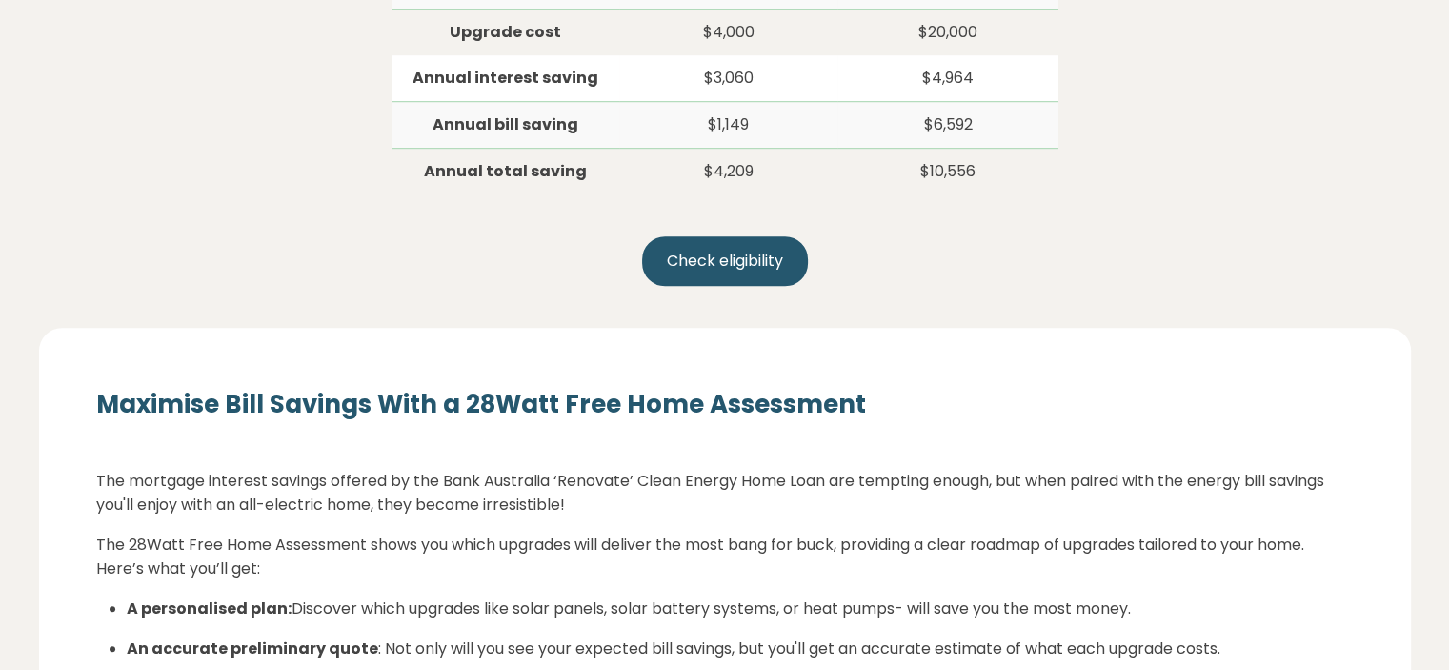
scroll to position [1555, 0]
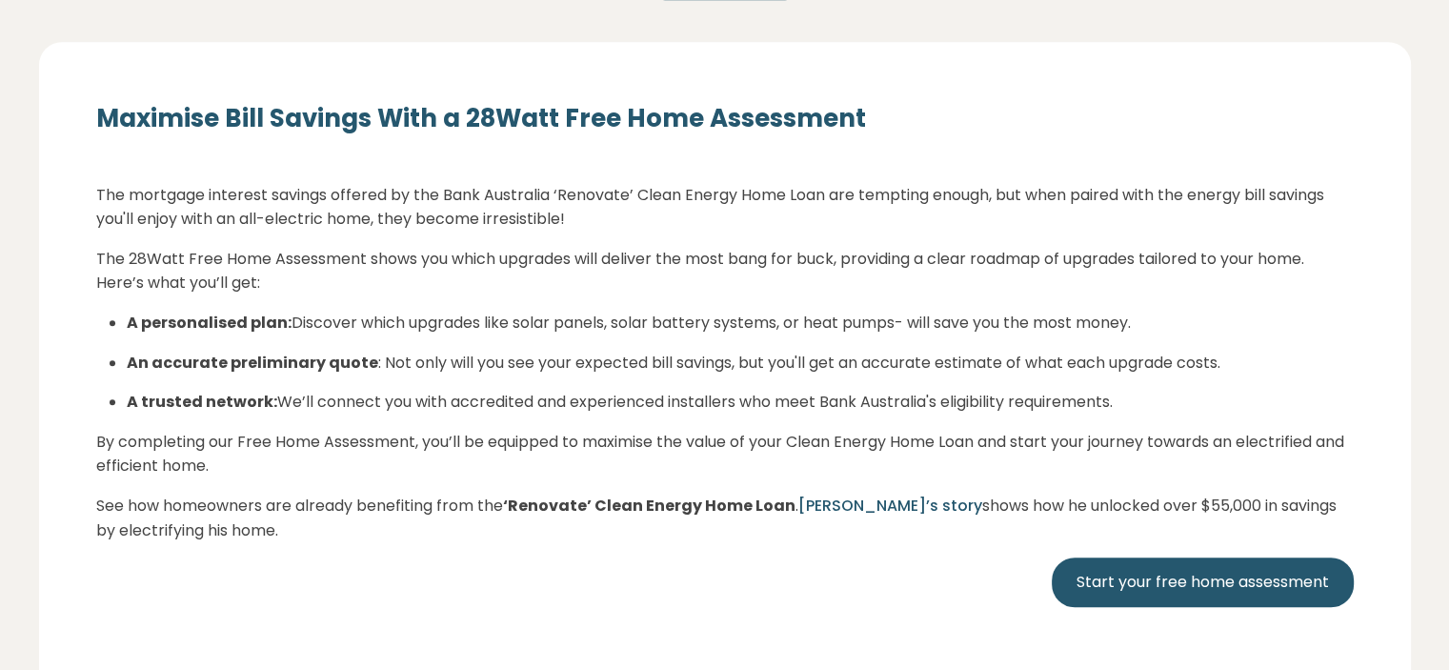
click at [938, 131] on h4 "Maximise Bill Savings With a 28Watt Free Home Assessment" at bounding box center [725, 107] width 1258 height 55
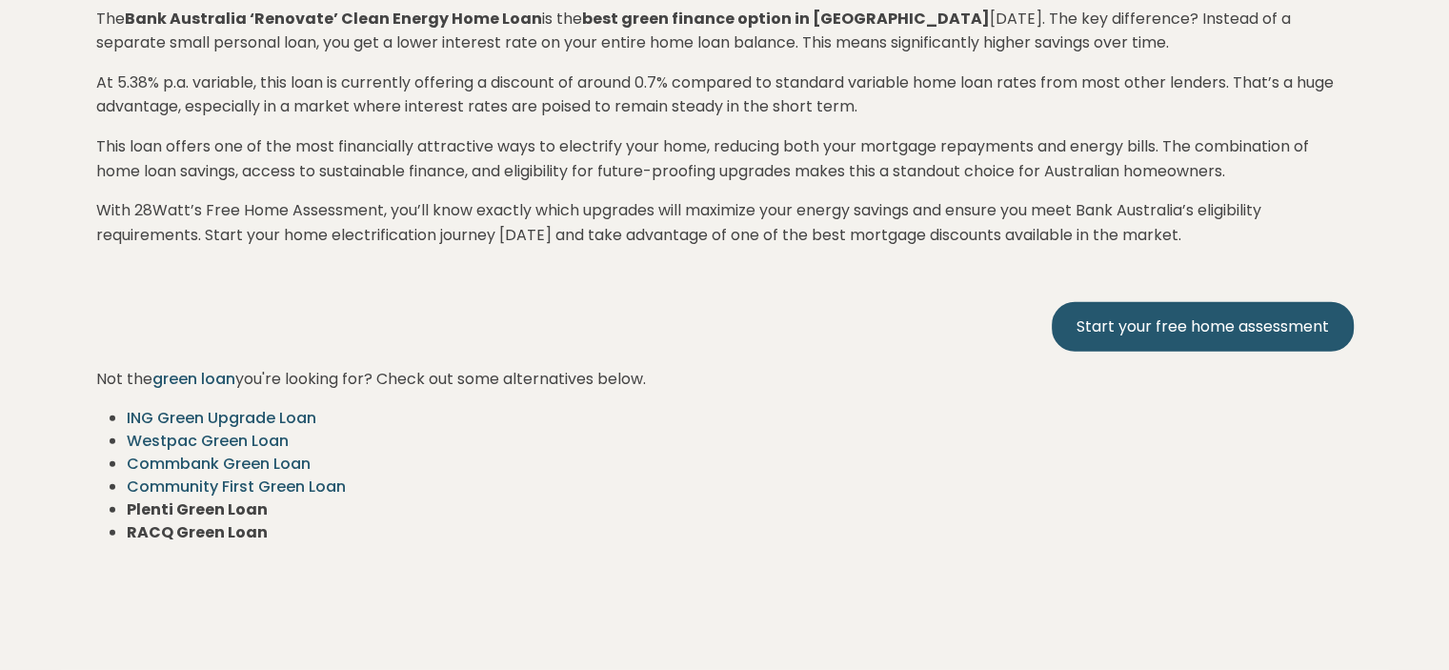
scroll to position [4890, 0]
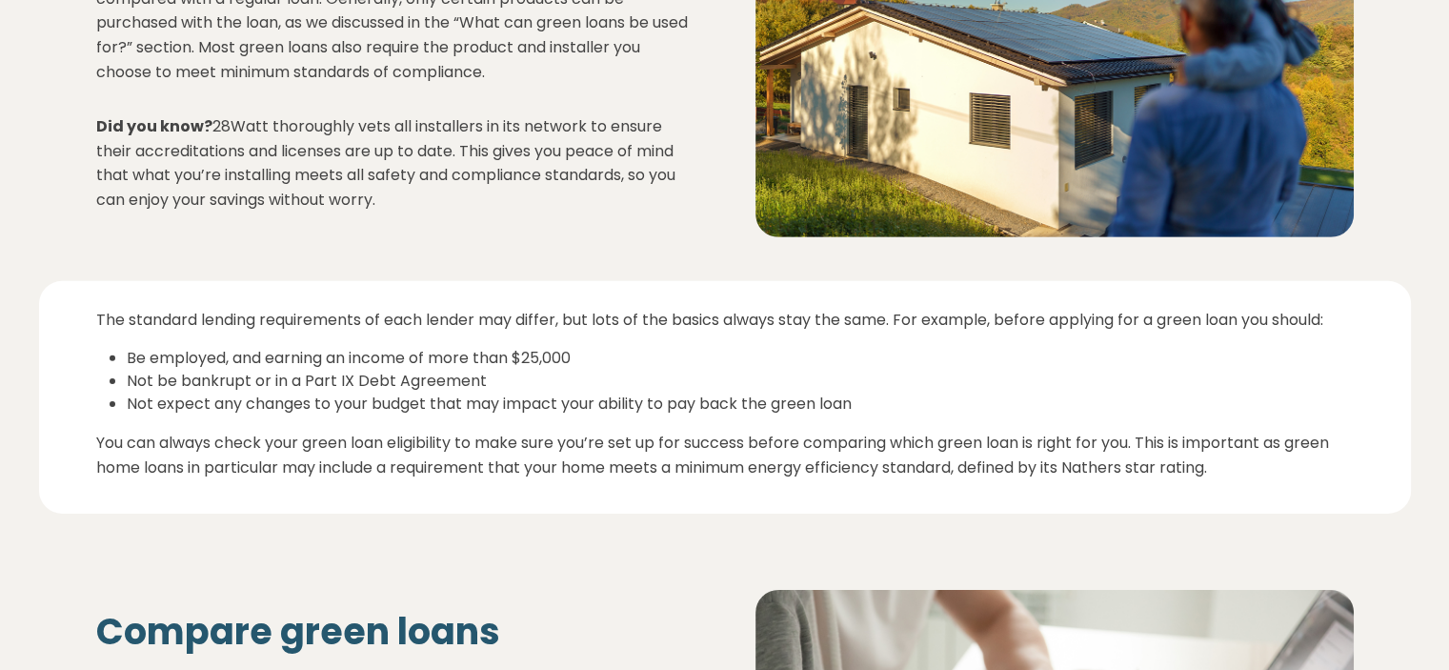
scroll to position [6003, 0]
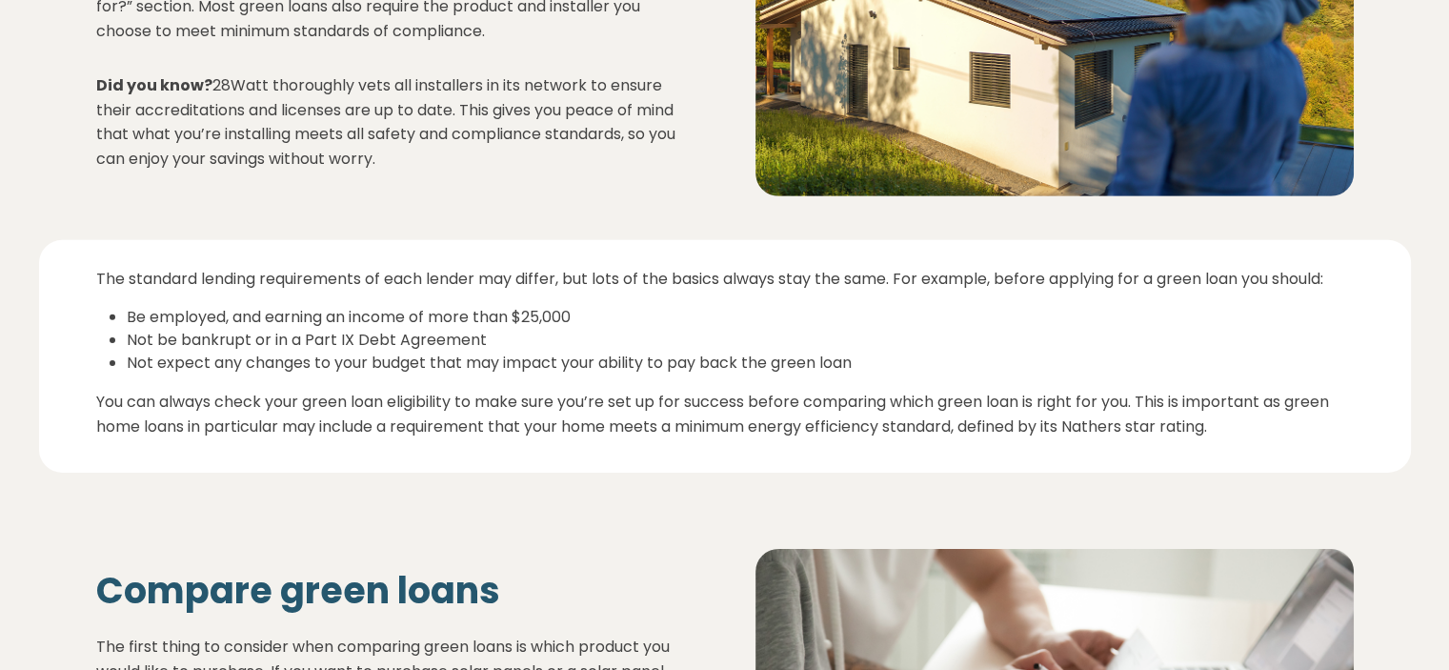
click at [671, 329] on li "Be employed, and earning an income of more than $25,000" at bounding box center [740, 317] width 1227 height 23
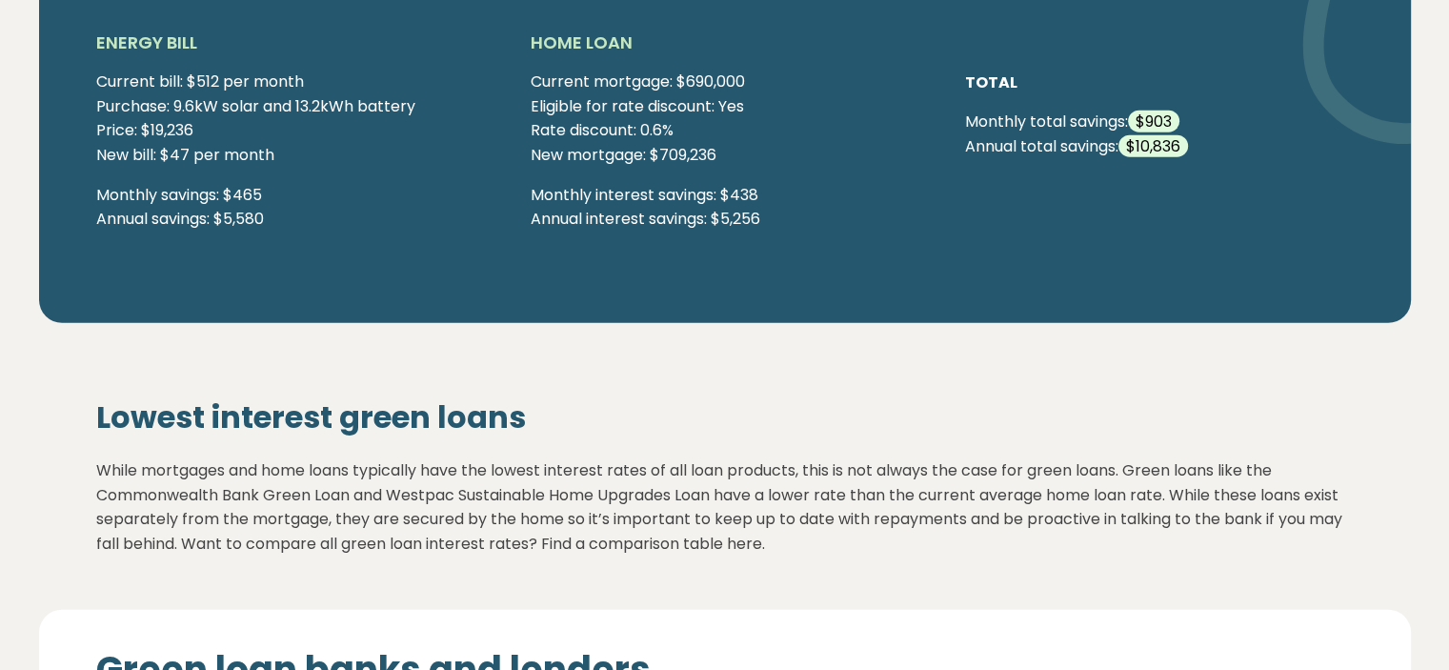
scroll to position [4383, 0]
